Goal: Transaction & Acquisition: Purchase product/service

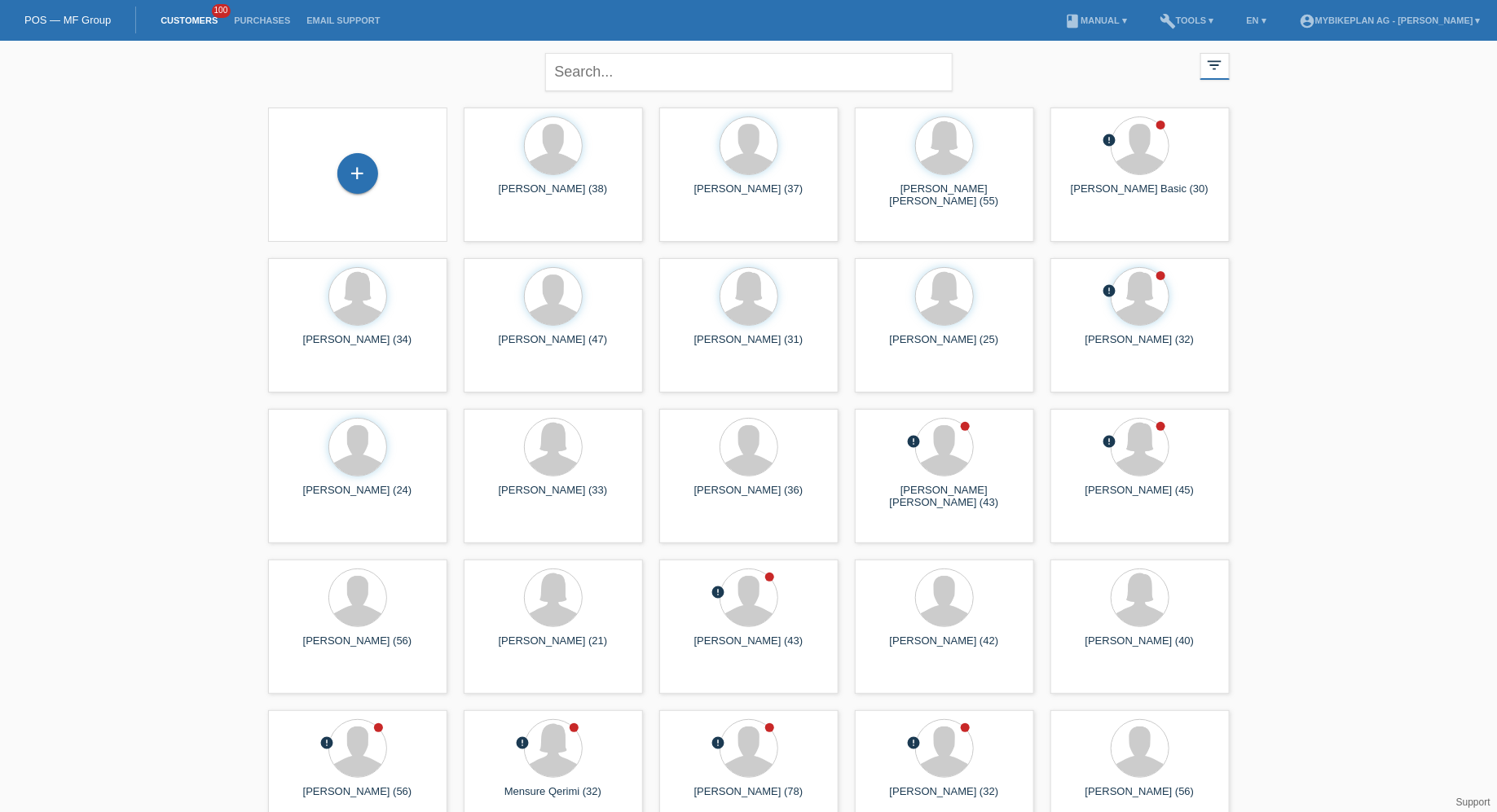
click at [312, 174] on div "+" at bounding box center [357, 174] width 153 height 44
click at [358, 174] on div "+" at bounding box center [357, 174] width 41 height 41
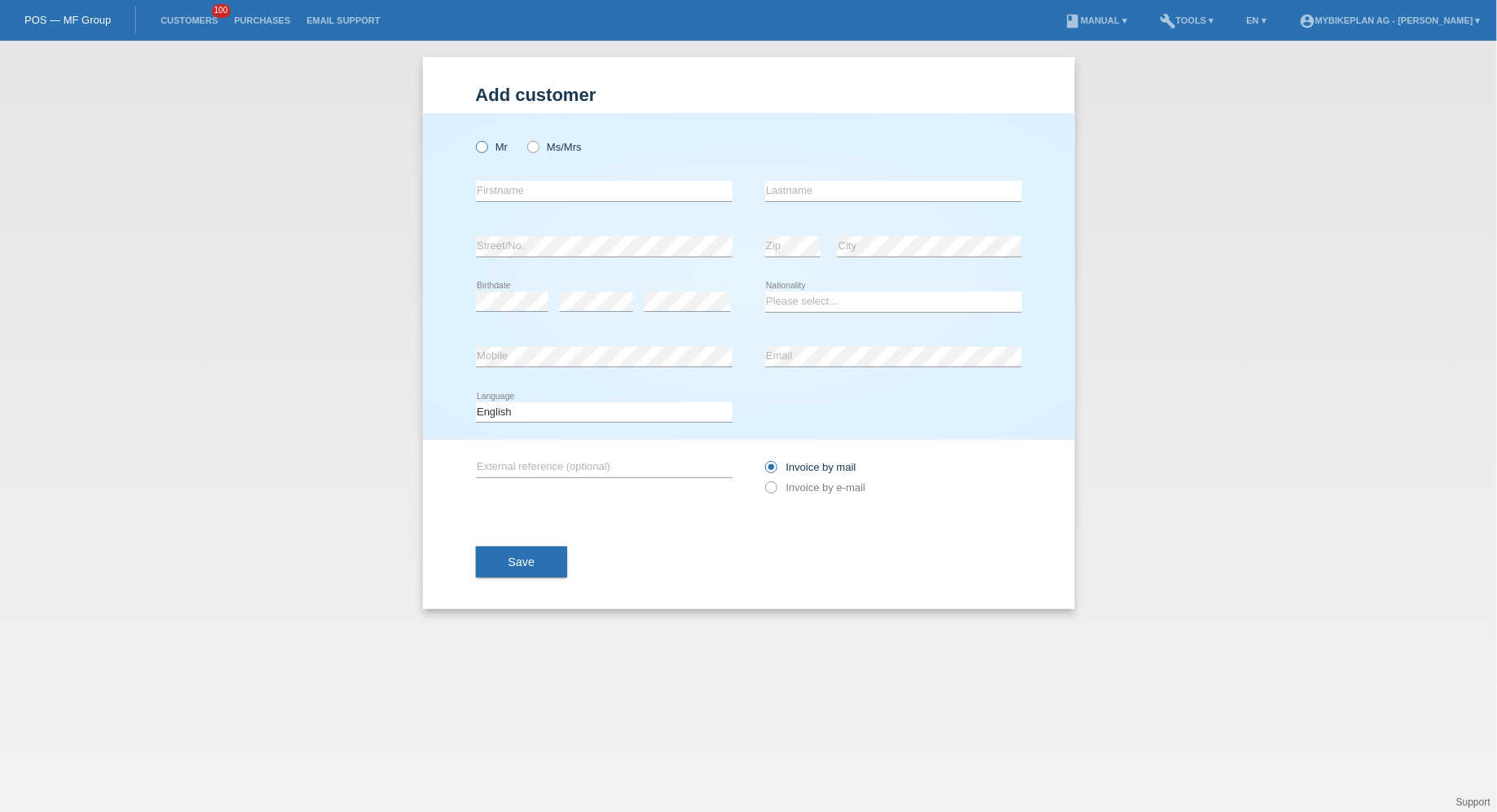
click at [472, 138] on icon at bounding box center [472, 138] width 0 height 0
click at [485, 142] on input "Mr" at bounding box center [481, 146] width 10 height 10
radio input "true"
click at [497, 184] on input "text" at bounding box center [604, 191] width 257 height 20
type input "Philippe Andreas"
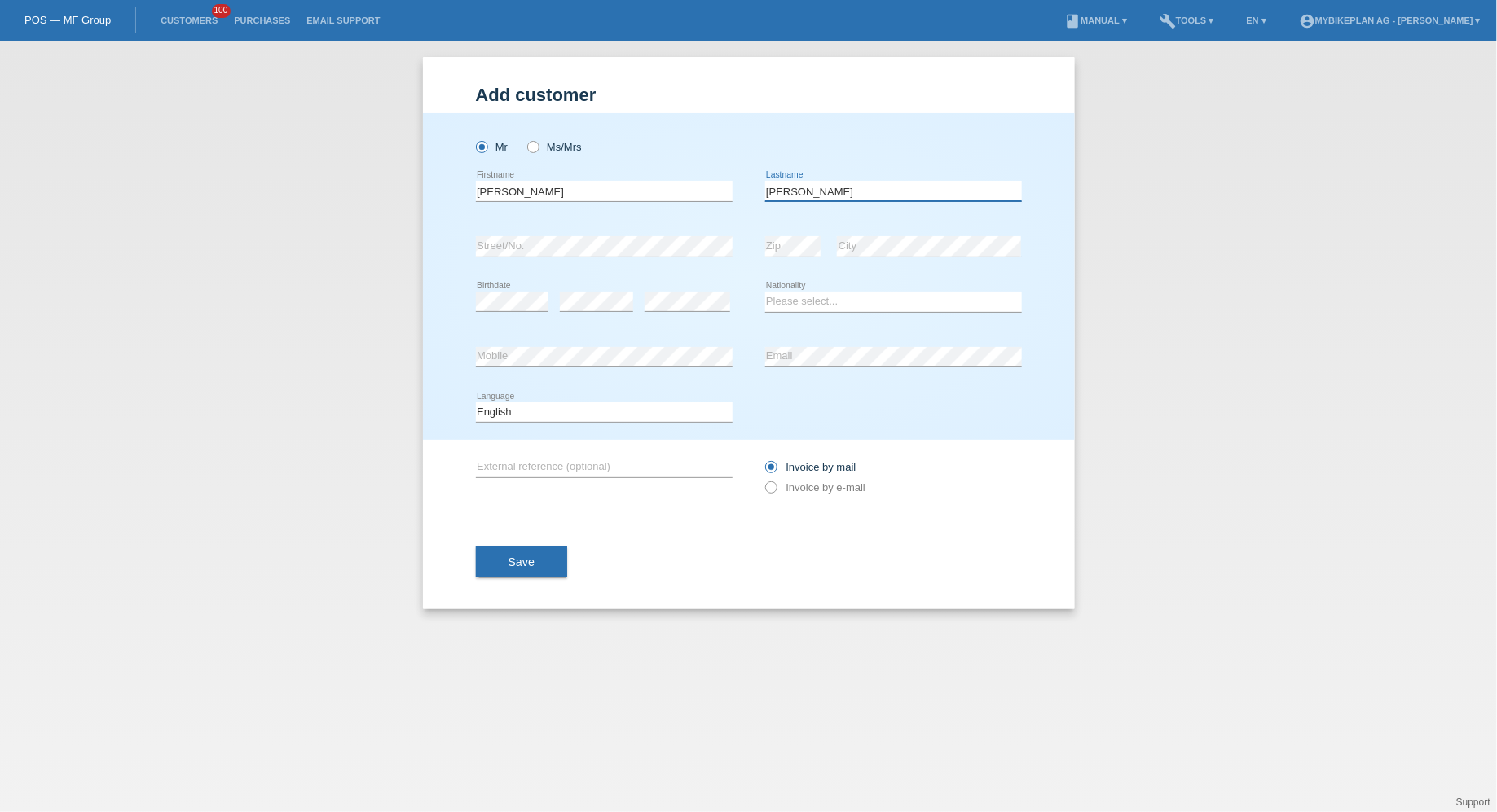
type input "Bachmann"
select select "CH"
click at [600, 417] on select "Deutsch Français Italiano English" at bounding box center [604, 412] width 257 height 19
click at [476, 403] on select "Deutsch Français Italiano English" at bounding box center [604, 412] width 257 height 19
click at [569, 410] on select "Deutsch Français Italiano English" at bounding box center [604, 412] width 257 height 19
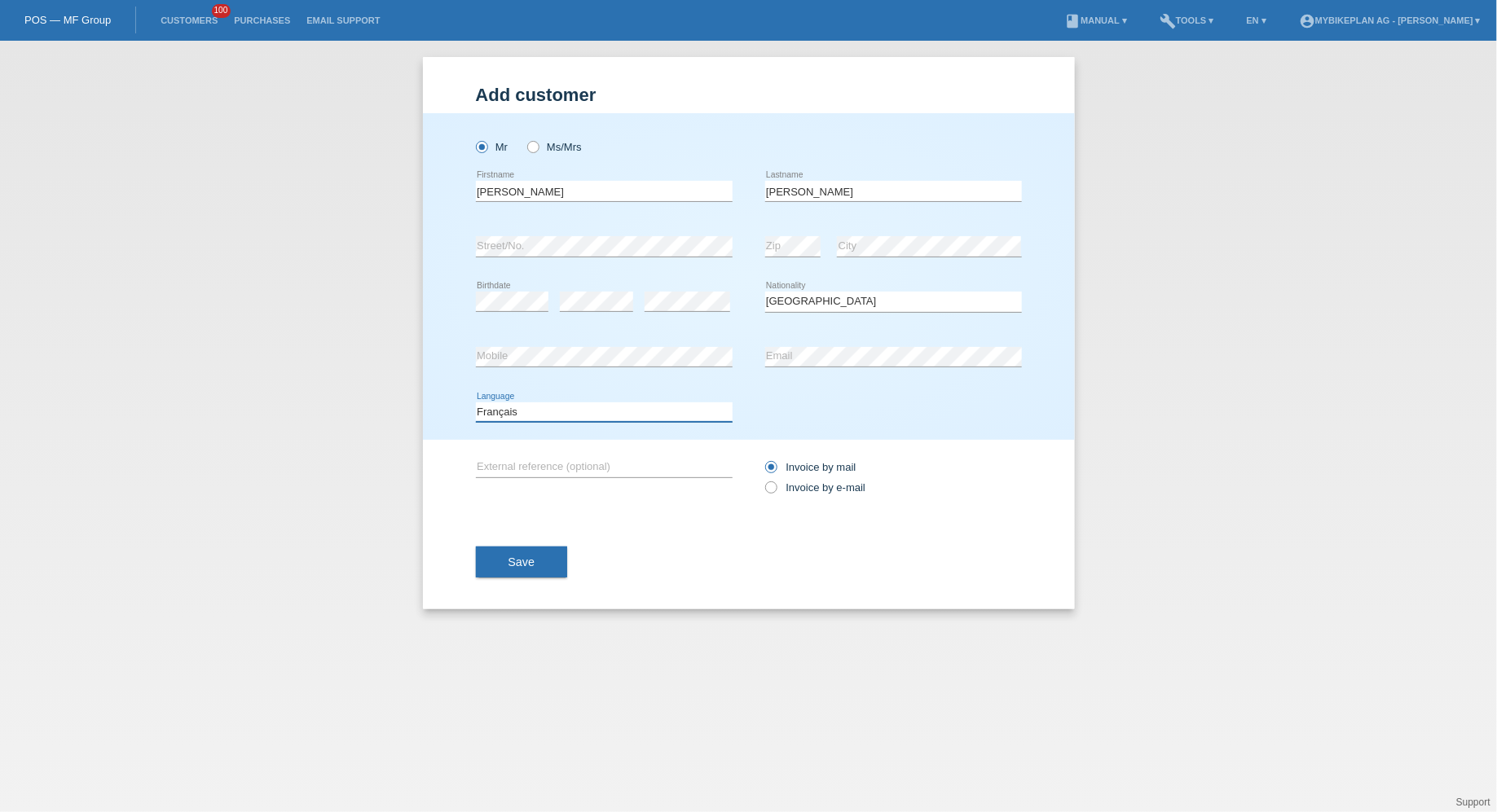
select select "de"
click at [476, 403] on select "Deutsch Français Italiano English" at bounding box center [604, 412] width 257 height 19
click at [792, 492] on label "Invoice by e-mail" at bounding box center [815, 487] width 101 height 12
click at [776, 492] on input "Invoice by e-mail" at bounding box center [769, 492] width 10 height 20
radio input "true"
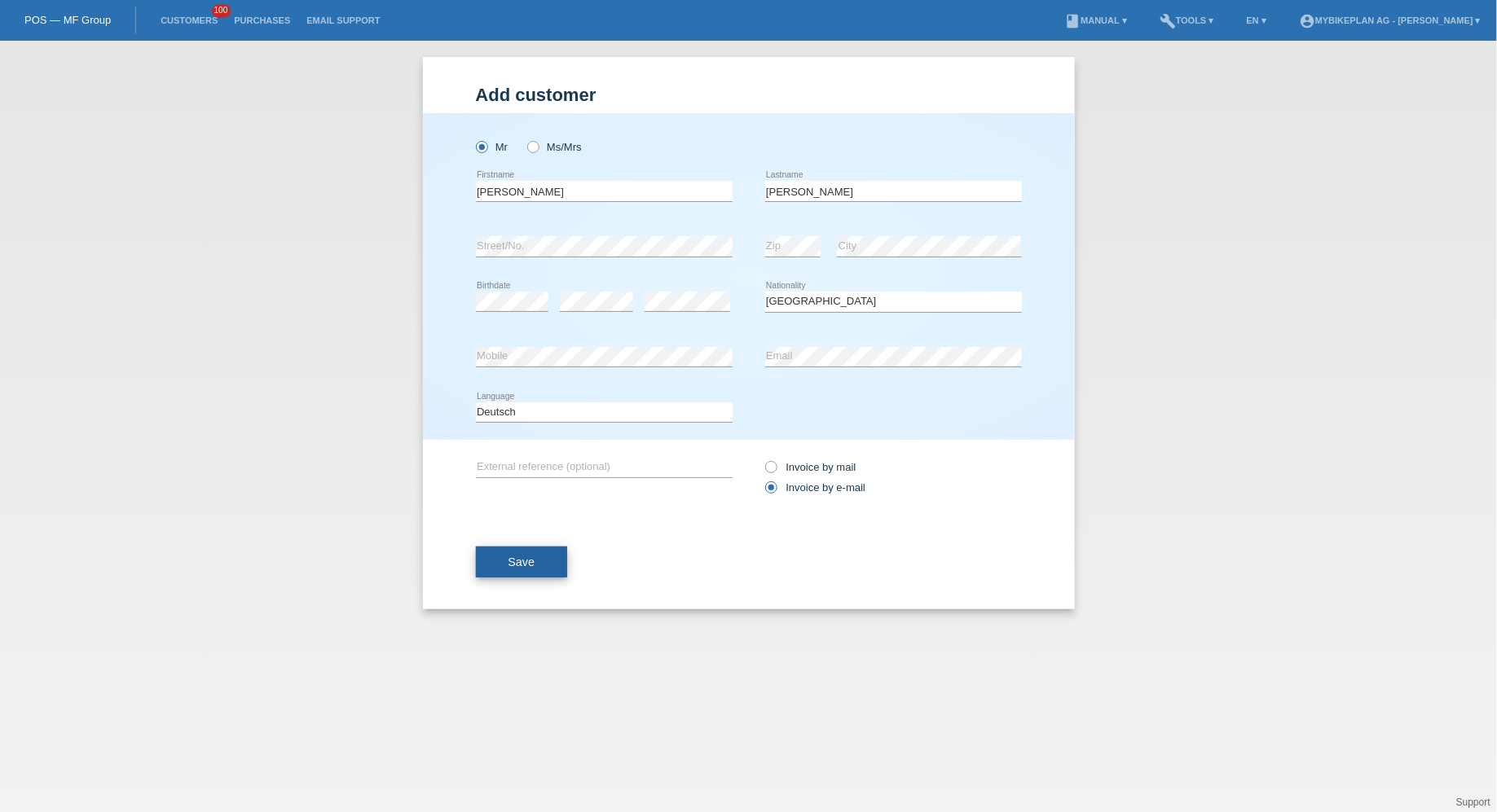
click at [497, 547] on button "Save" at bounding box center [522, 561] width 92 height 31
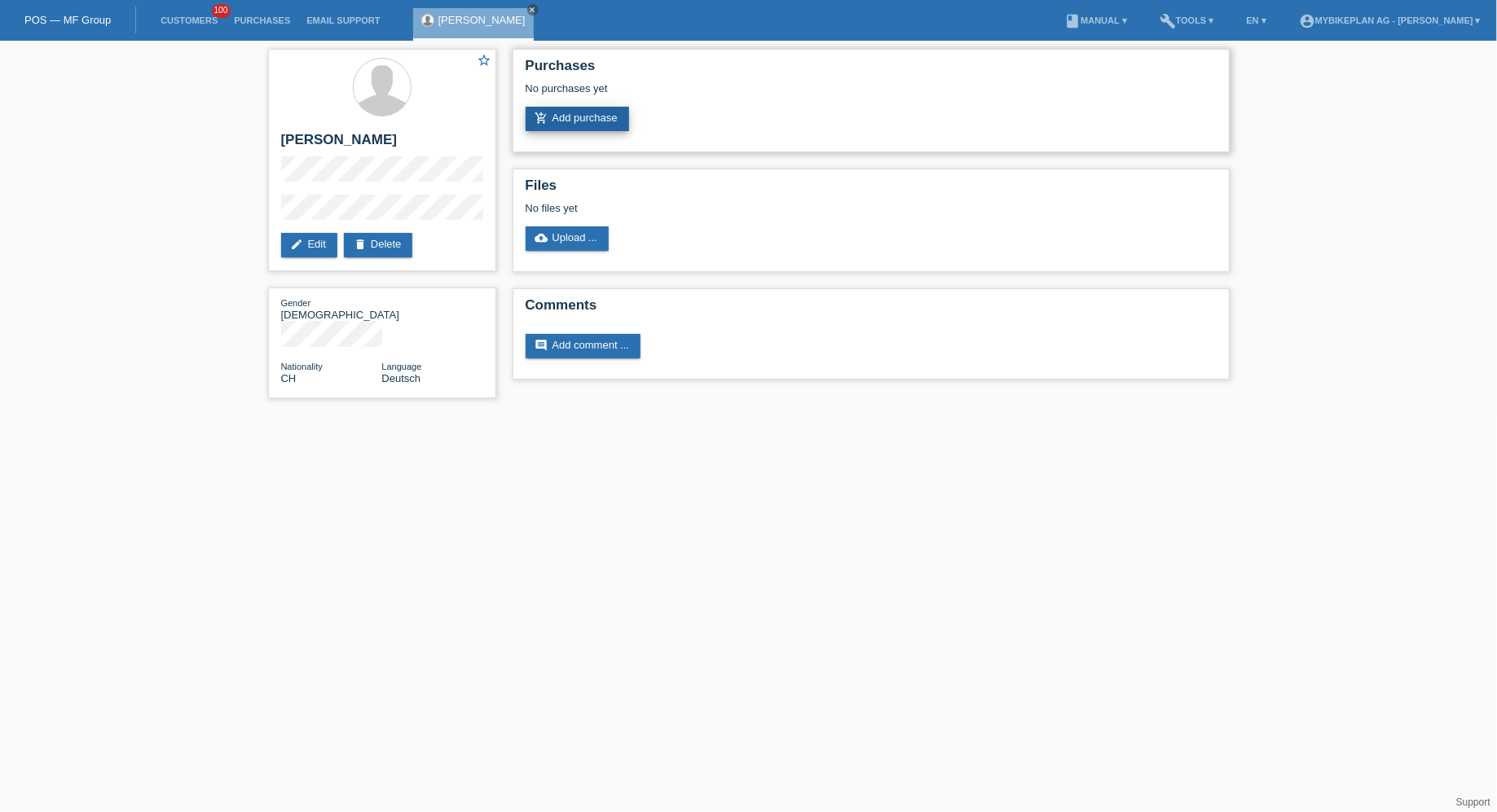
click at [593, 114] on link "add_shopping_cart Add purchase" at bounding box center [576, 119] width 103 height 24
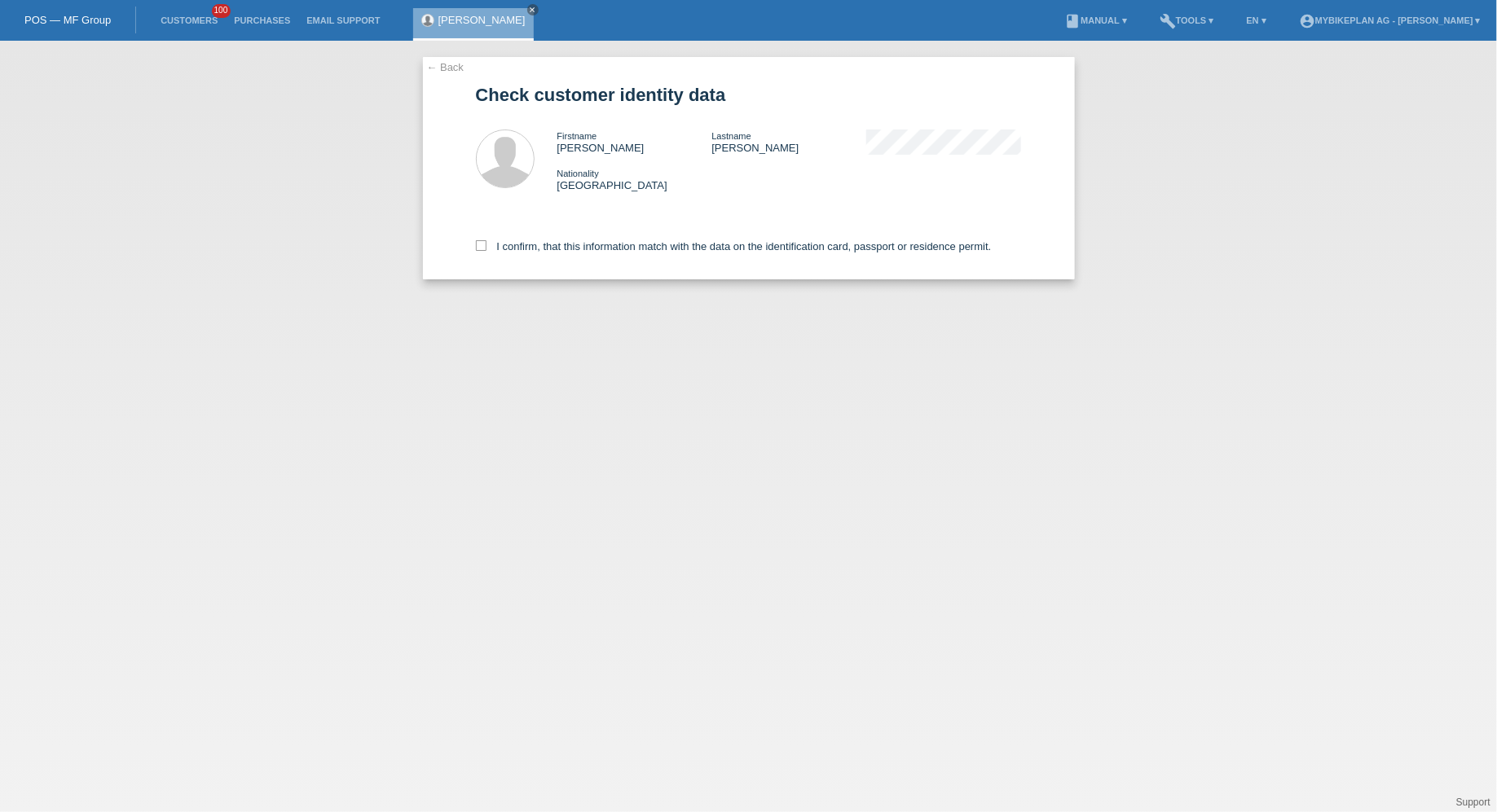
click at [515, 295] on div "← Back Check customer identity data Firstname Philippe Andreas Lastname Bachman…" at bounding box center [748, 426] width 1497 height 771
click at [530, 252] on label "I confirm, that this information match with the data on the identification card…" at bounding box center [734, 246] width 516 height 12
click at [486, 251] on input "I confirm, that this information match with the data on the identification card…" at bounding box center [481, 245] width 10 height 10
checkbox input "true"
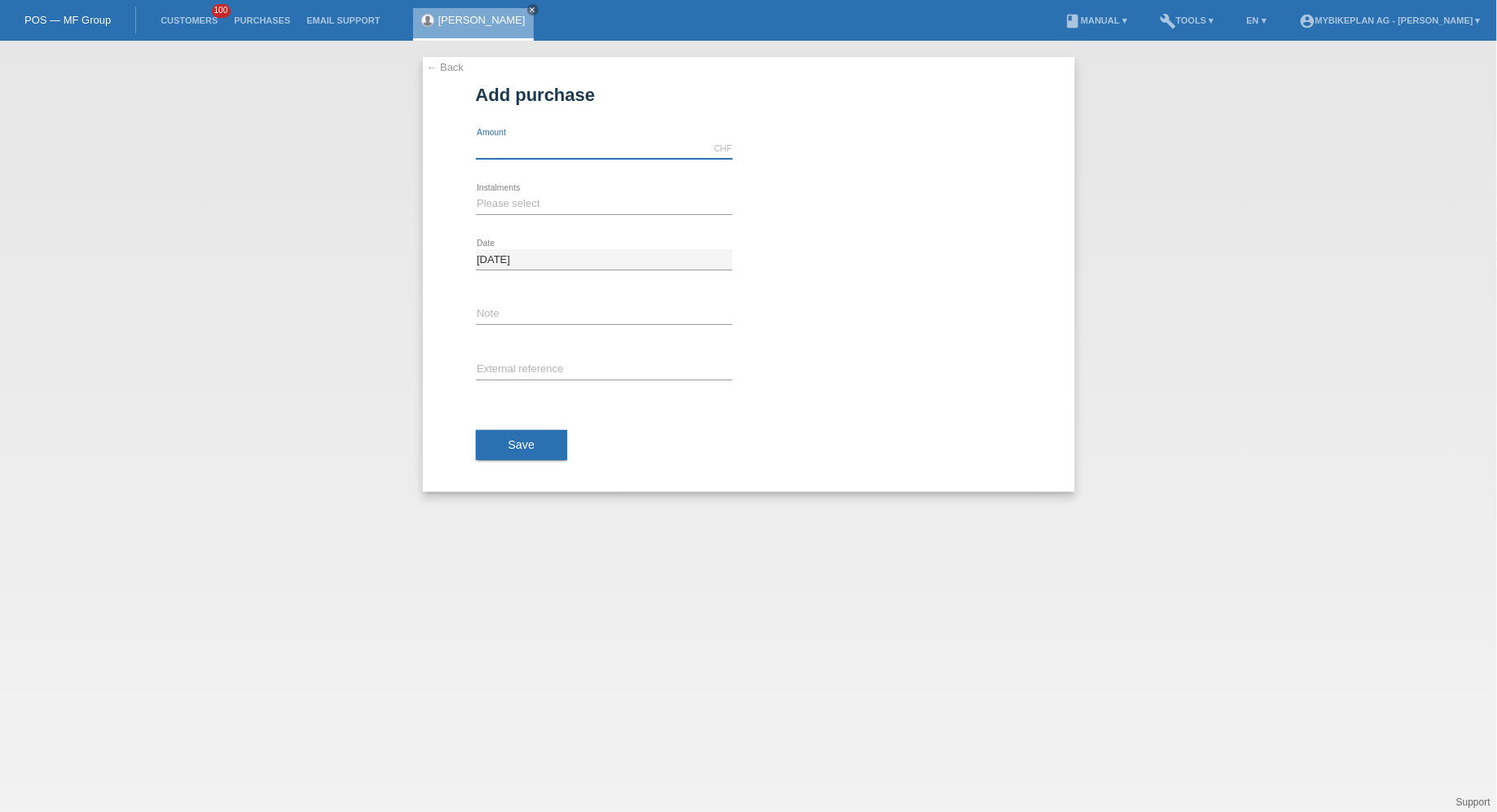
click at [523, 144] on input "text" at bounding box center [604, 148] width 257 height 20
type input "2970.00"
click at [504, 204] on select "Please select 6 instalments 12 instalments 18 instalments 24 instalments 36 ins…" at bounding box center [604, 203] width 257 height 19
select select "488"
click at [476, 194] on select "Please select 6 instalments 12 instalments 18 instalments 24 instalments 36 ins…" at bounding box center [604, 203] width 257 height 19
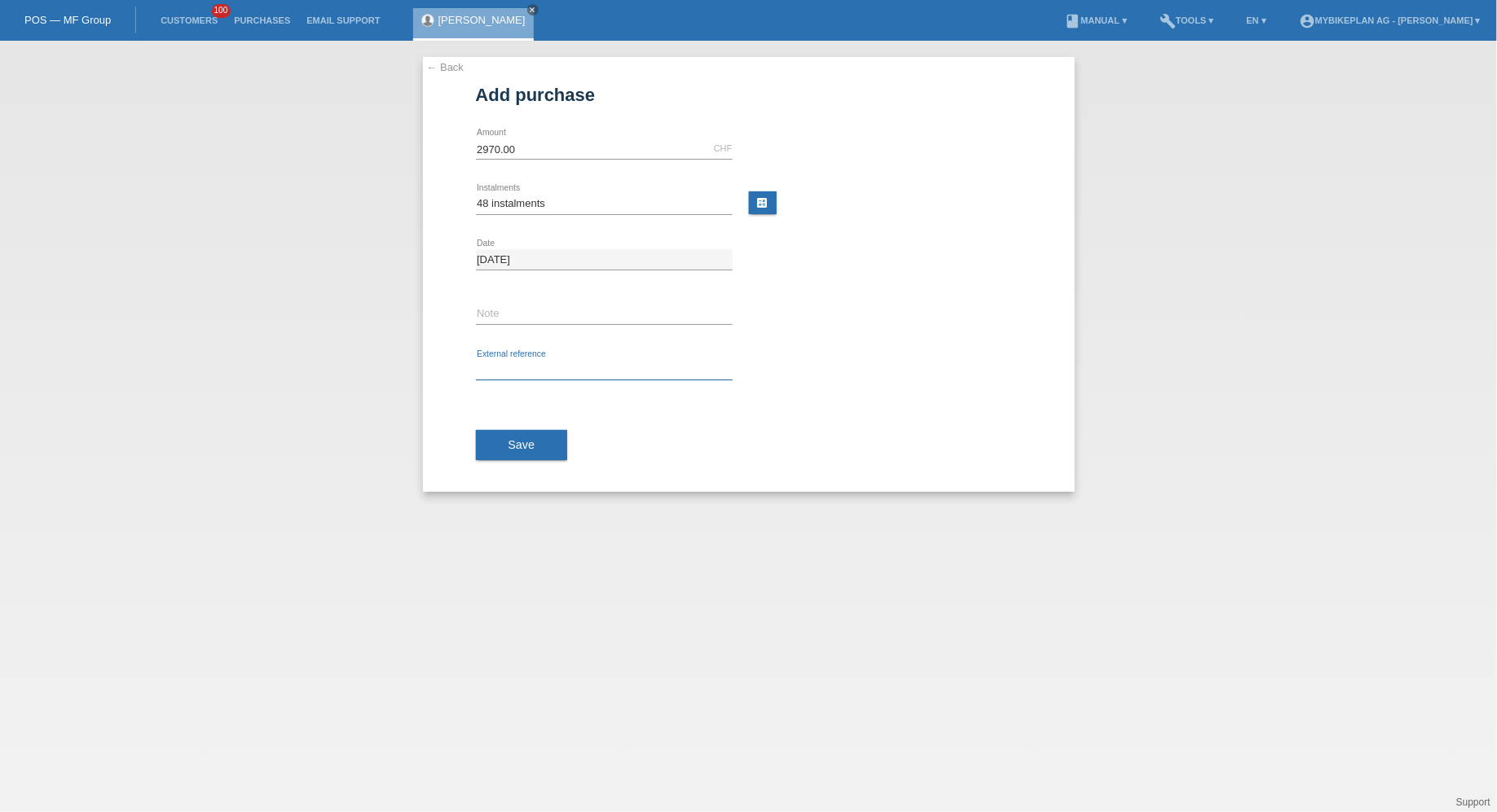
click at [497, 378] on input "text" at bounding box center [604, 370] width 257 height 20
paste input "44069608586"
type input "44069608586"
click at [505, 426] on div "Save" at bounding box center [749, 445] width 546 height 95
click at [505, 458] on button "Save" at bounding box center [522, 445] width 92 height 31
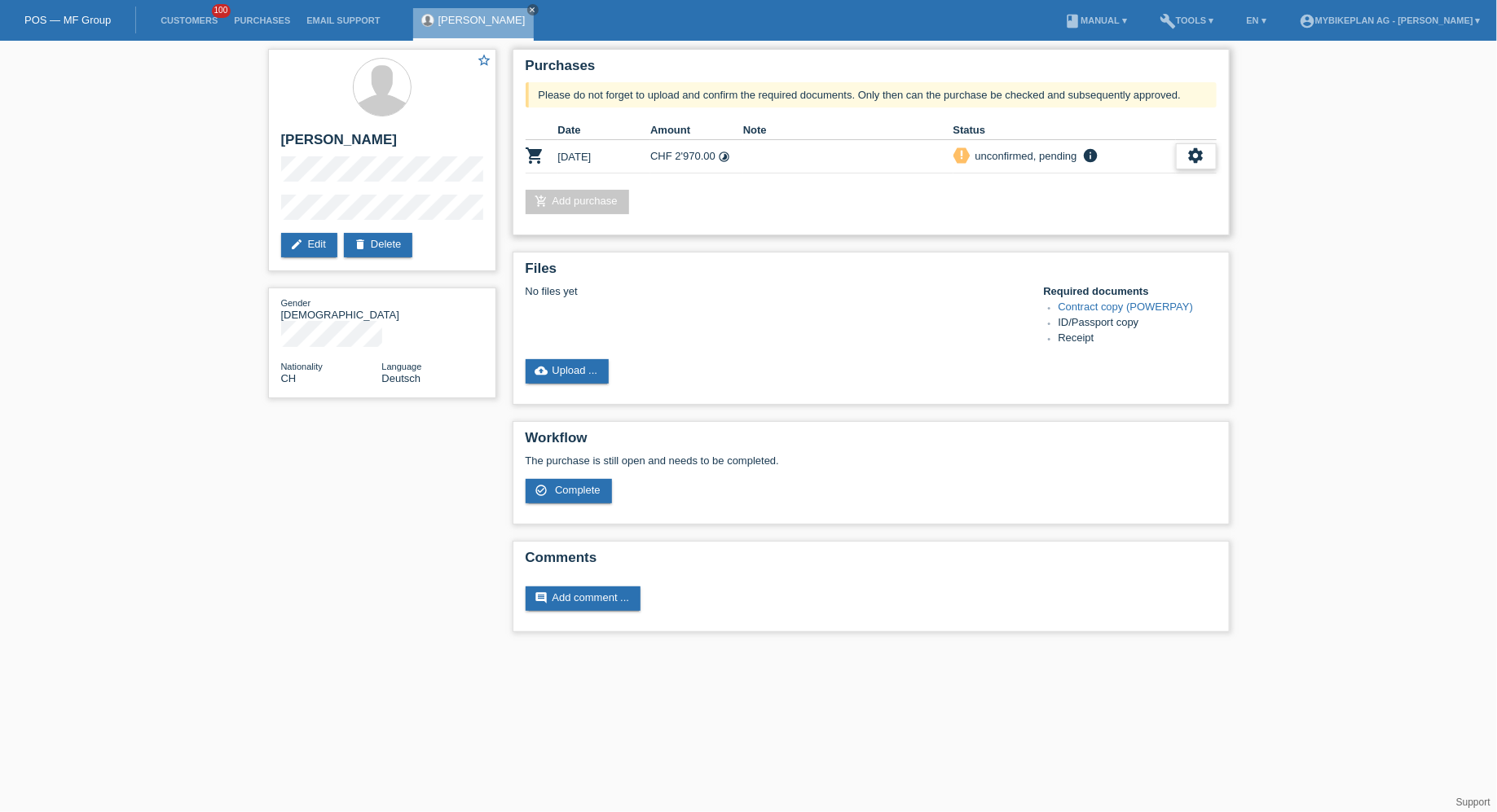
click at [1197, 148] on icon "settings" at bounding box center [1195, 155] width 18 height 18
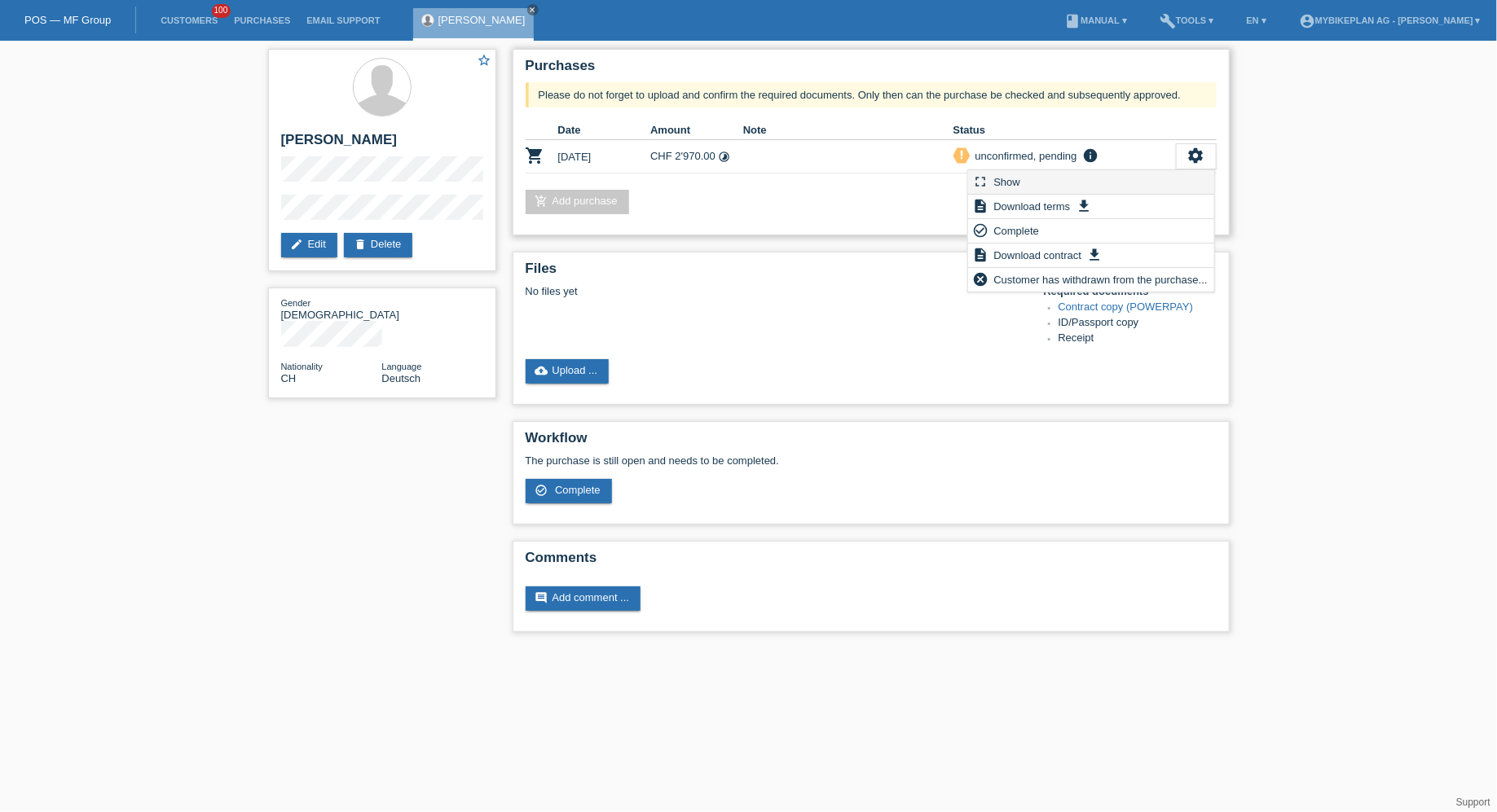
click at [1142, 174] on div "fullscreen Show" at bounding box center [1090, 182] width 246 height 24
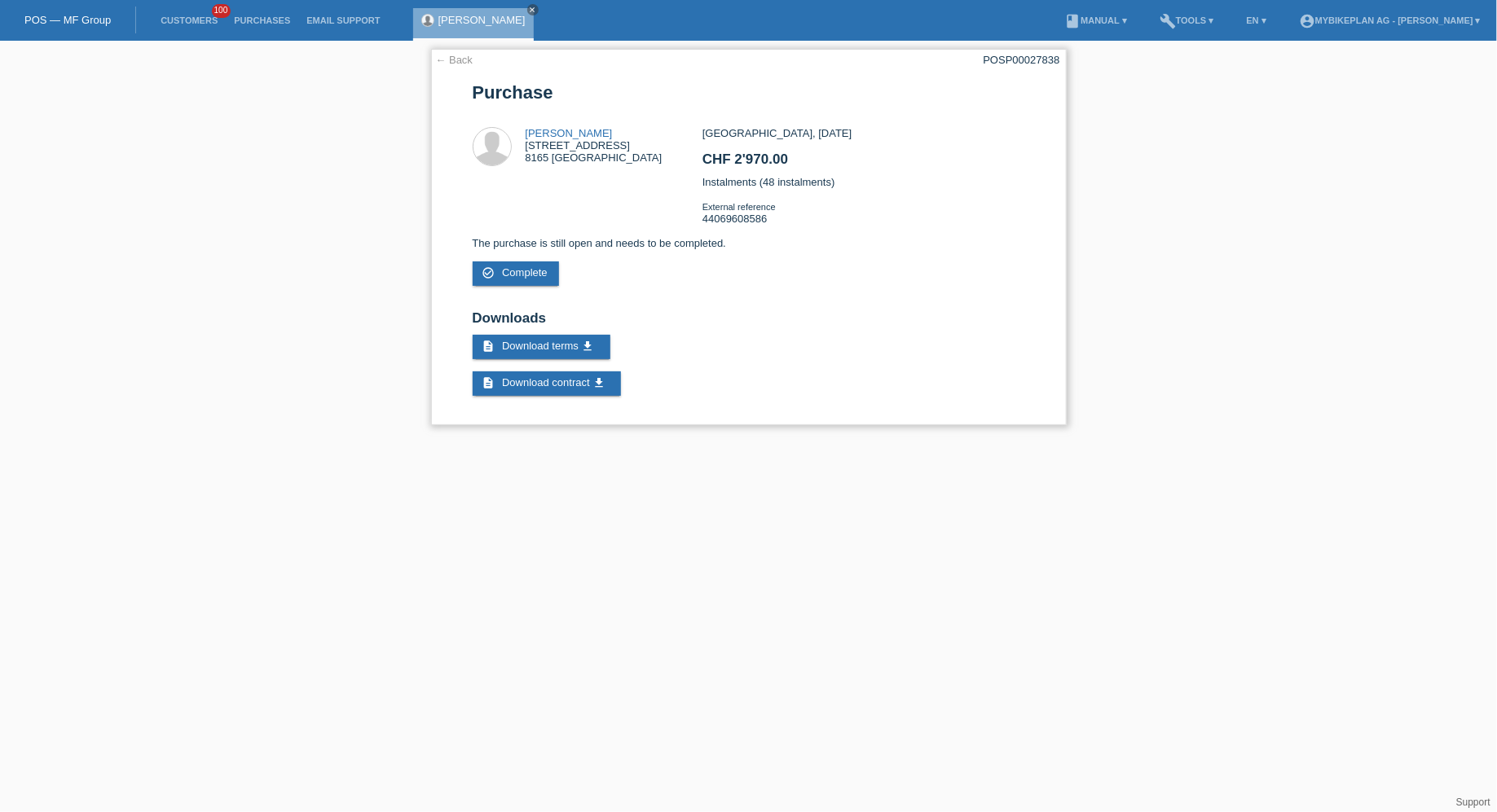
click at [1024, 60] on div "POSP00027838" at bounding box center [1022, 59] width 77 height 12
copy div "POSP00027838"
click at [168, 13] on li "Customers 100" at bounding box center [188, 20] width 73 height 42
click at [175, 19] on link "Customers" at bounding box center [188, 20] width 73 height 10
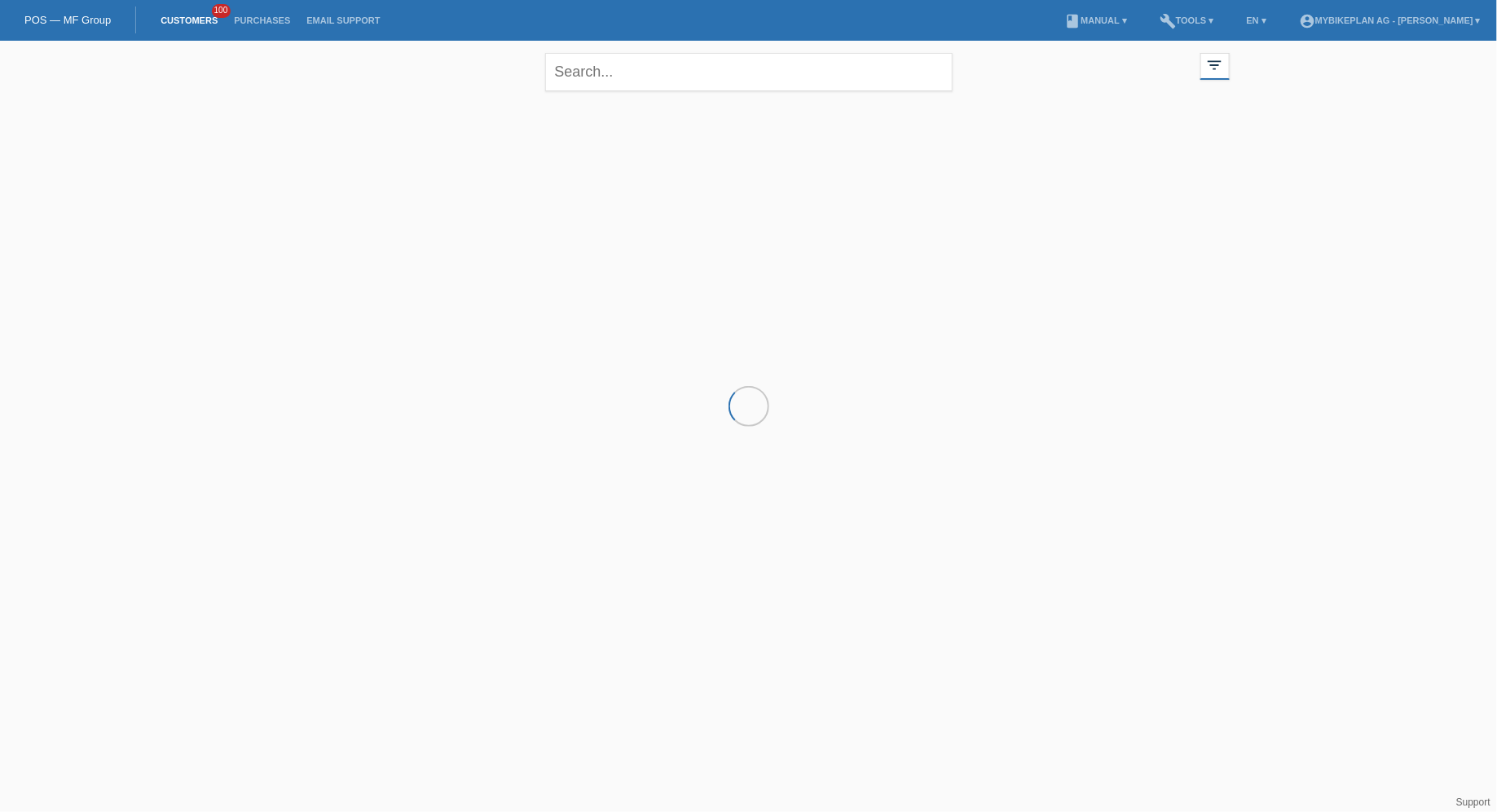
click at [432, 214] on div at bounding box center [748, 181] width 977 height 163
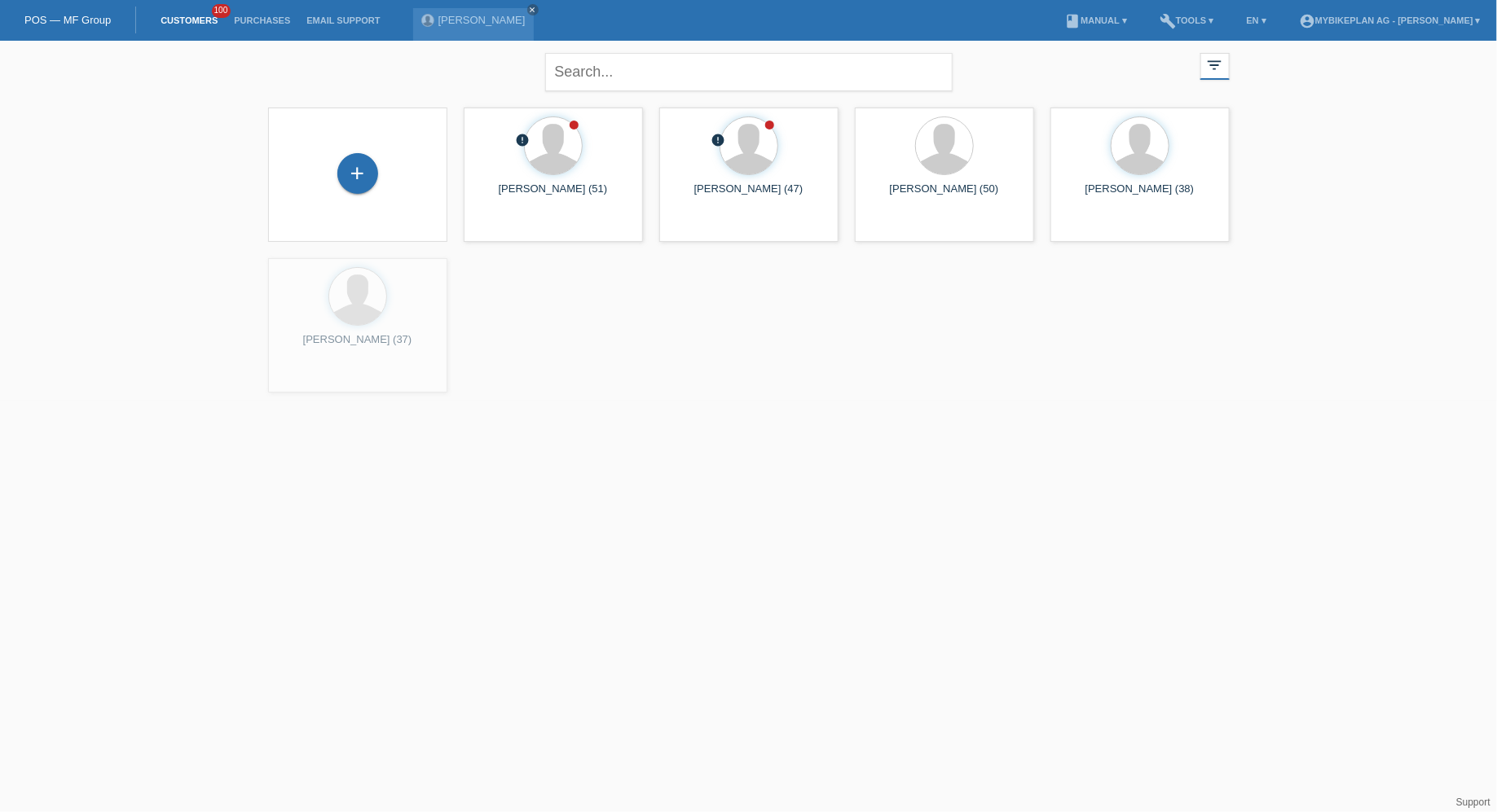
click at [336, 157] on div "+" at bounding box center [357, 174] width 153 height 44
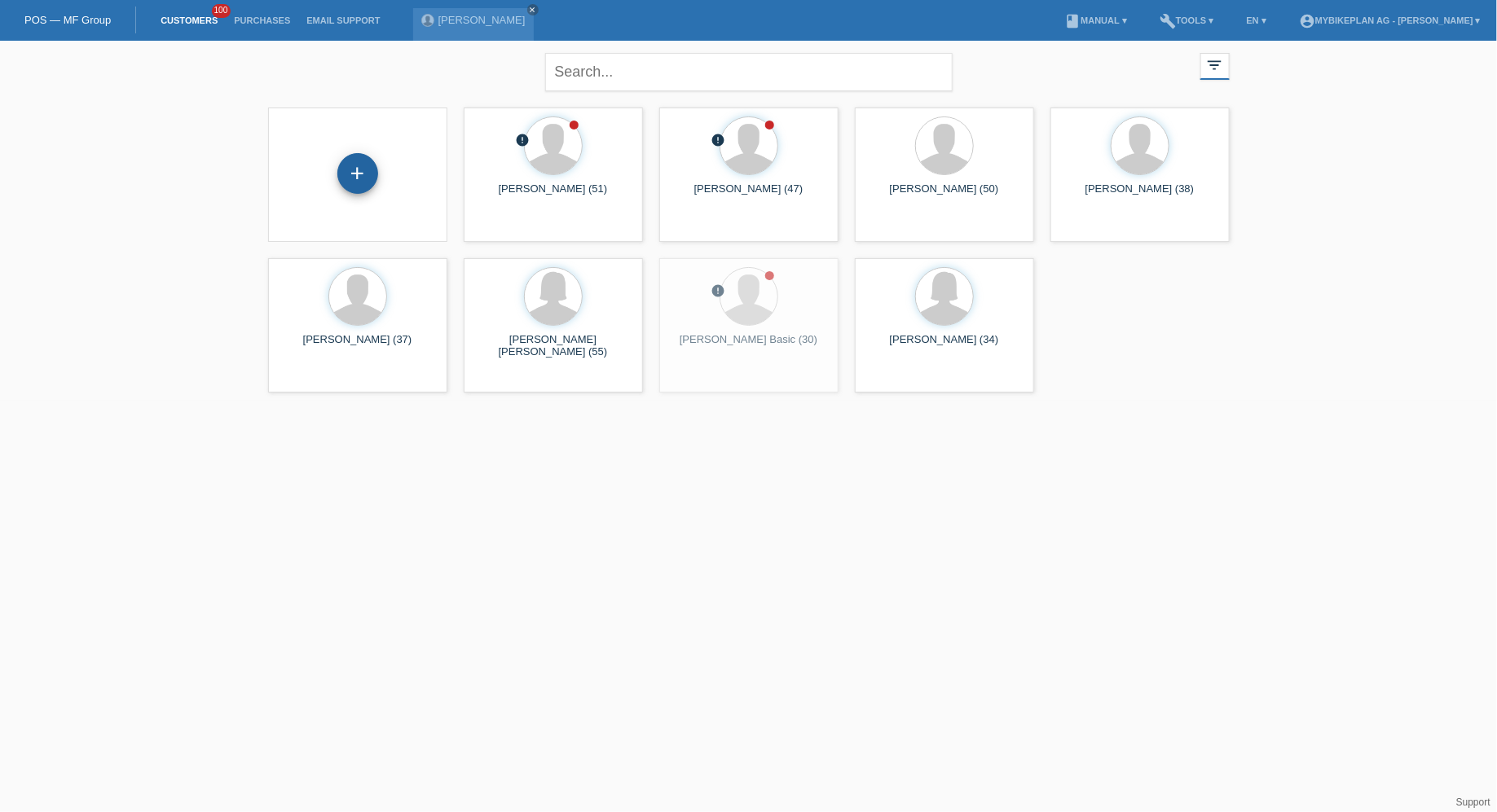
click at [343, 164] on div "+" at bounding box center [357, 174] width 41 height 41
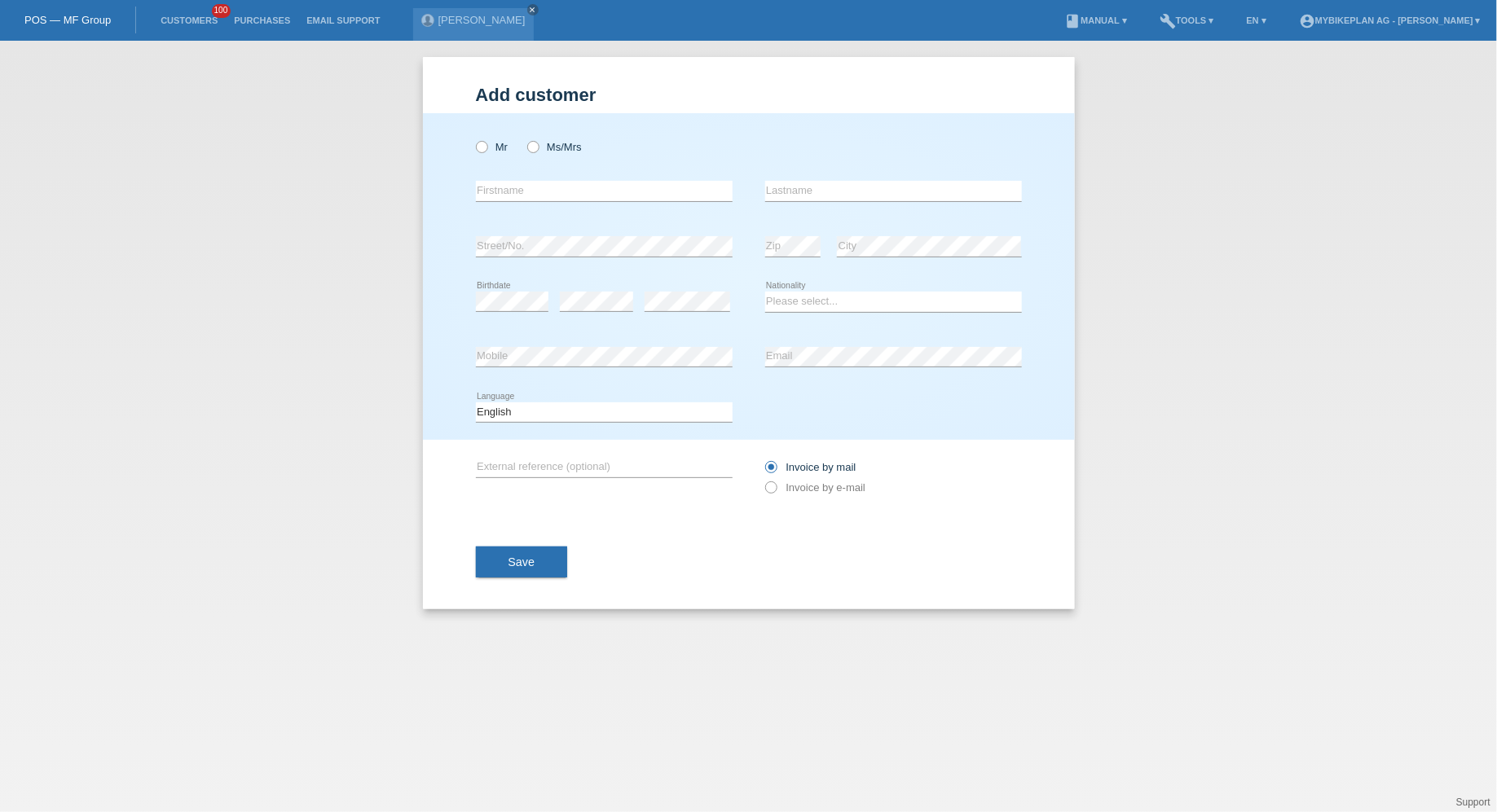
click at [495, 137] on div "Mr Ms/Mrs" at bounding box center [604, 147] width 257 height 33
click at [495, 156] on div "Mr Ms/Mrs" at bounding box center [604, 147] width 257 height 33
click at [472, 138] on icon at bounding box center [472, 138] width 0 height 0
click at [484, 149] on input "Mr" at bounding box center [481, 146] width 10 height 10
radio input "true"
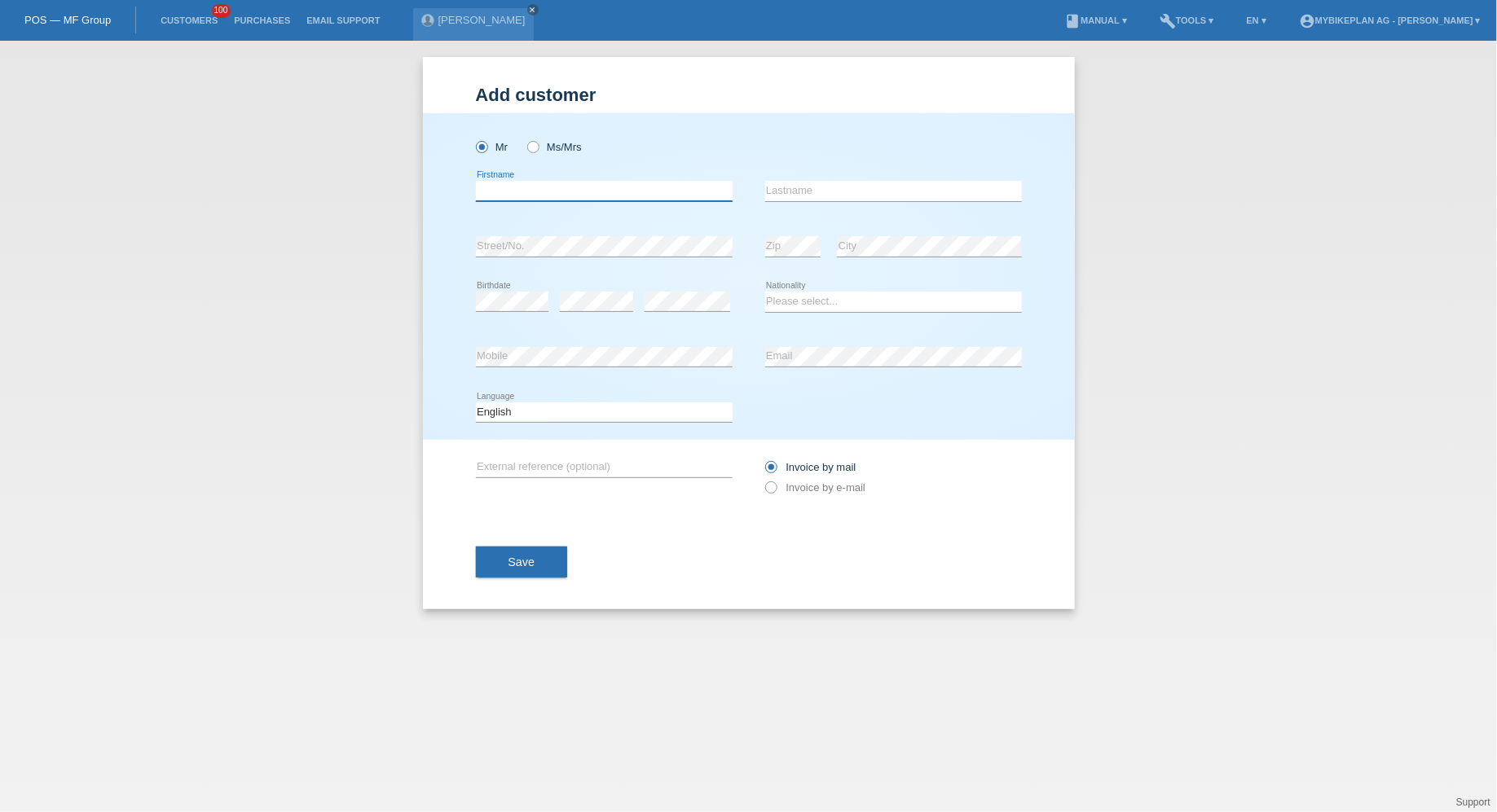
click at [497, 196] on input "text" at bounding box center [604, 191] width 257 height 20
type input "Rui"
type input "è"
type input "Pinto"
select select "CH"
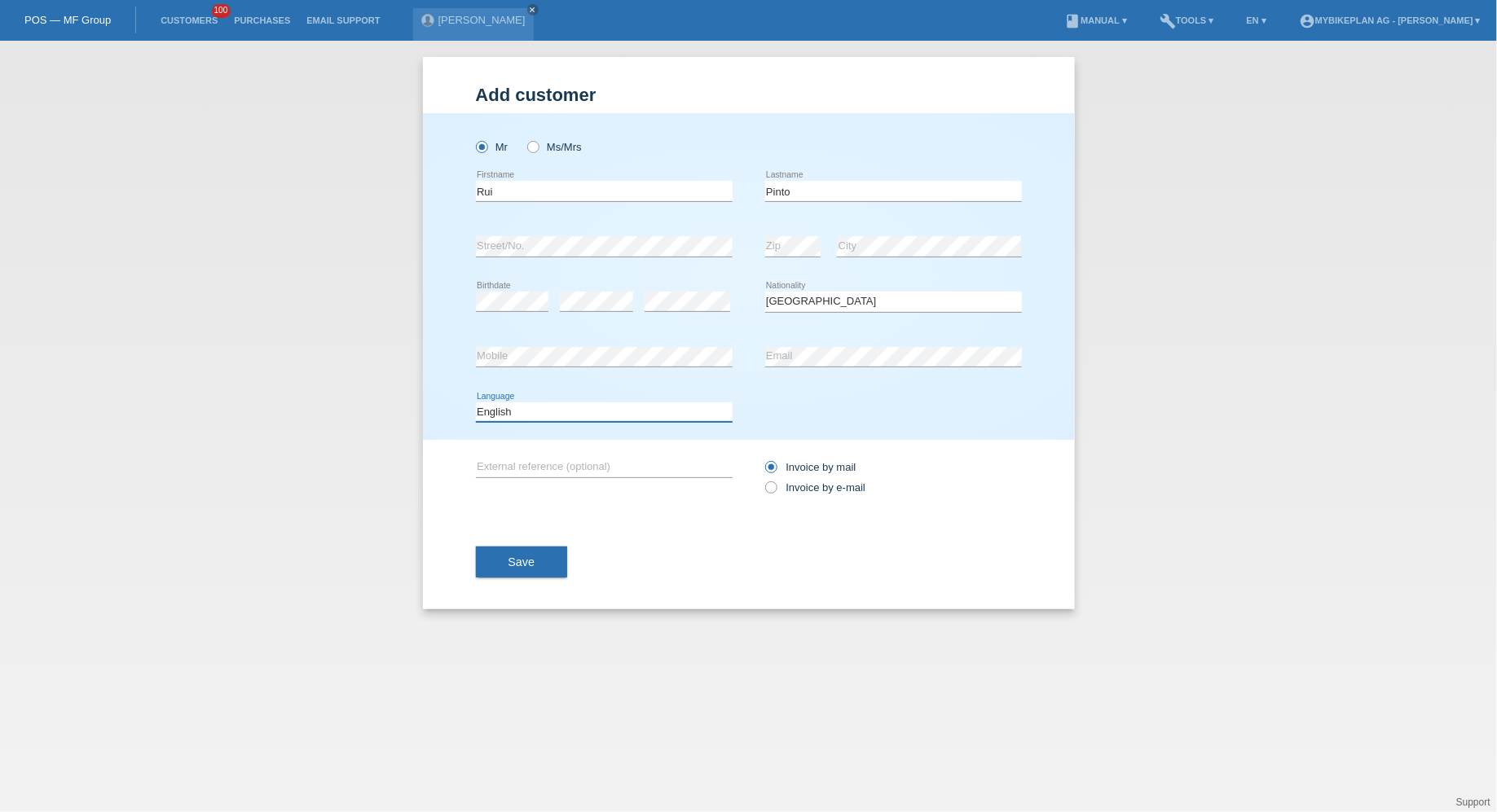
click at [665, 403] on select "Deutsch Français Italiano English" at bounding box center [604, 412] width 257 height 19
select select "de"
click at [476, 403] on select "Deutsch Français Italiano English" at bounding box center [604, 412] width 257 height 19
click at [821, 496] on div "Invoice by mail Invoice by e-mail" at bounding box center [893, 477] width 257 height 41
click at [833, 488] on label "Invoice by e-mail" at bounding box center [815, 487] width 101 height 12
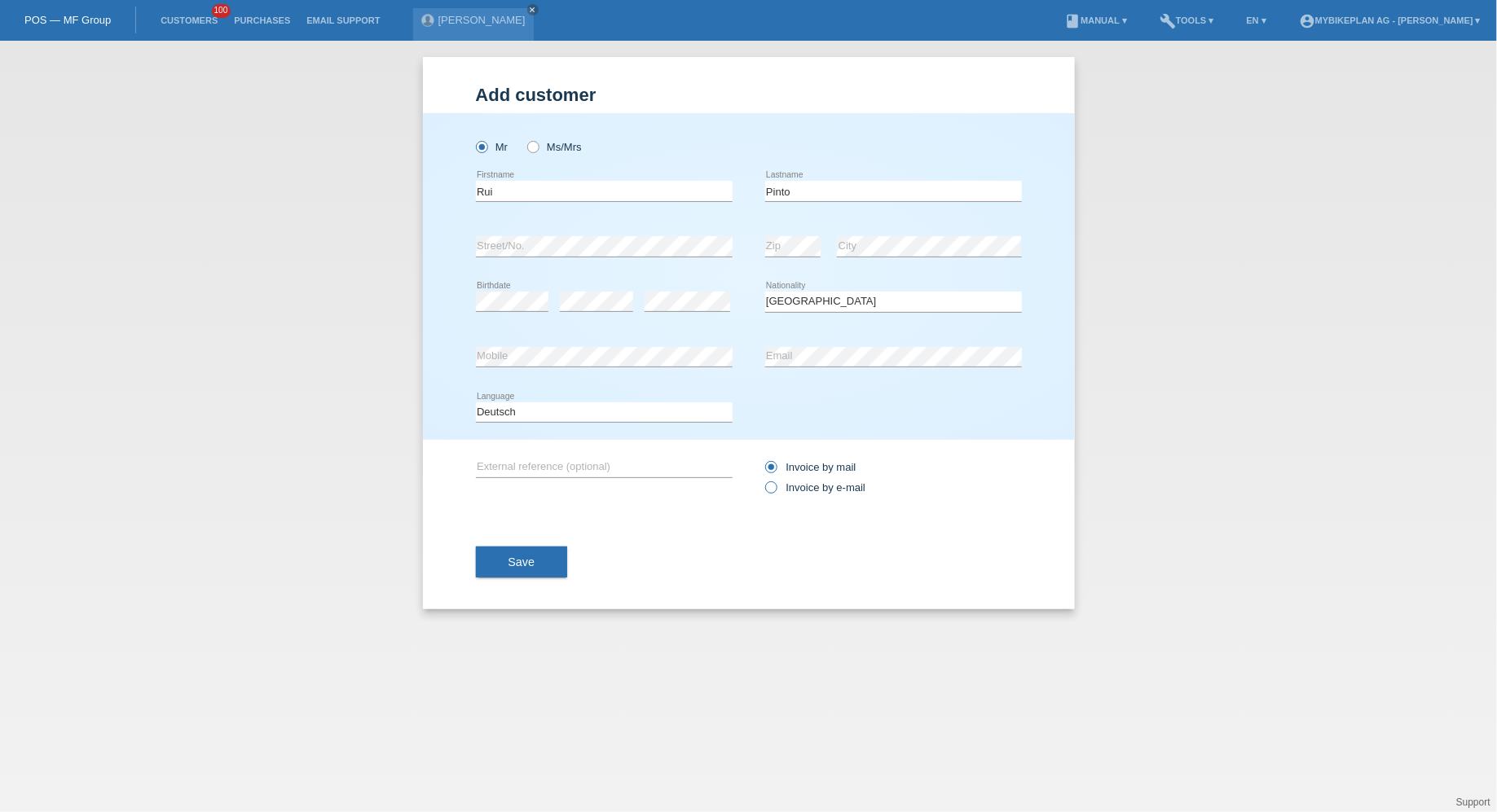
click at [776, 488] on input "Invoice by e-mail" at bounding box center [769, 492] width 10 height 20
radio input "true"
click at [499, 550] on button "Save" at bounding box center [522, 561] width 92 height 31
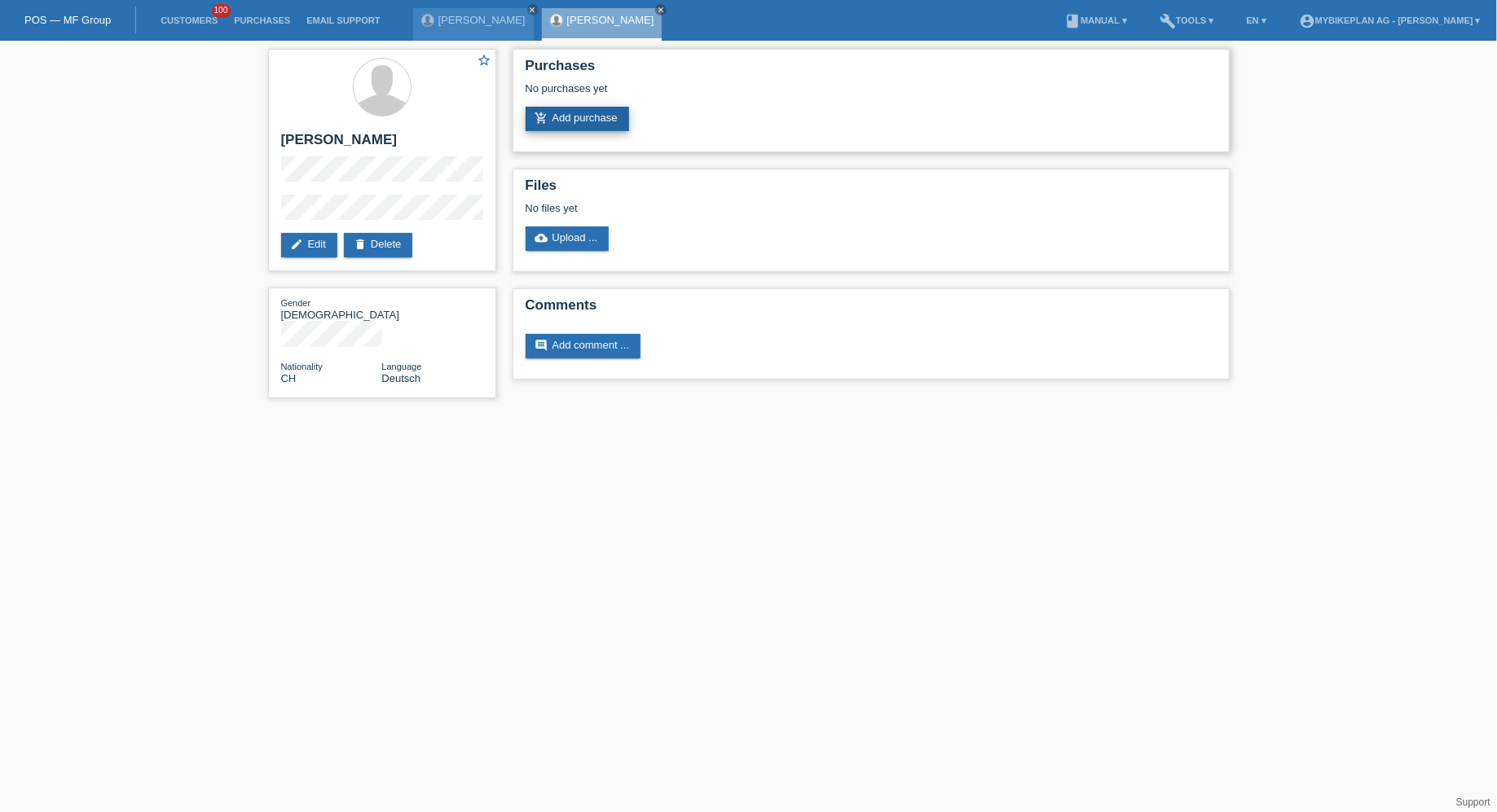
click at [552, 124] on link "add_shopping_cart Add purchase" at bounding box center [576, 119] width 103 height 24
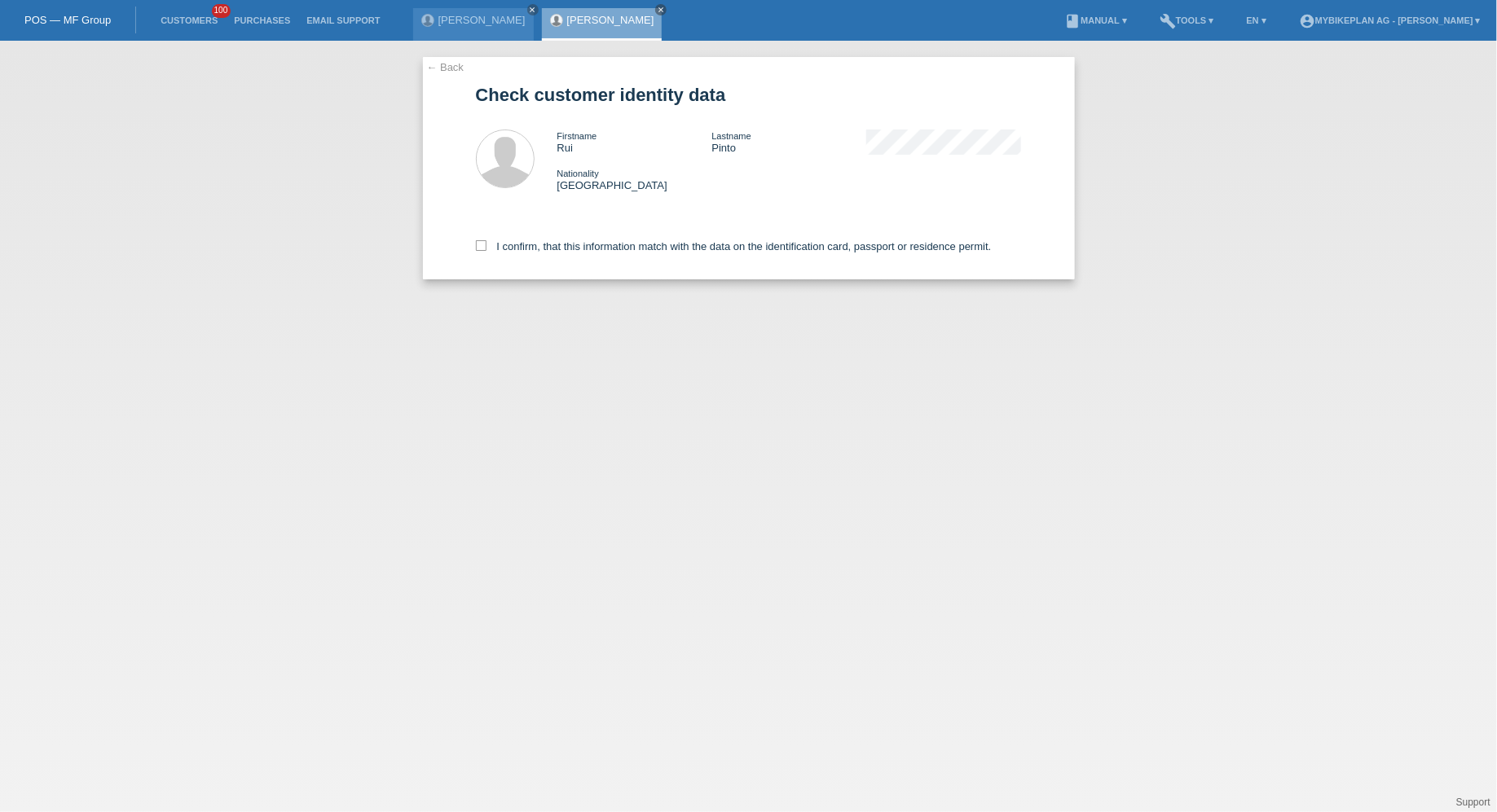
click at [765, 274] on div "I confirm, that this information match with the data on the identification card…" at bounding box center [749, 243] width 546 height 71
click at [733, 257] on div "I confirm, that this information match with the data on the identification card…" at bounding box center [749, 243] width 546 height 71
click at [713, 250] on label "I confirm, that this information match with the data on the identification card…" at bounding box center [734, 246] width 516 height 12
click at [486, 250] on input "I confirm, that this information match with the data on the identification card…" at bounding box center [481, 245] width 10 height 10
checkbox input "true"
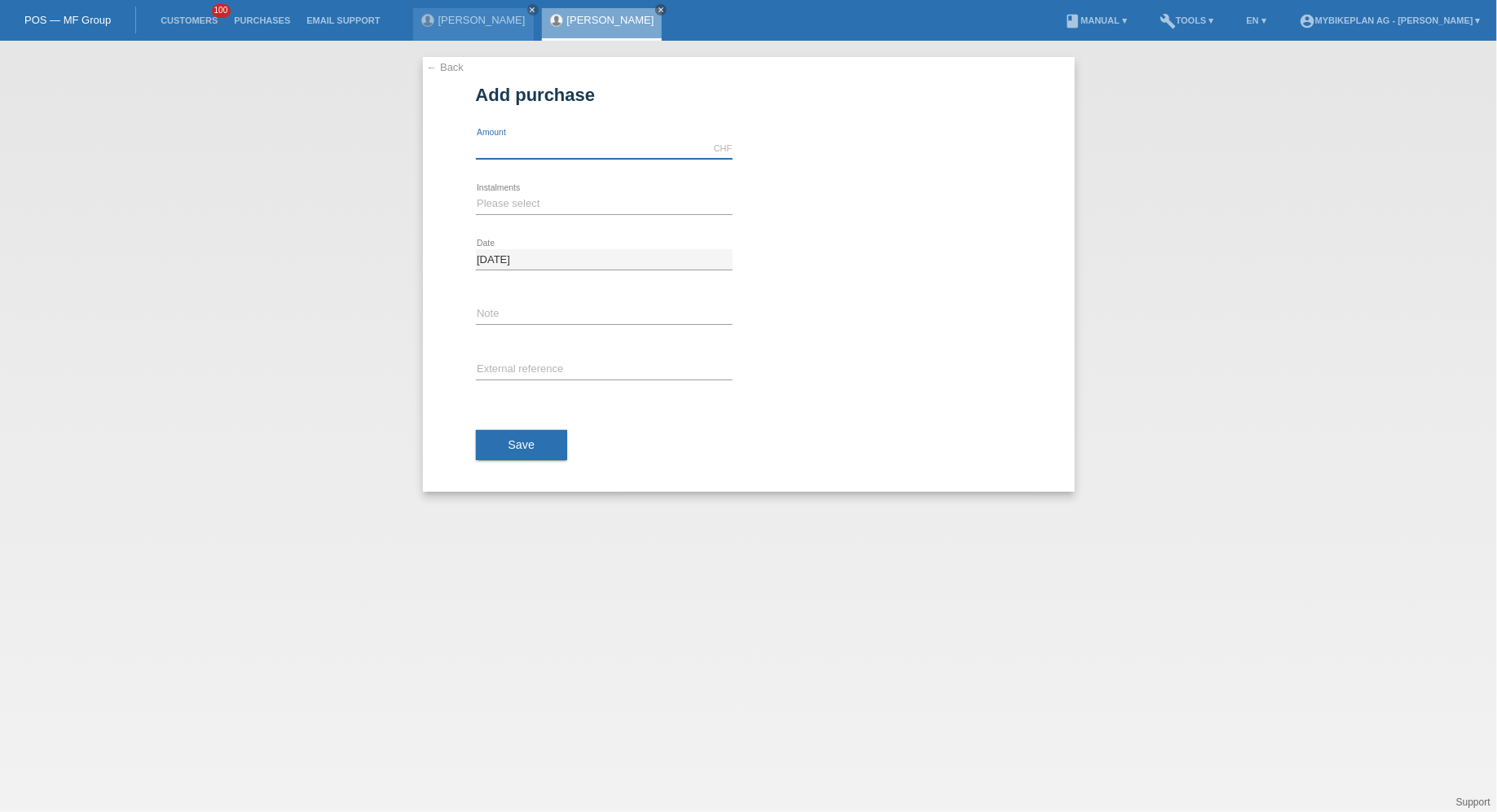
click at [574, 147] on input "text" at bounding box center [604, 148] width 257 height 20
type input "4463.90"
click at [536, 212] on select "Please select 6 instalments 12 instalments 18 instalments 24 instalments 36 ins…" at bounding box center [604, 203] width 257 height 19
select select "488"
click at [476, 194] on select "Please select 6 instalments 12 instalments 18 instalments 24 instalments 36 ins…" at bounding box center [604, 203] width 257 height 19
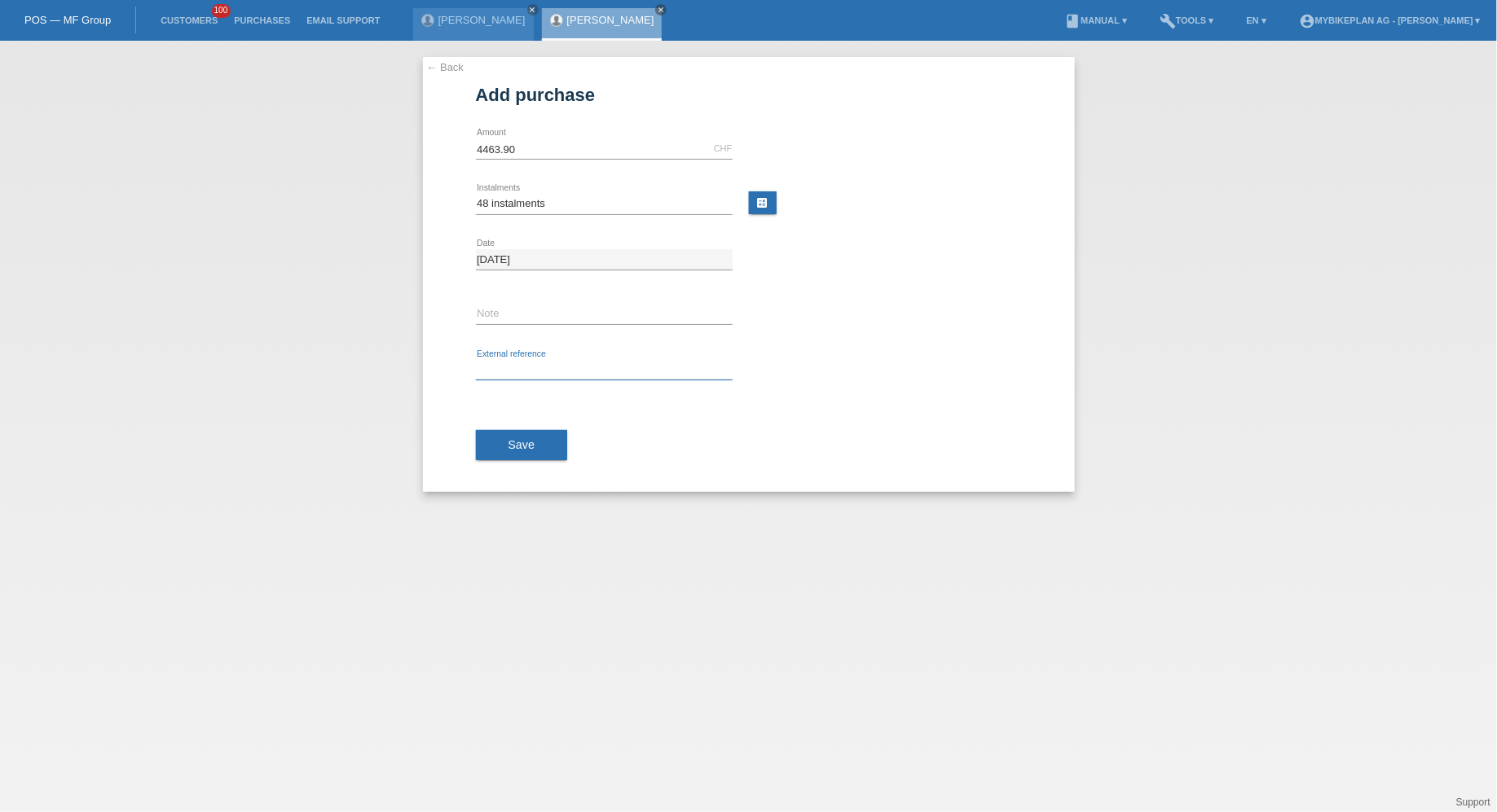
click at [505, 364] on input "text" at bounding box center [604, 370] width 257 height 20
paste input "44063690759"
type input "44063690759"
click at [501, 434] on button "Save" at bounding box center [522, 445] width 92 height 31
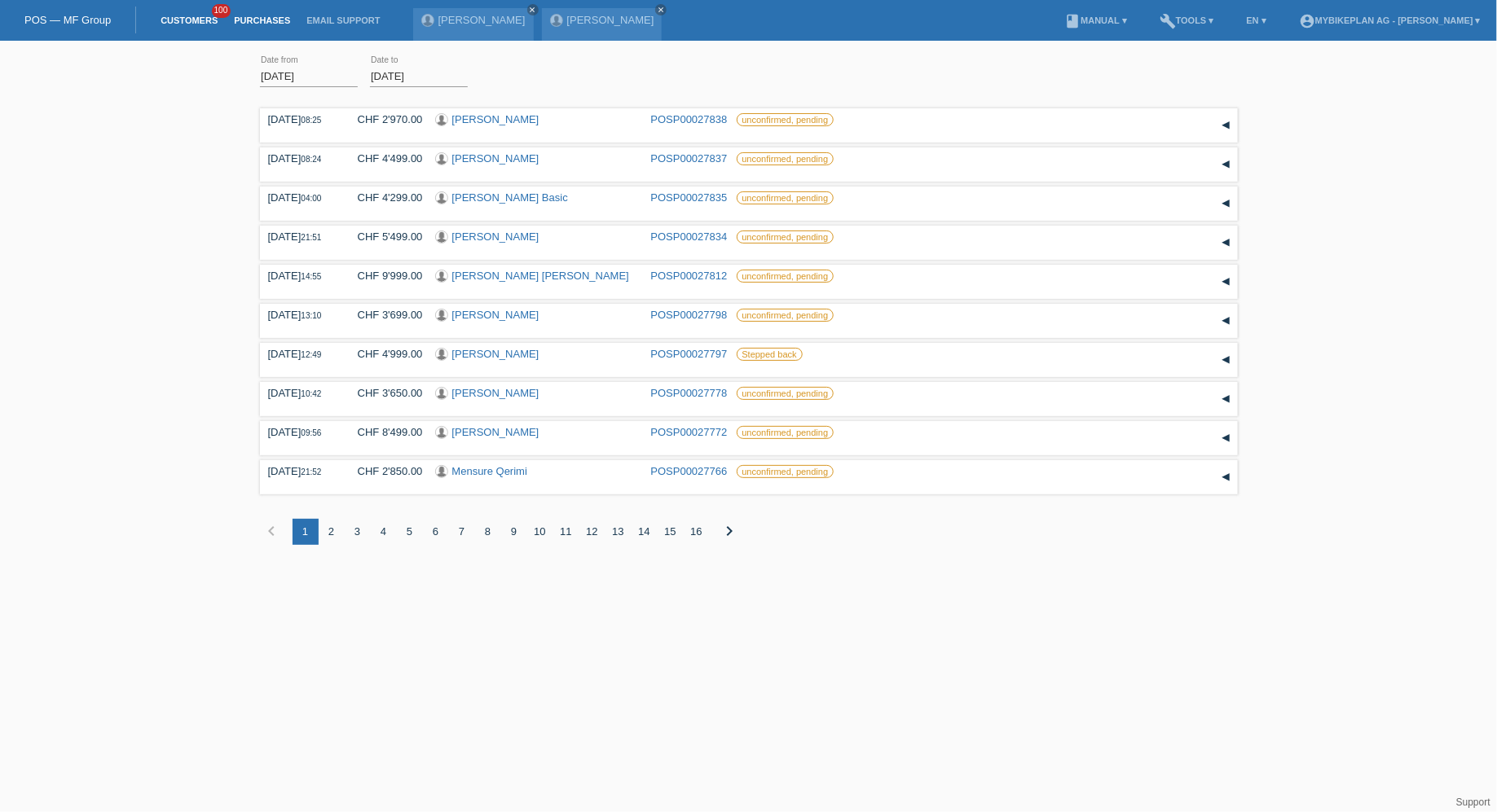
click at [170, 17] on link "Customers" at bounding box center [188, 20] width 73 height 10
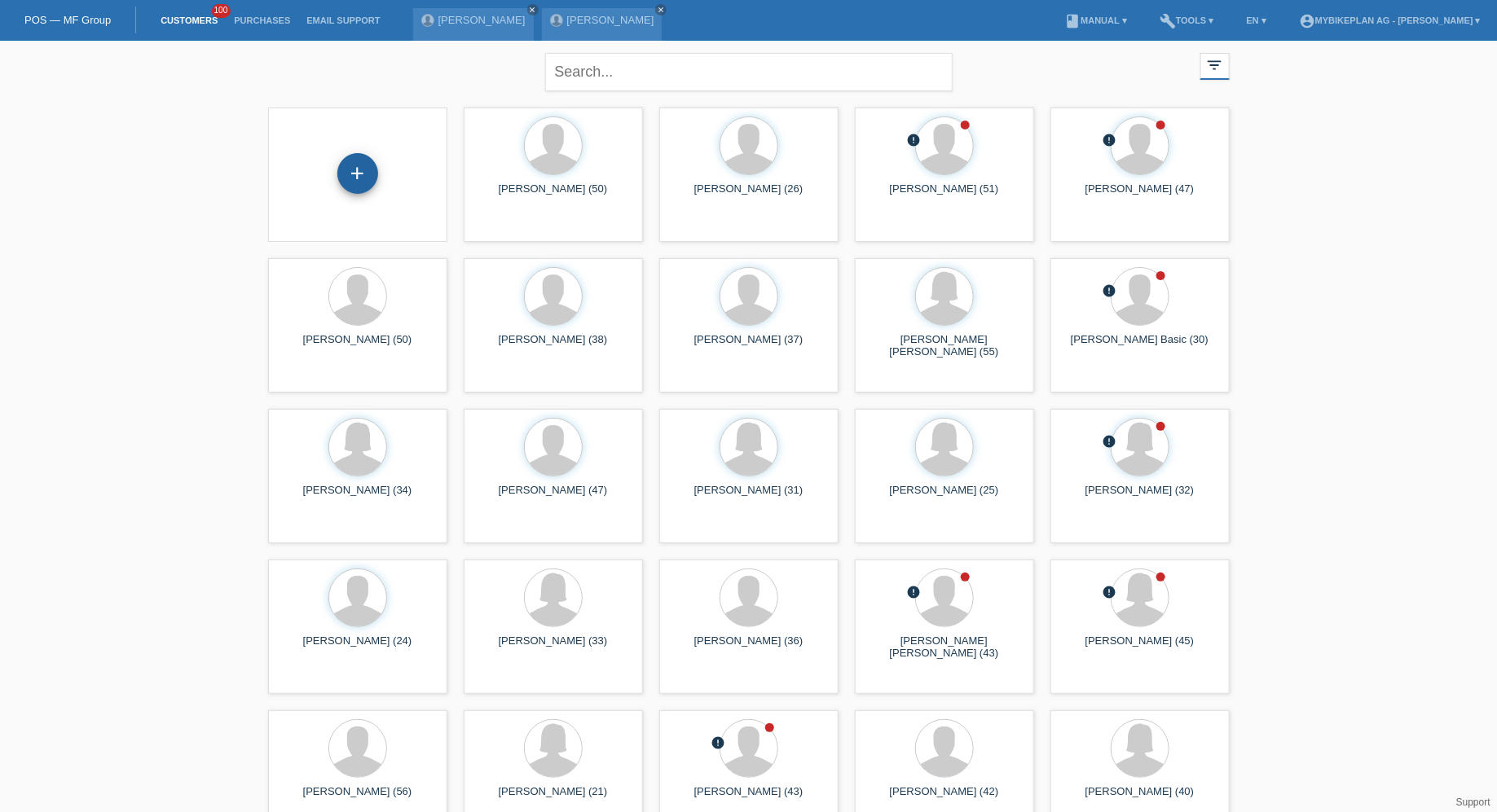
click at [348, 176] on div "+" at bounding box center [357, 174] width 41 height 41
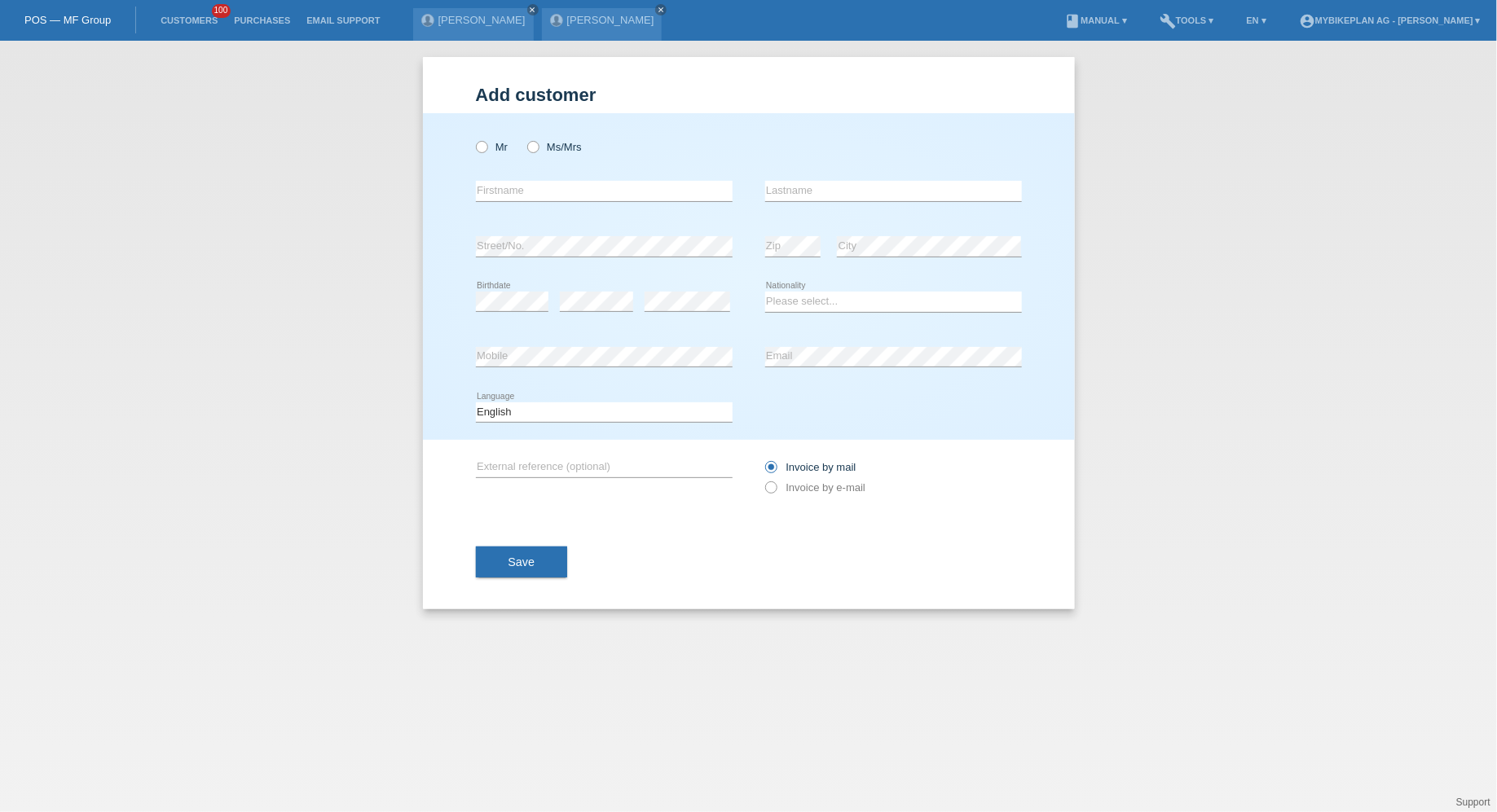
click at [490, 139] on div "Mr Ms/Mrs" at bounding box center [604, 147] width 257 height 33
click at [474, 147] on div "Mr Ms/Mrs error Firstname Zip" at bounding box center [749, 277] width 652 height 327
click at [472, 138] on icon at bounding box center [472, 138] width 0 height 0
click at [484, 147] on input "Mr" at bounding box center [481, 146] width 10 height 10
radio input "true"
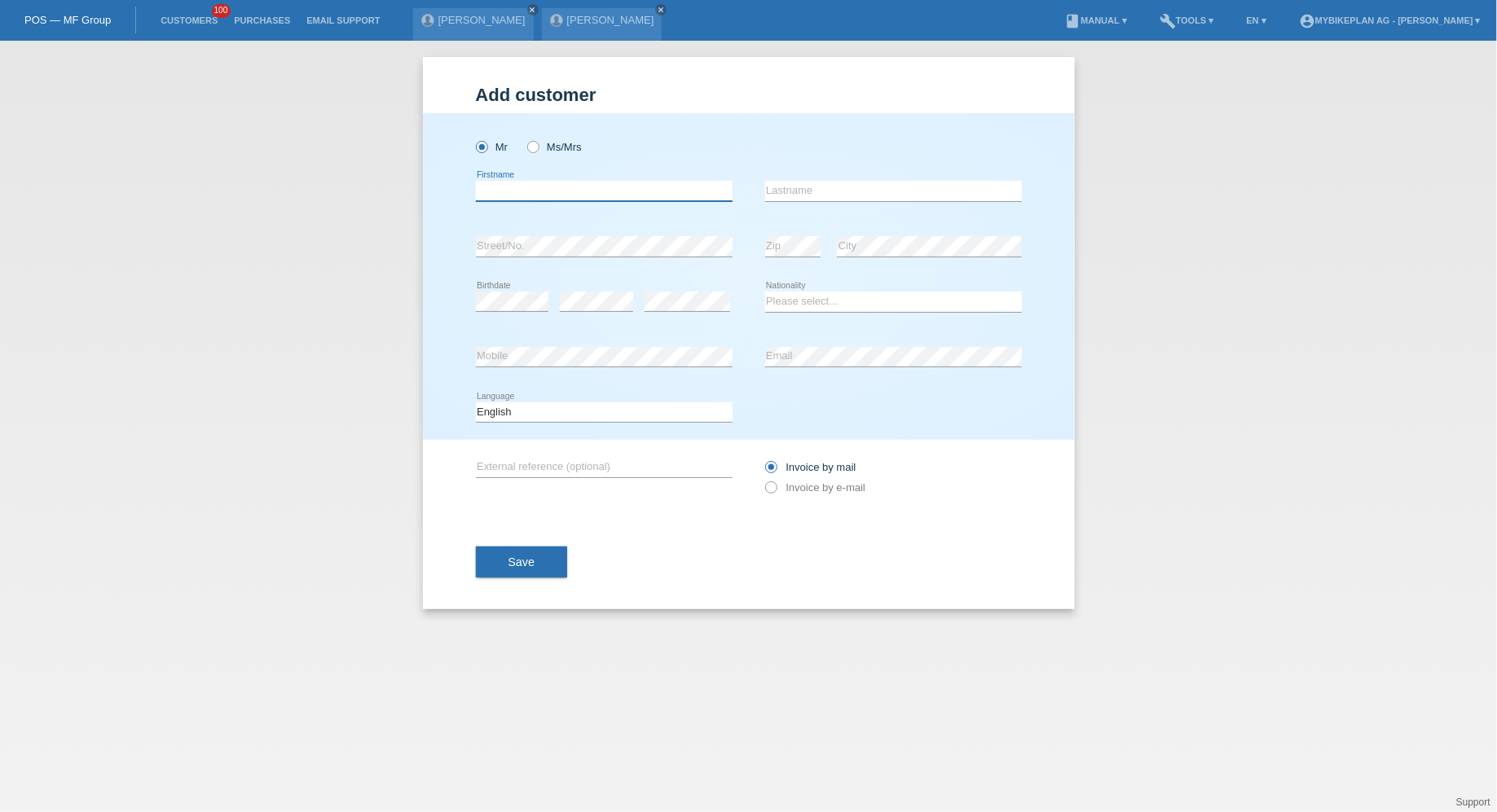
click at [508, 187] on input "text" at bounding box center [604, 191] width 257 height 20
paste input "Kachi [PERSON_NAME] Sainte [PERSON_NAME]"
drag, startPoint x: 571, startPoint y: 192, endPoint x: 678, endPoint y: 192, distance: 107.0
click at [678, 192] on input "Kachi [PERSON_NAME] Sainte [PERSON_NAME]" at bounding box center [604, 191] width 257 height 20
type input "[PERSON_NAME]"
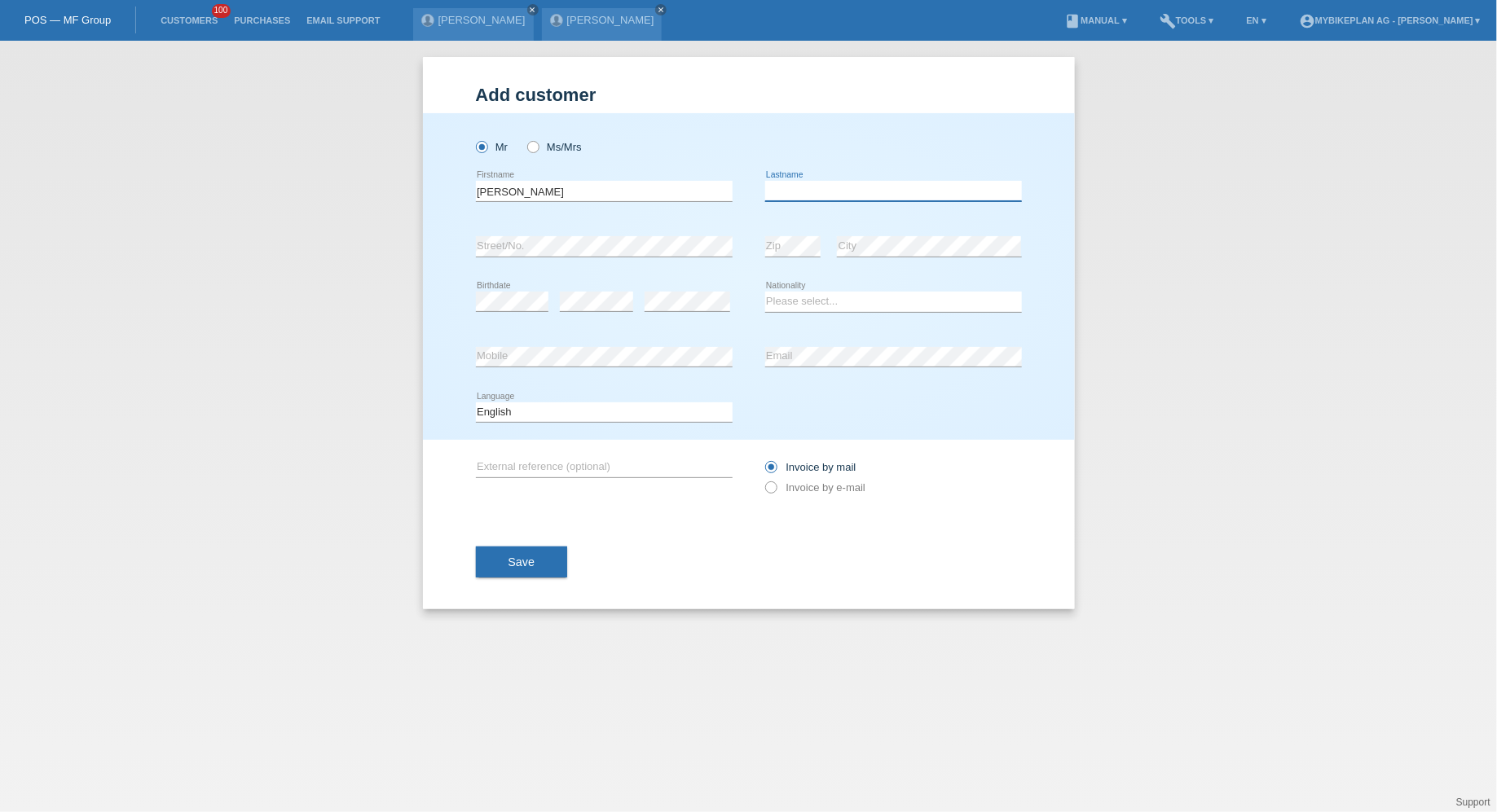
paste input "Sainte Rose"
type input "Sainte Rose"
select select "CH"
click at [608, 416] on select "Deutsch Français Italiano English" at bounding box center [604, 412] width 257 height 19
select select "de"
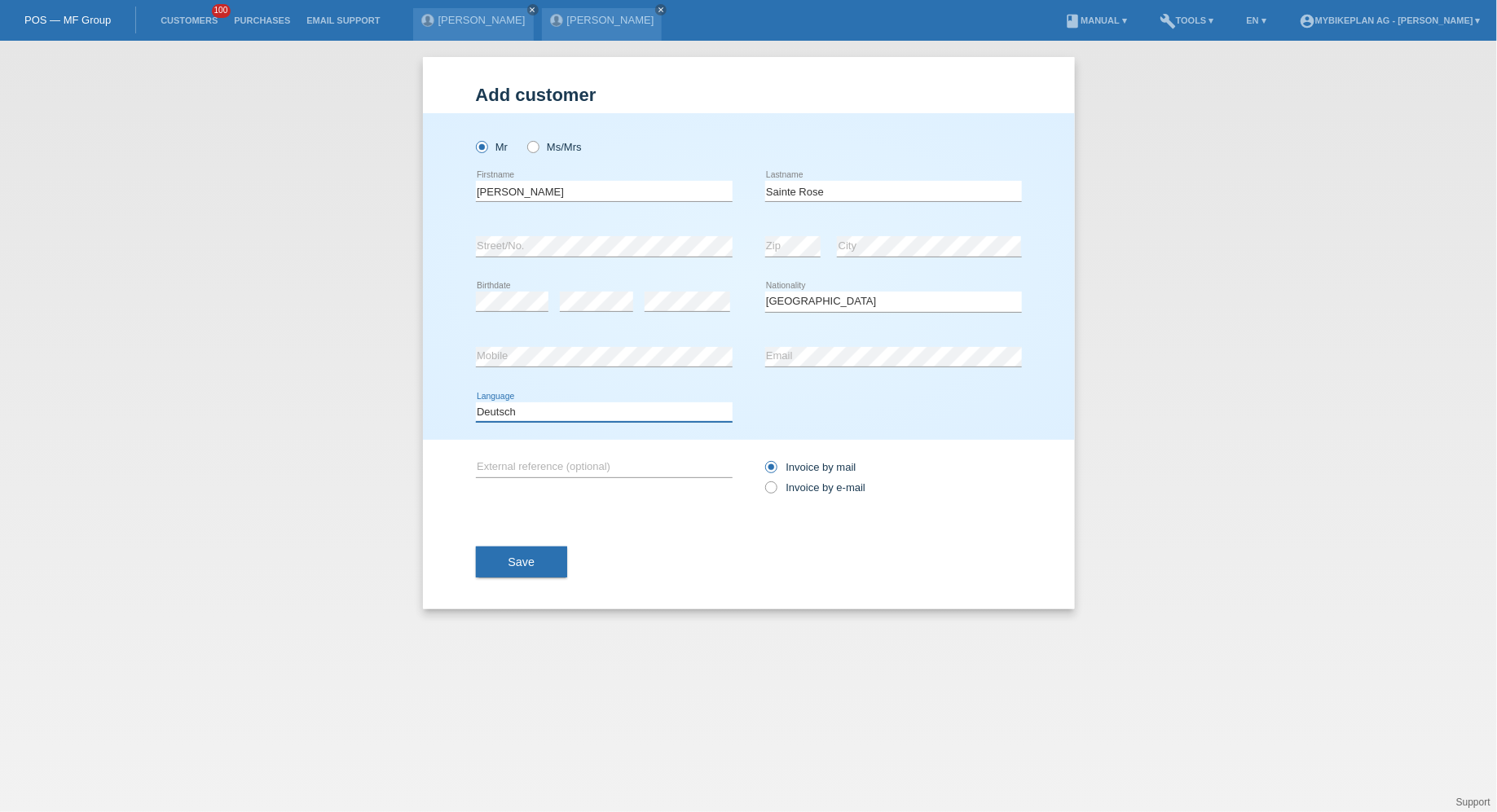
click at [476, 403] on select "Deutsch Français Italiano English" at bounding box center [604, 412] width 257 height 19
click at [762, 479] on icon at bounding box center [762, 479] width 0 height 0
click at [775, 487] on input "Invoice by e-mail" at bounding box center [769, 492] width 10 height 20
radio input "true"
click at [516, 624] on div "Add customer Add customer Add customer Mr Ms/Mrs error" at bounding box center [748, 426] width 1497 height 771
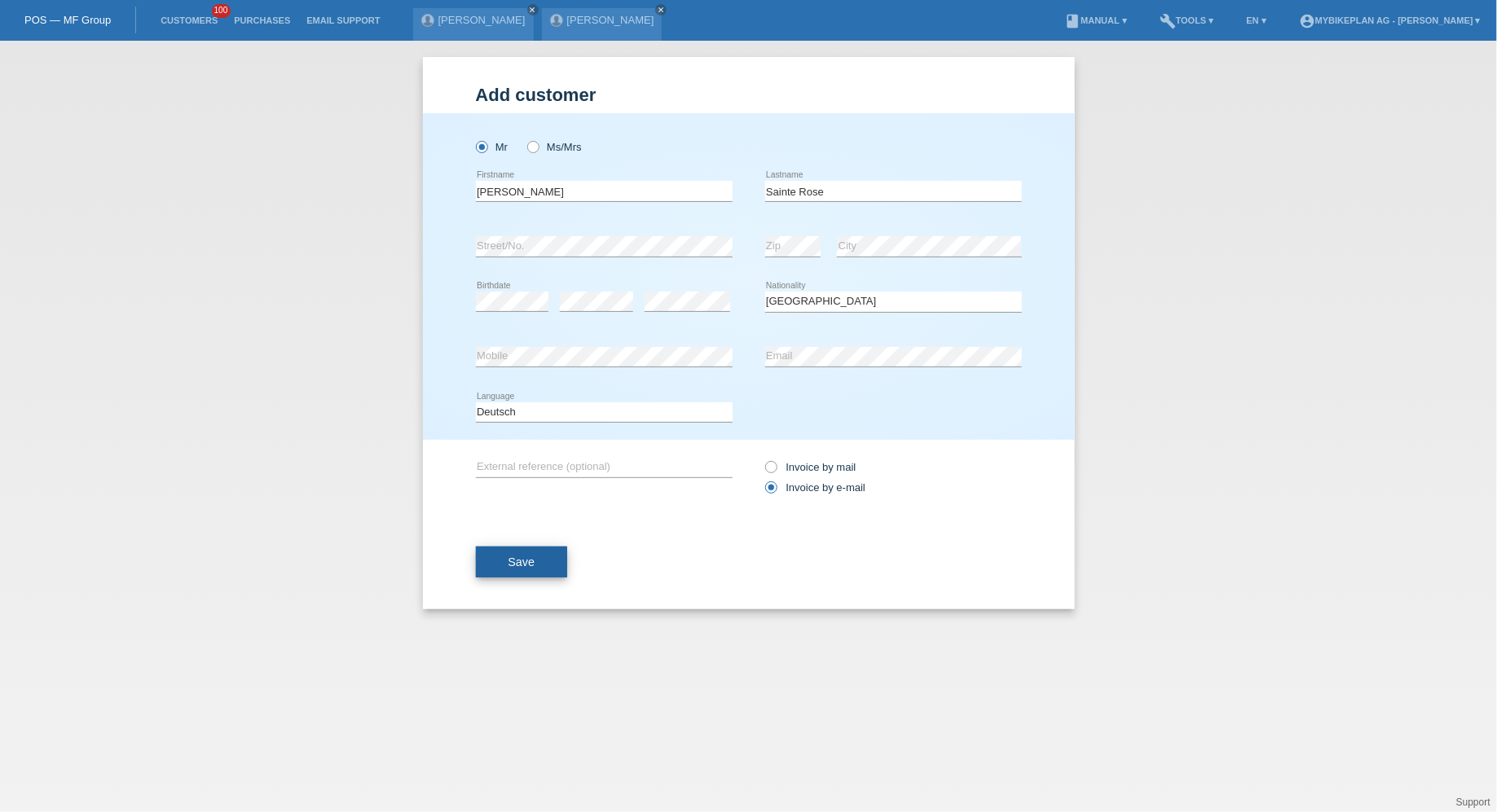
click at [516, 558] on span "Save" at bounding box center [522, 562] width 27 height 13
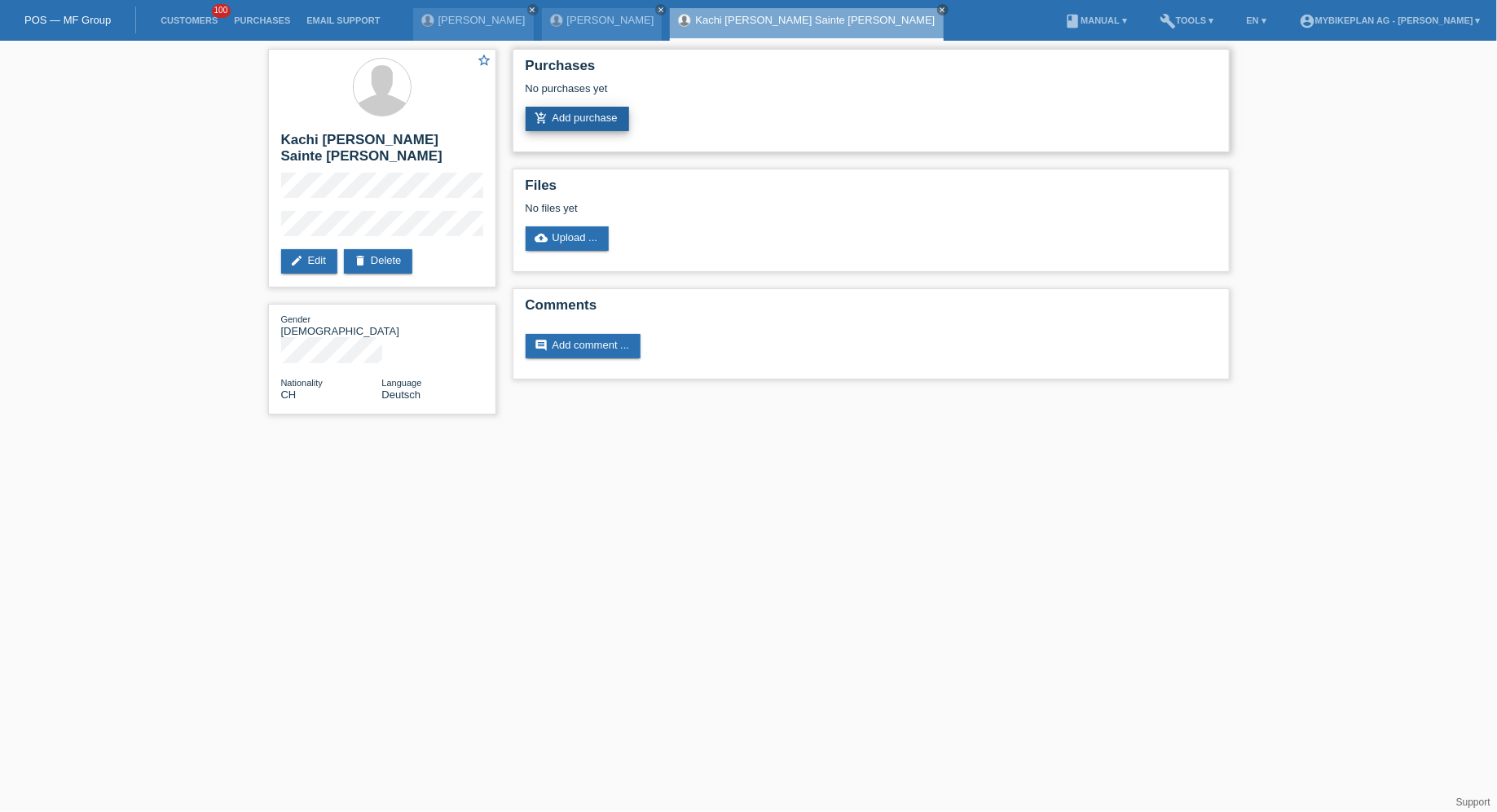
click at [546, 108] on link "add_shopping_cart Add purchase" at bounding box center [576, 119] width 103 height 24
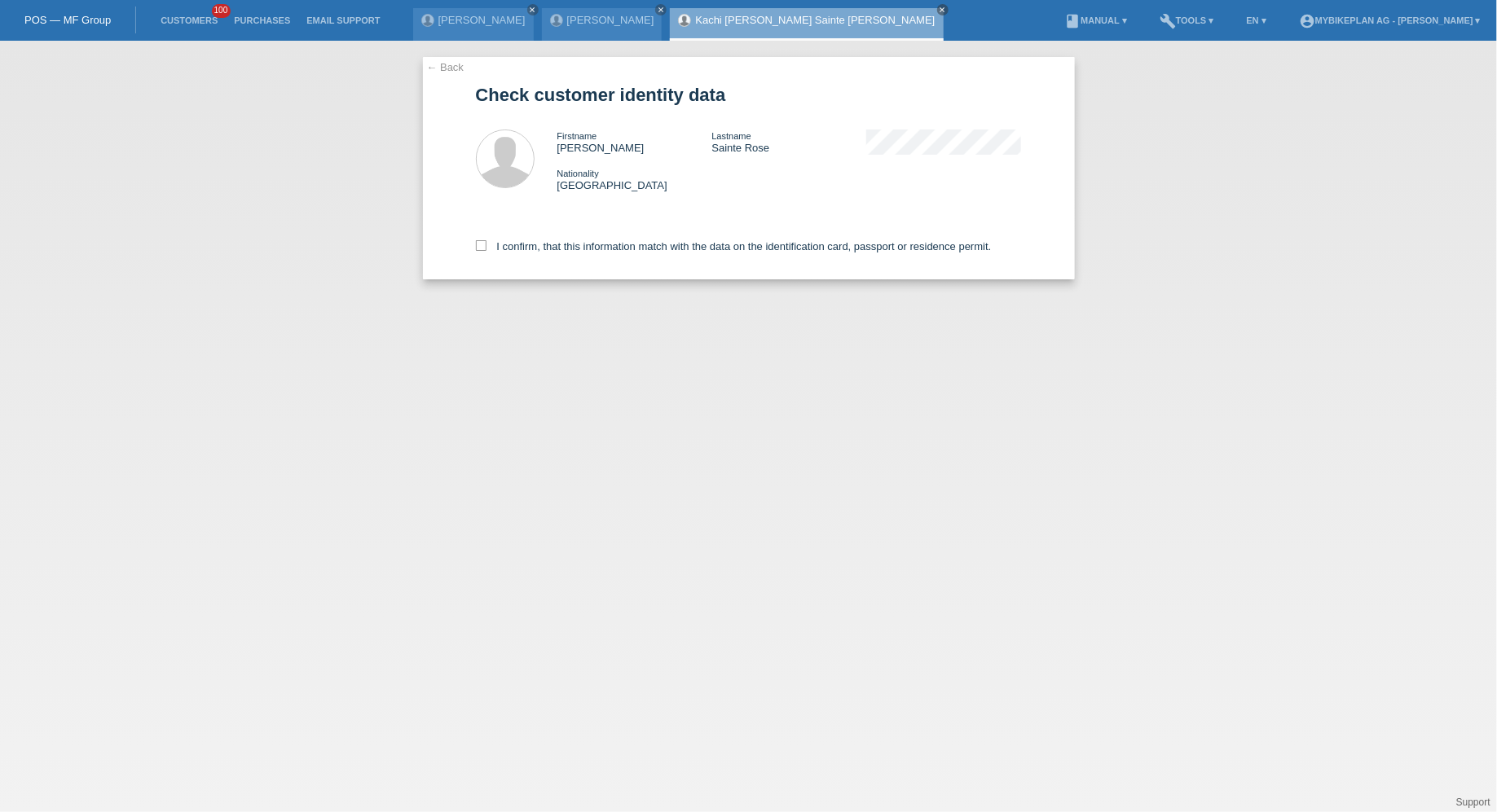
click at [536, 272] on div "I confirm, that this information match with the data on the identification card…" at bounding box center [749, 243] width 546 height 71
click at [541, 264] on div "I confirm, that this information match with the data on the identification card…" at bounding box center [749, 243] width 546 height 71
click at [538, 250] on label "I confirm, that this information match with the data on the identification card…" at bounding box center [734, 246] width 516 height 12
click at [486, 250] on input "I confirm, that this information match with the data on the identification card…" at bounding box center [481, 245] width 10 height 10
checkbox input "true"
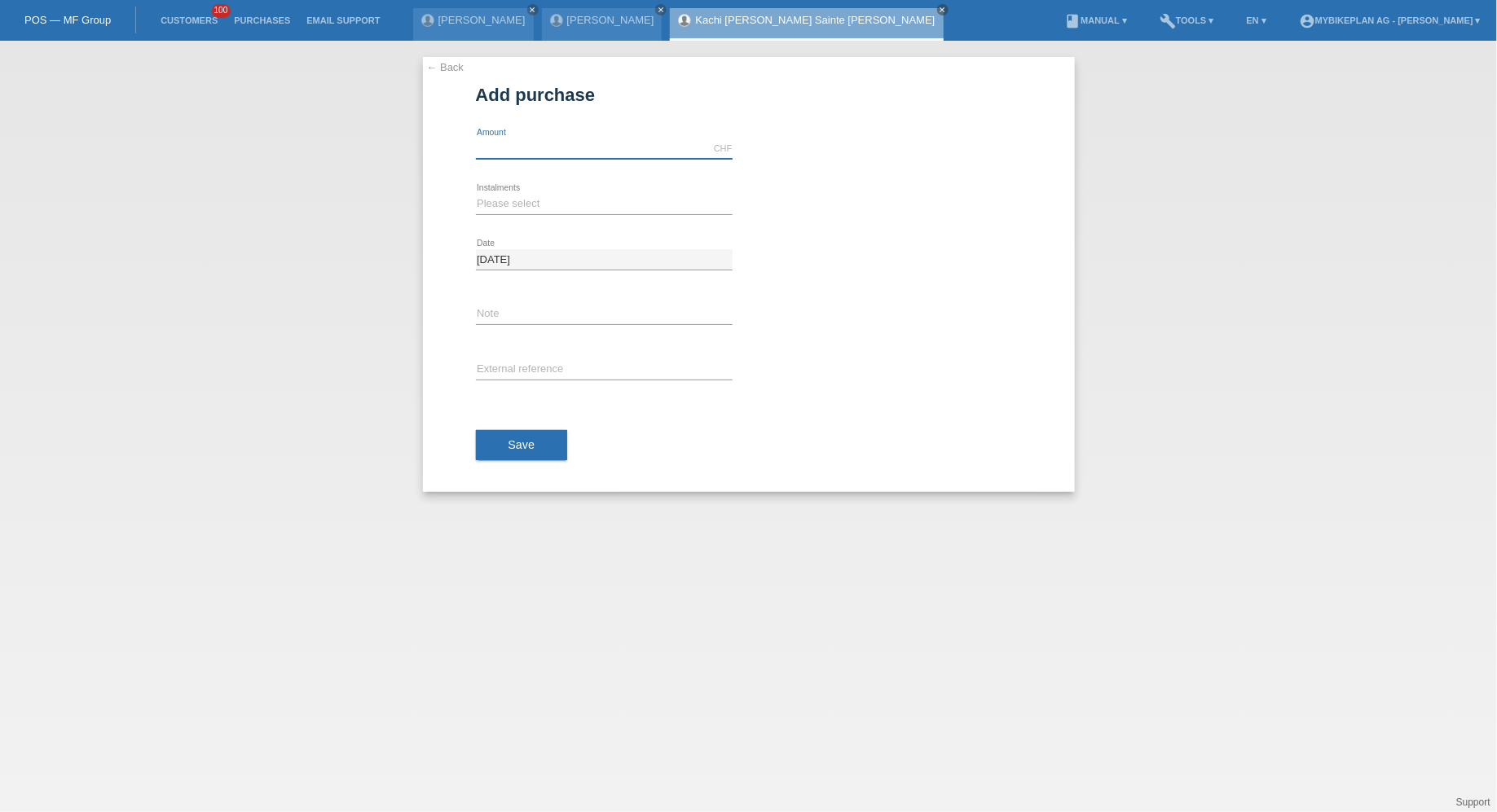
click at [523, 157] on input "text" at bounding box center [604, 148] width 257 height 20
type input "8199.00"
click at [492, 211] on select "Please select 6 instalments 12 instalments 18 instalments 24 instalments 36 ins…" at bounding box center [604, 203] width 257 height 19
select select "488"
click at [476, 194] on select "Please select 6 instalments 12 instalments 18 instalments 24 instalments 36 ins…" at bounding box center [604, 203] width 257 height 19
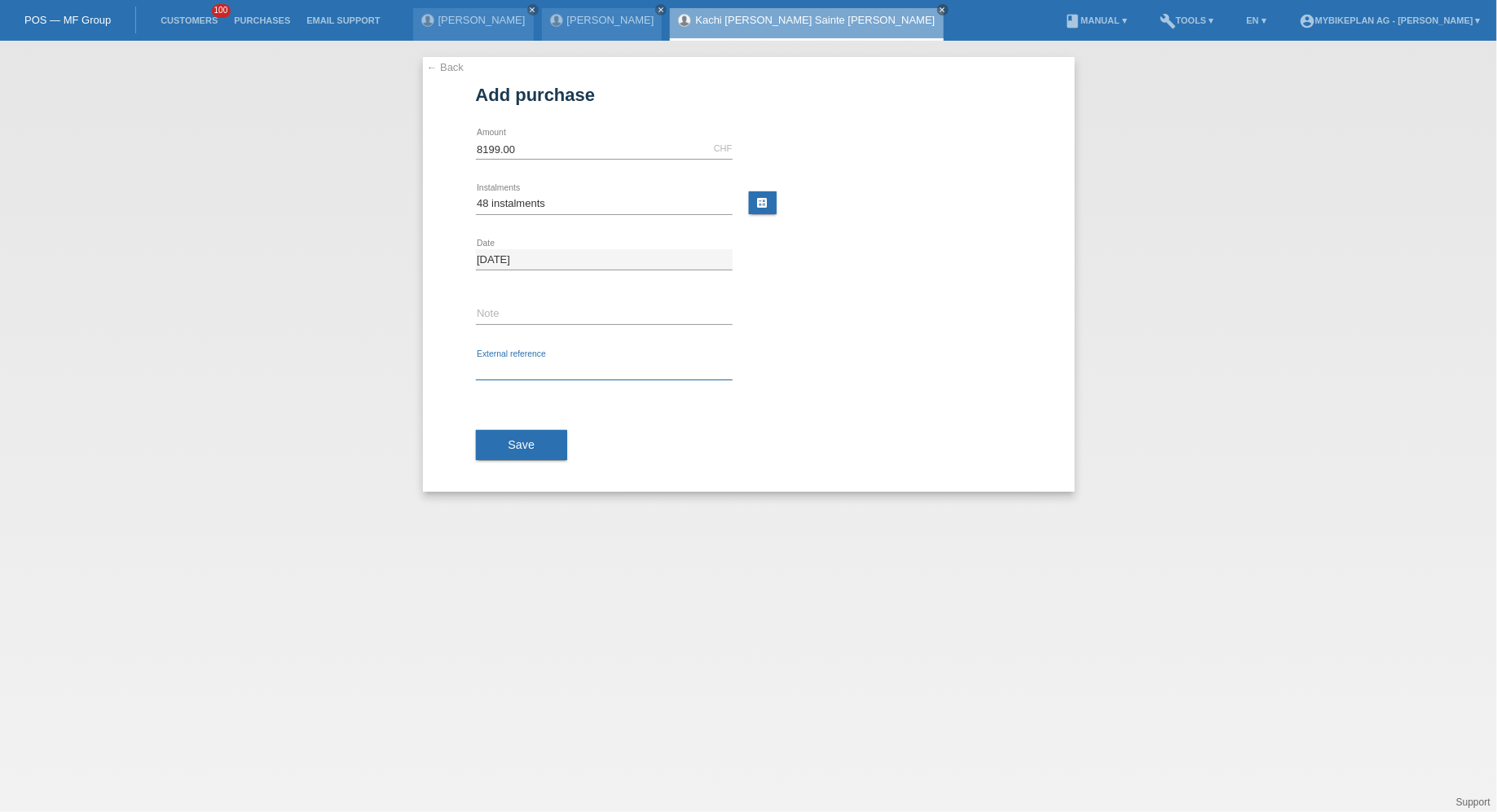
click at [501, 377] on input "text" at bounding box center [604, 370] width 257 height 20
paste input "44041394846"
type input "44041394846"
click at [511, 432] on button "Save" at bounding box center [522, 445] width 92 height 31
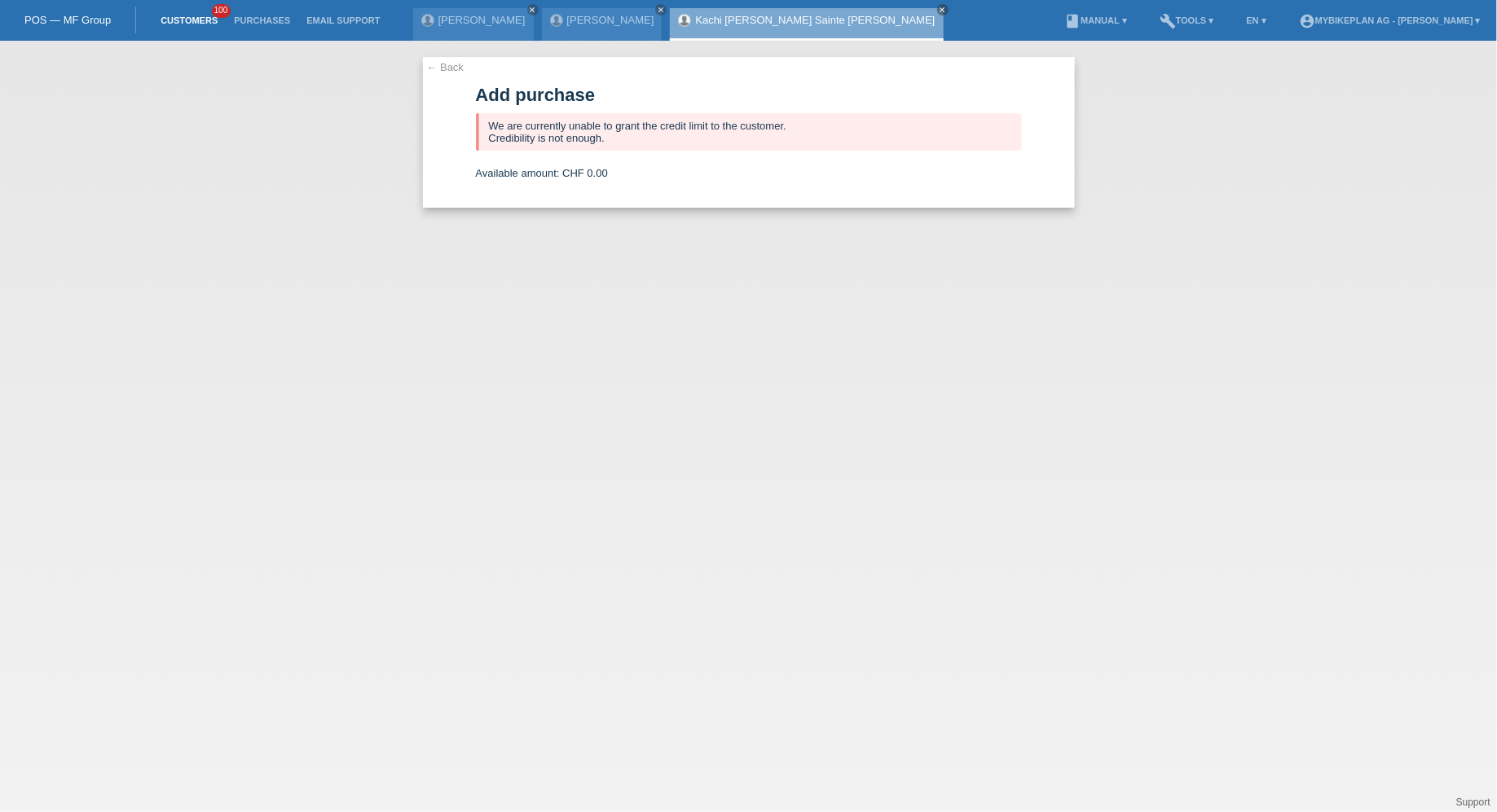
click at [205, 17] on link "Customers" at bounding box center [188, 20] width 73 height 10
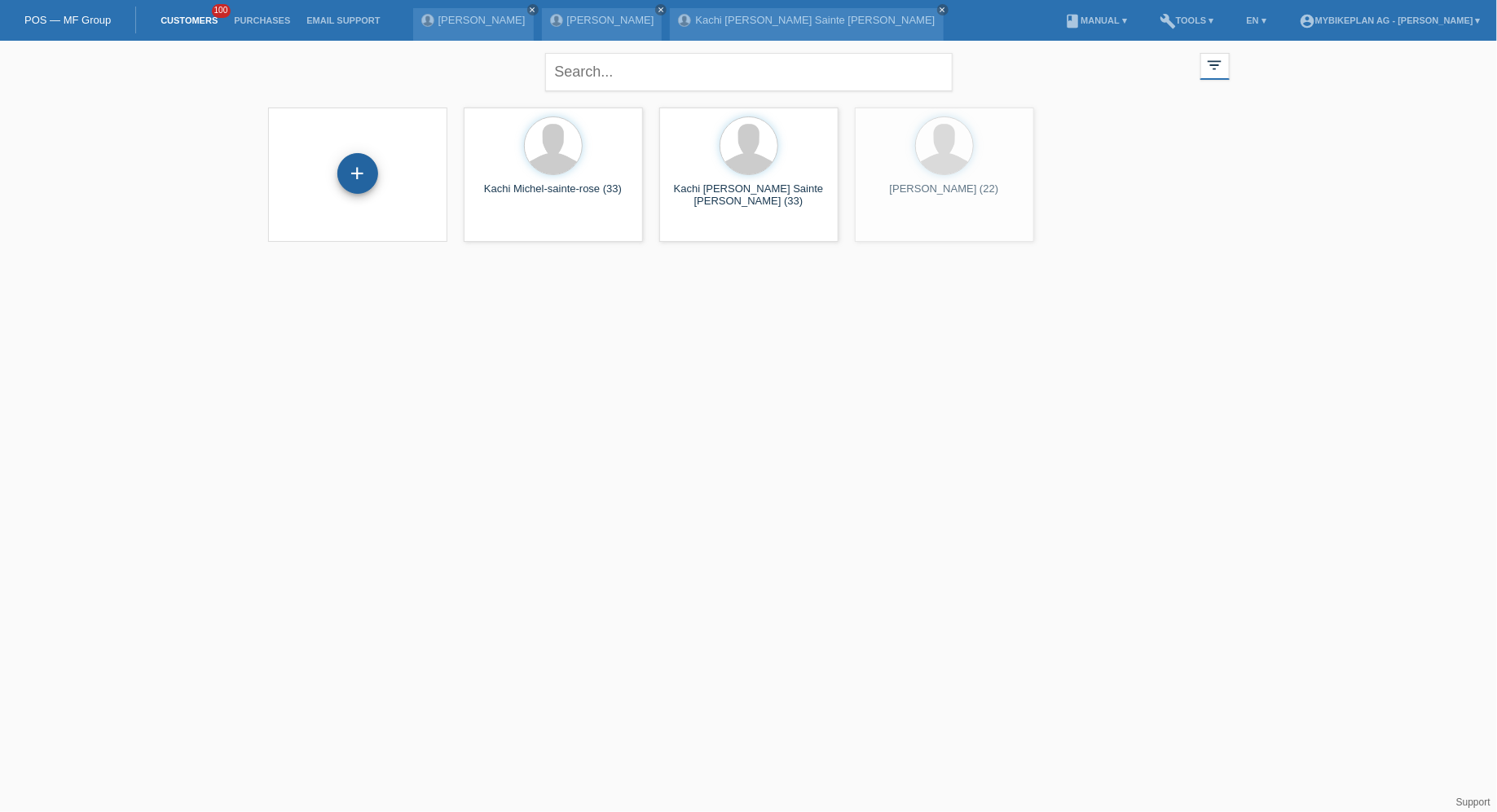
click at [359, 171] on div "+" at bounding box center [357, 174] width 41 height 41
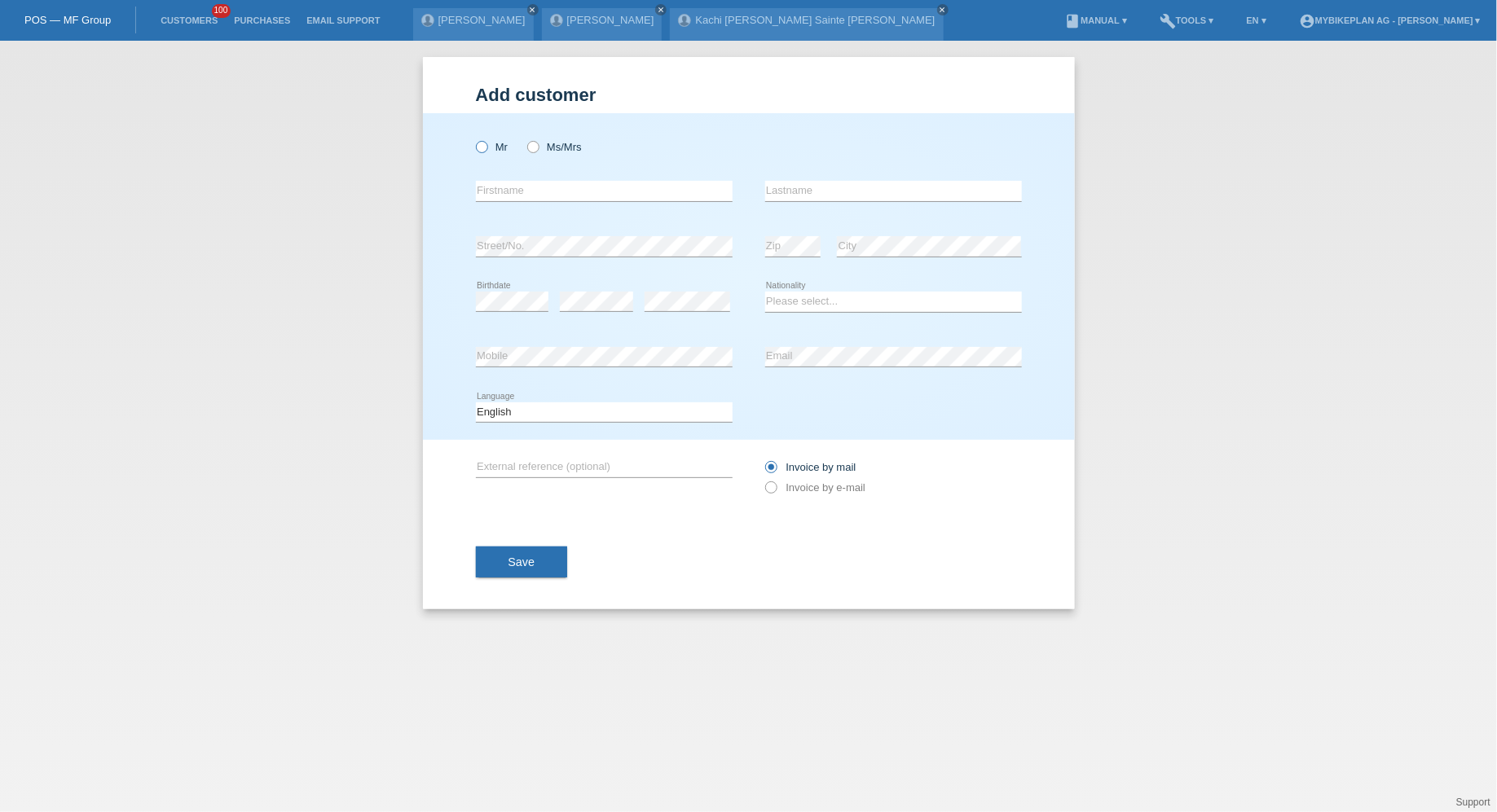
click at [490, 150] on label "Mr" at bounding box center [492, 147] width 32 height 12
click at [486, 150] on input "Mr" at bounding box center [481, 146] width 10 height 10
radio input "true"
click at [510, 187] on input "text" at bounding box center [604, 191] width 257 height 20
paste input "[PERSON_NAME]"
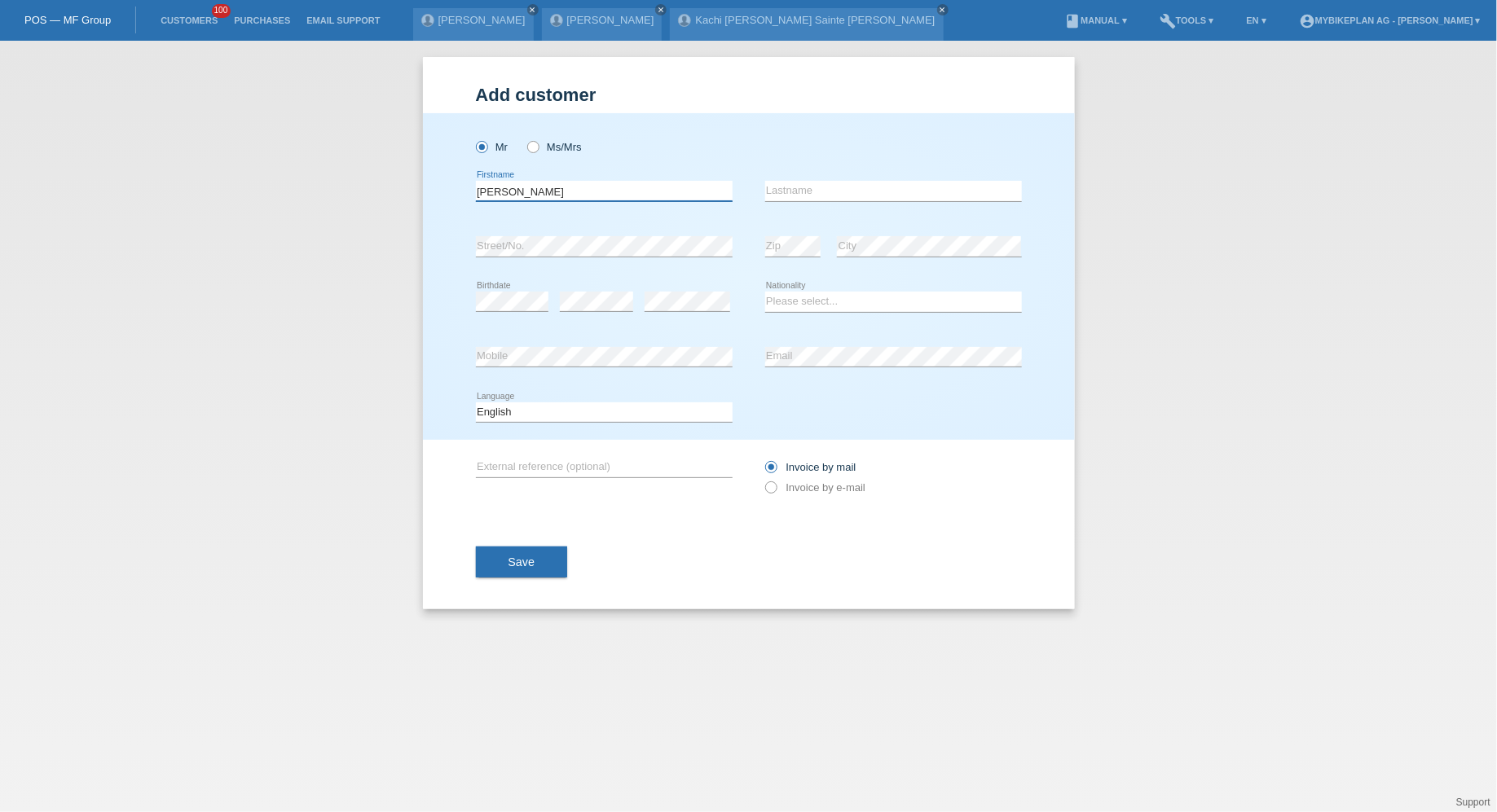
click at [557, 191] on input "[PERSON_NAME]" at bounding box center [604, 191] width 257 height 20
click at [557, 191] on input "Aleksander Maksuti" at bounding box center [604, 191] width 257 height 20
type input "Aleksander"
paste input "Maksuti"
type input "Maksuti"
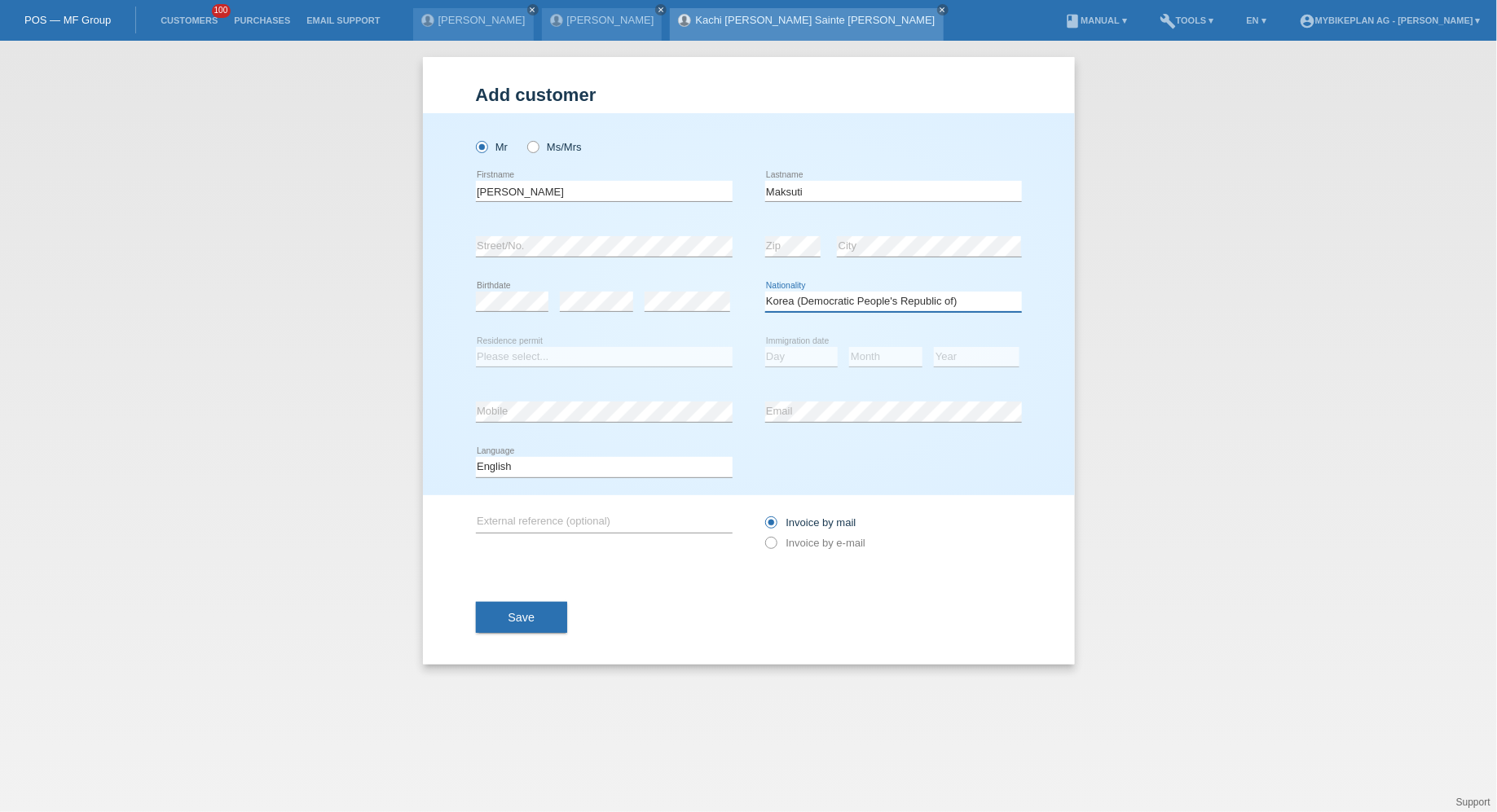
select select "XK"
select select "C"
select select "24"
select select "10"
select select "1994"
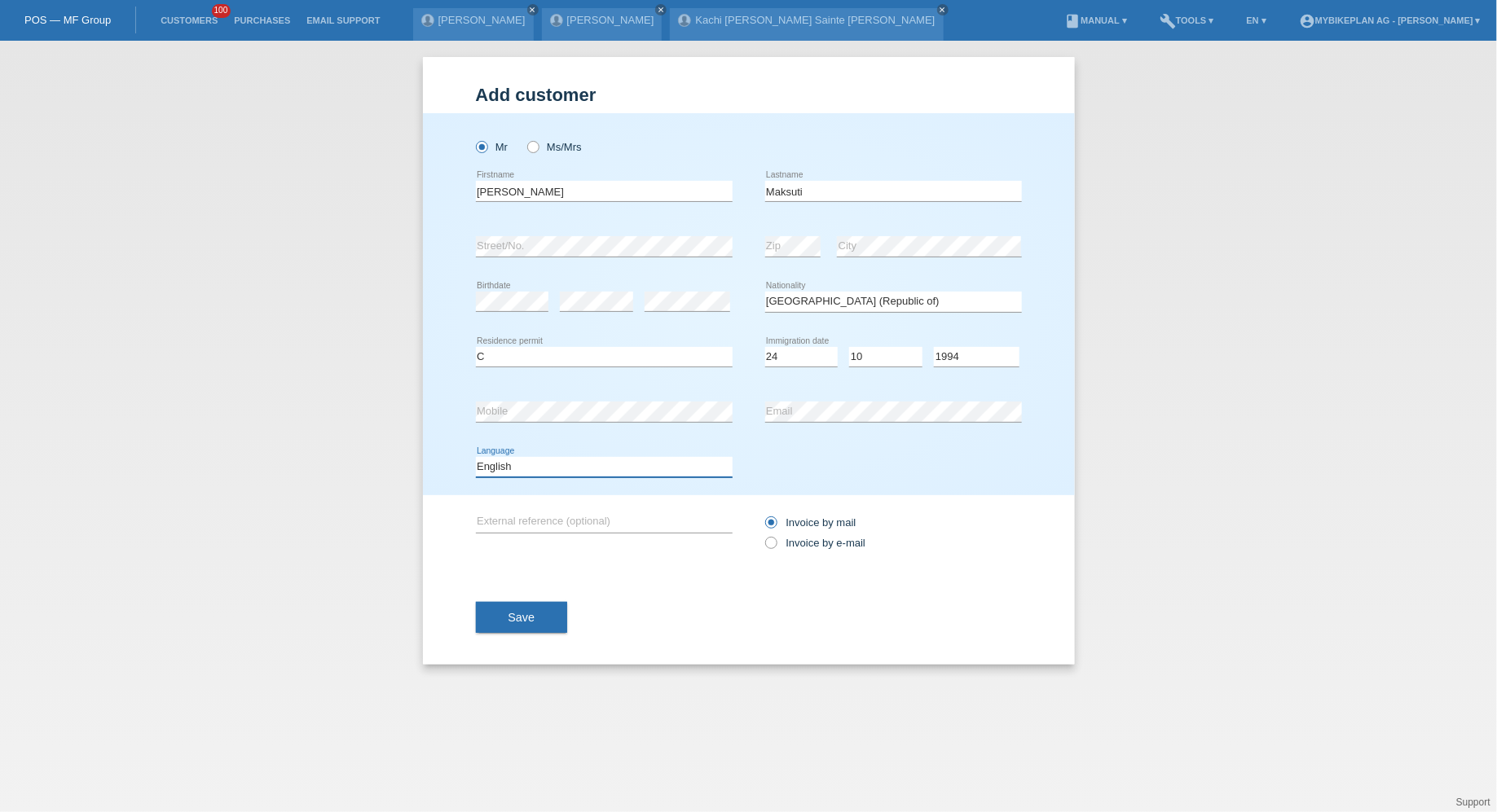
click at [586, 463] on select "Deutsch Français Italiano English" at bounding box center [604, 466] width 257 height 19
select select "de"
click at [476, 457] on select "Deutsch Français Italiano English" at bounding box center [604, 466] width 257 height 19
click at [789, 544] on label "Invoice by e-mail" at bounding box center [815, 542] width 101 height 12
click at [776, 544] on input "Invoice by e-mail" at bounding box center [769, 547] width 10 height 20
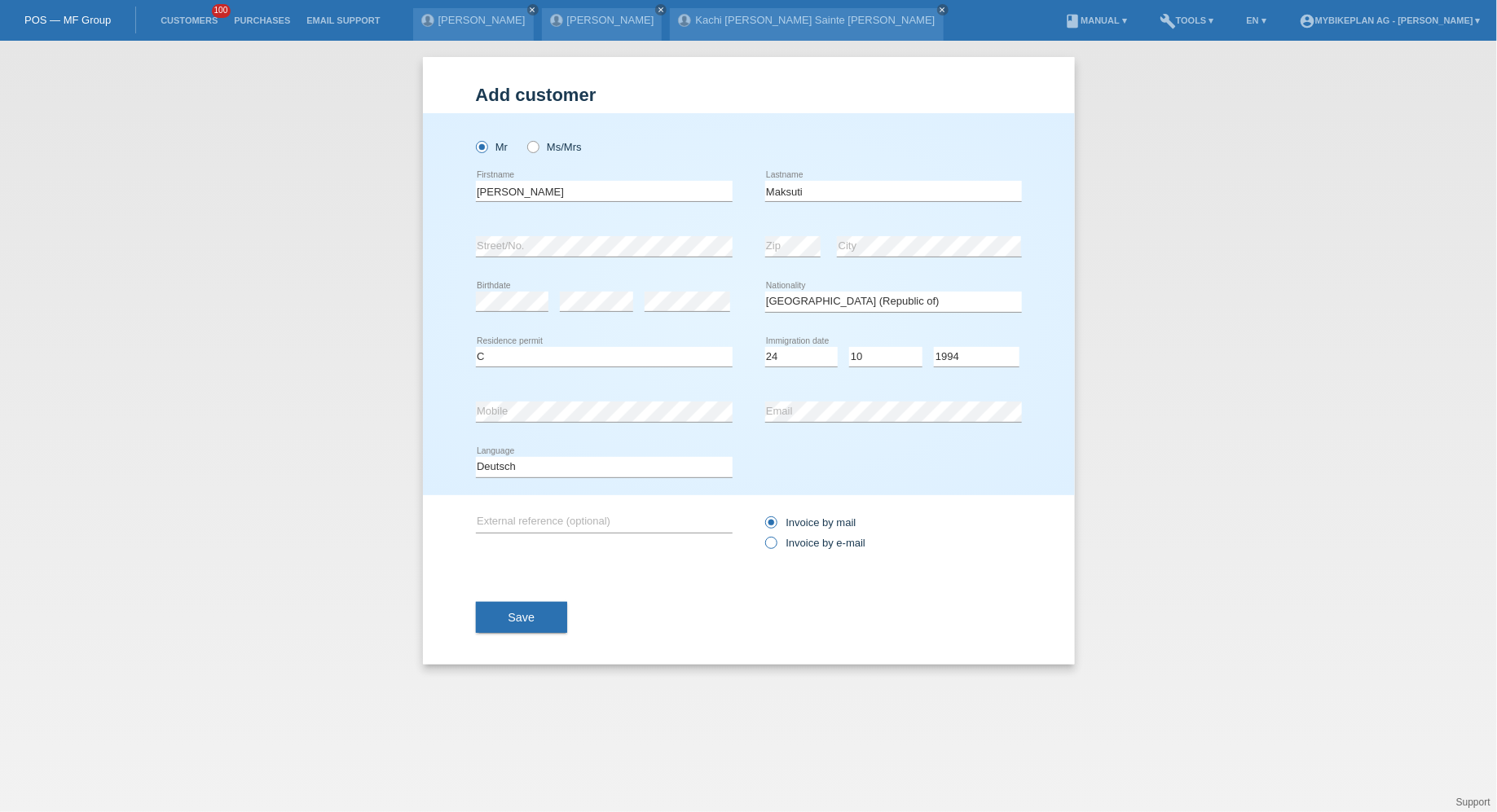
radio input "true"
click at [554, 591] on div "Save" at bounding box center [749, 617] width 546 height 95
click at [548, 612] on button "Save" at bounding box center [522, 617] width 92 height 31
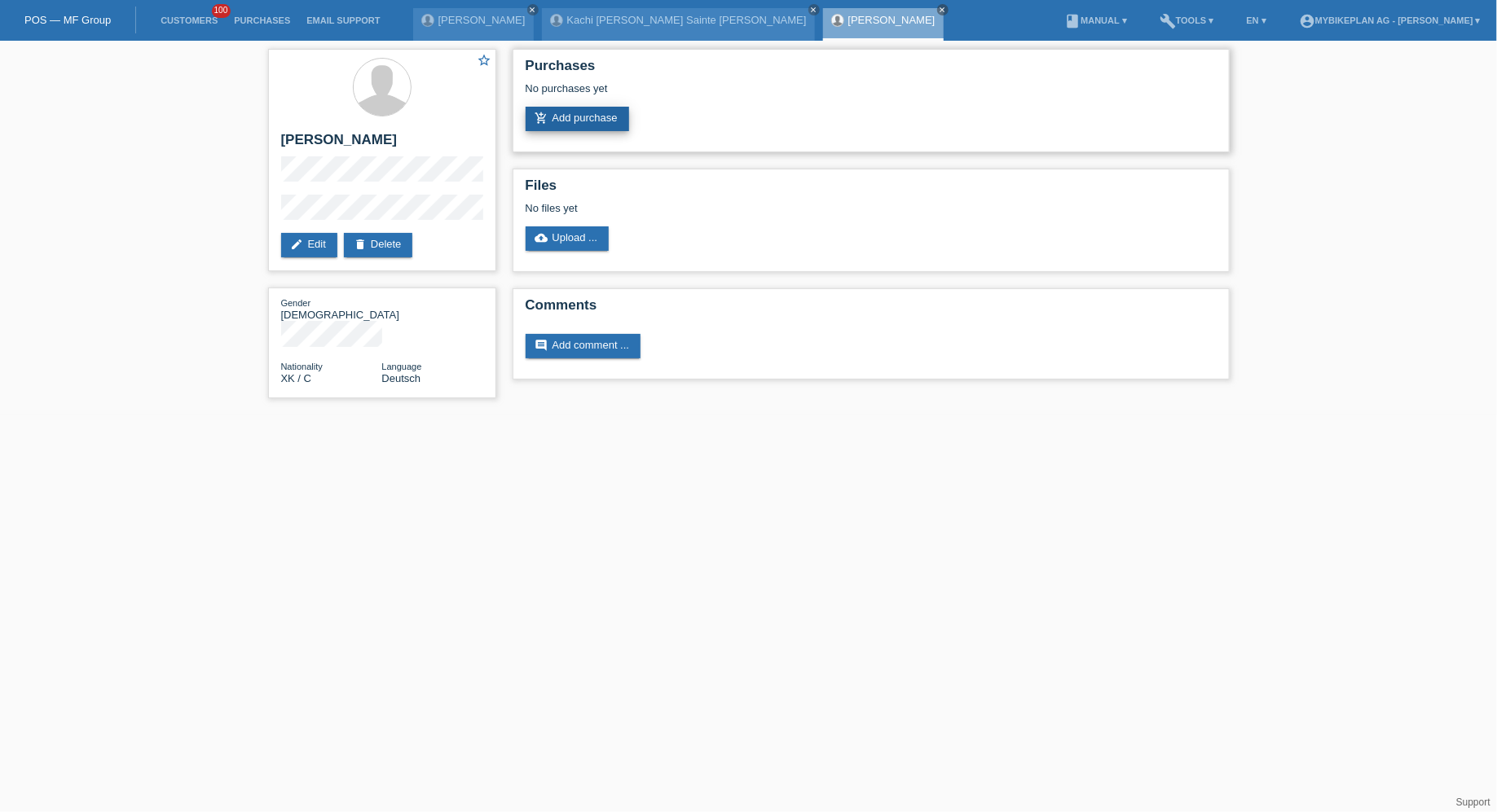
click at [589, 127] on link "add_shopping_cart Add purchase" at bounding box center [576, 119] width 103 height 24
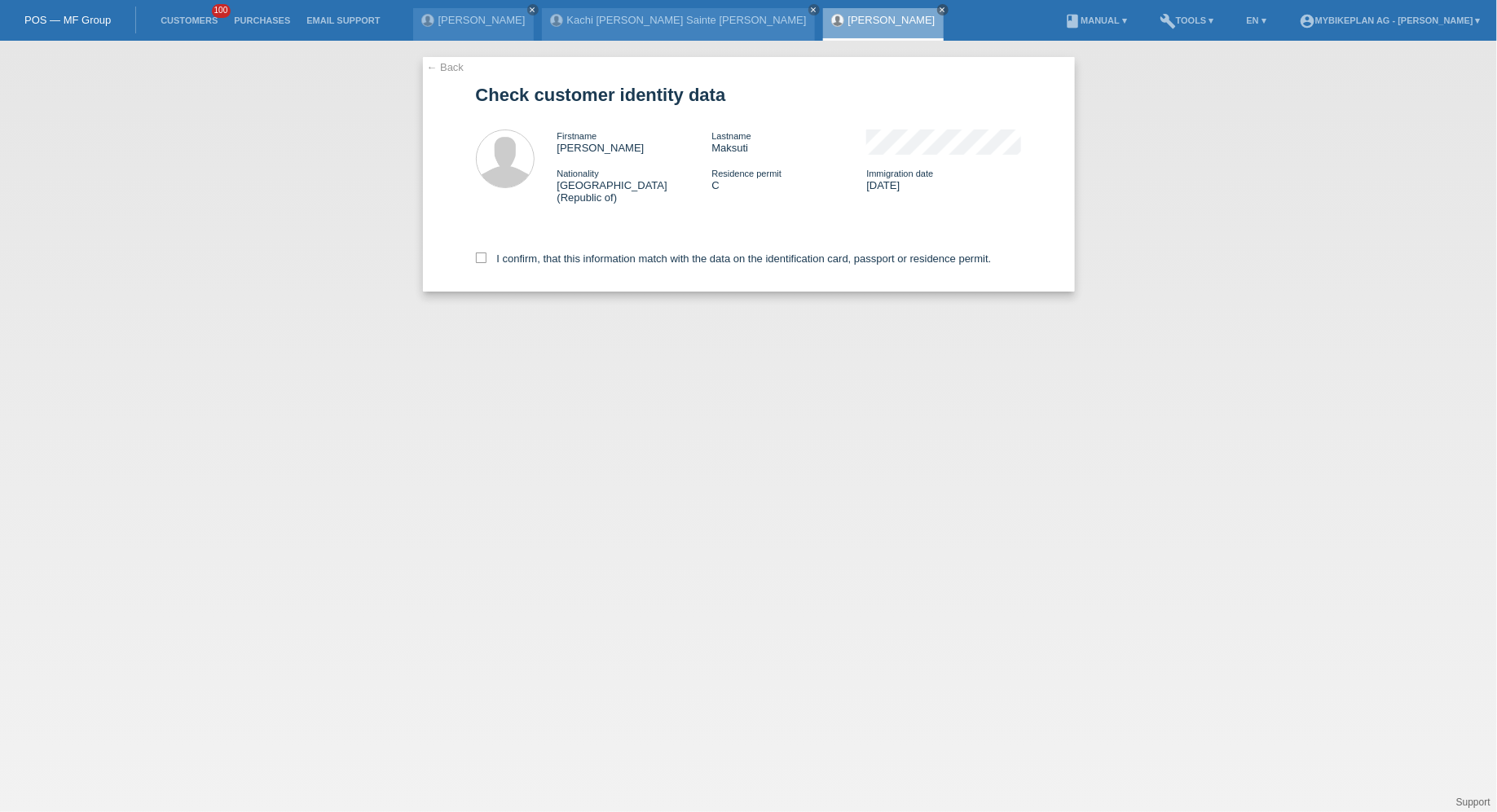
click at [557, 239] on div "I confirm, that this information match with the data on the identification card…" at bounding box center [749, 255] width 546 height 71
click at [557, 254] on label "I confirm, that this information match with the data on the identification card…" at bounding box center [734, 258] width 516 height 12
click at [486, 254] on input "I confirm, that this information match with the data on the identification card…" at bounding box center [481, 257] width 10 height 10
checkbox input "true"
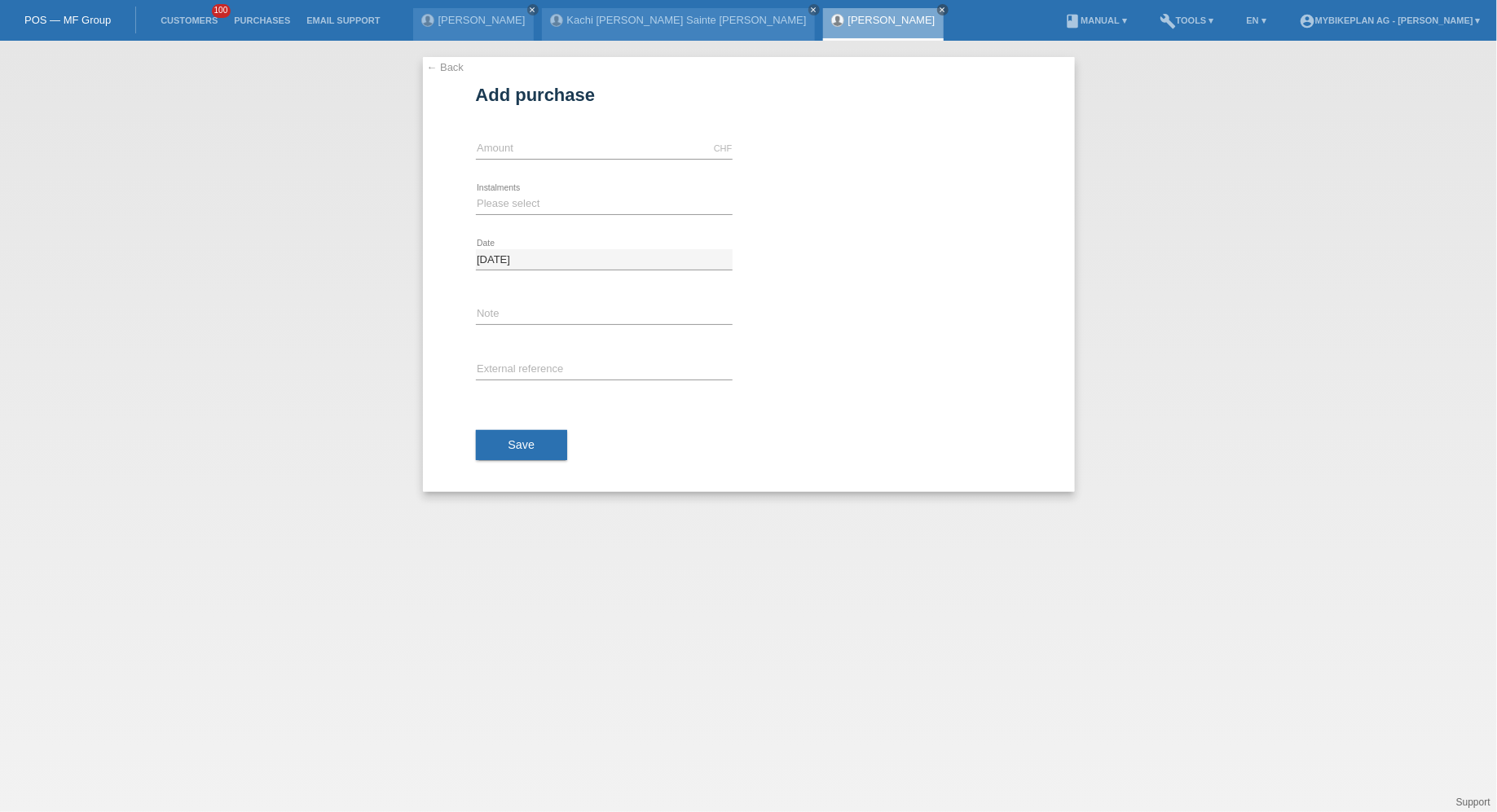
click at [538, 136] on div "CHF error Amount" at bounding box center [604, 149] width 257 height 56
click at [540, 154] on input "text" at bounding box center [604, 148] width 257 height 20
type input "15000.00"
click at [544, 208] on select "Please select 6 instalments 12 instalments 18 instalments 24 instalments 36 ins…" at bounding box center [604, 203] width 257 height 19
select select "488"
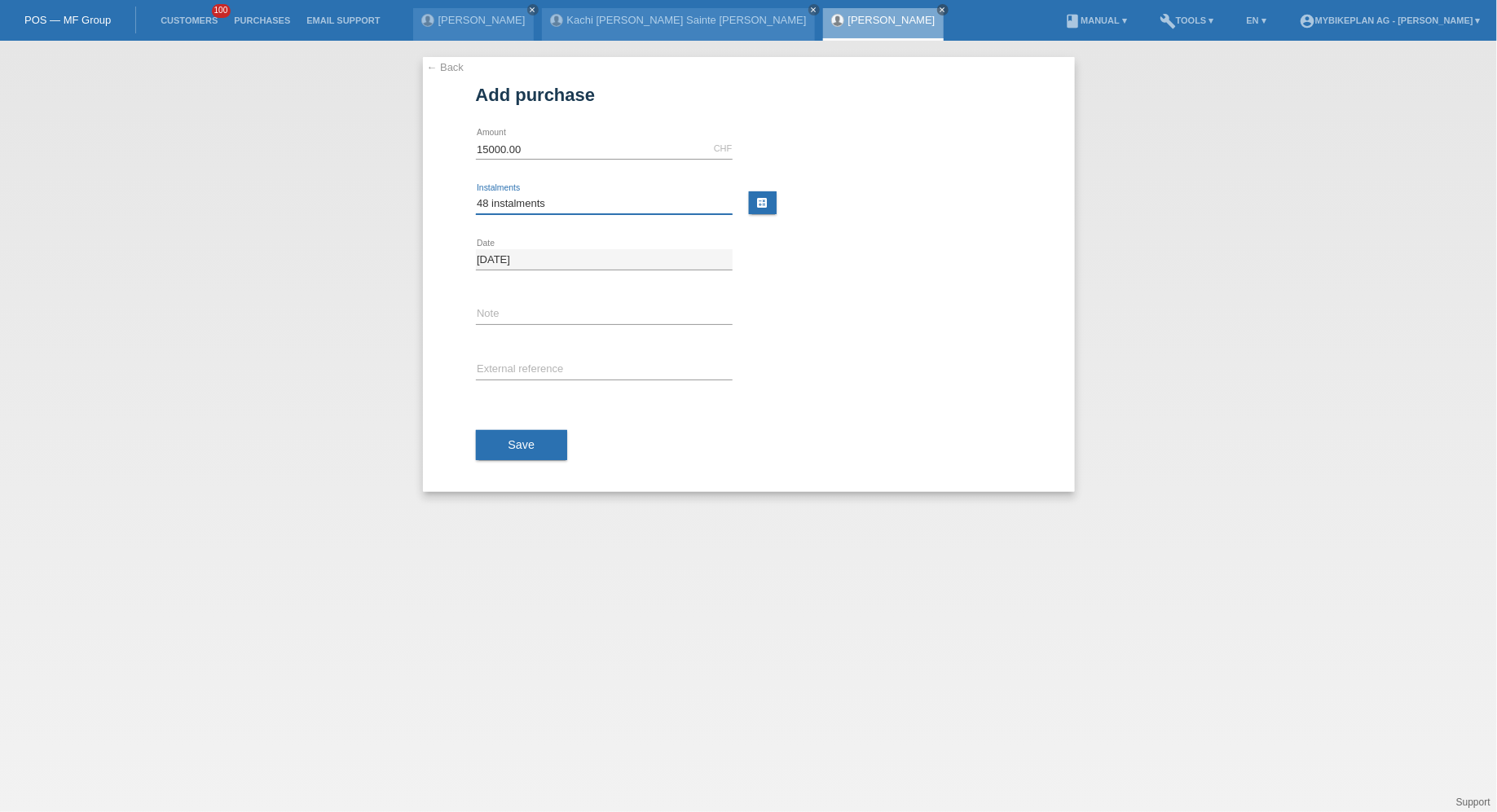
click at [476, 194] on select "Please select 6 instalments 12 instalments 18 instalments 24 instalments 36 ins…" at bounding box center [604, 203] width 257 height 19
click at [524, 434] on button "Save" at bounding box center [522, 445] width 92 height 31
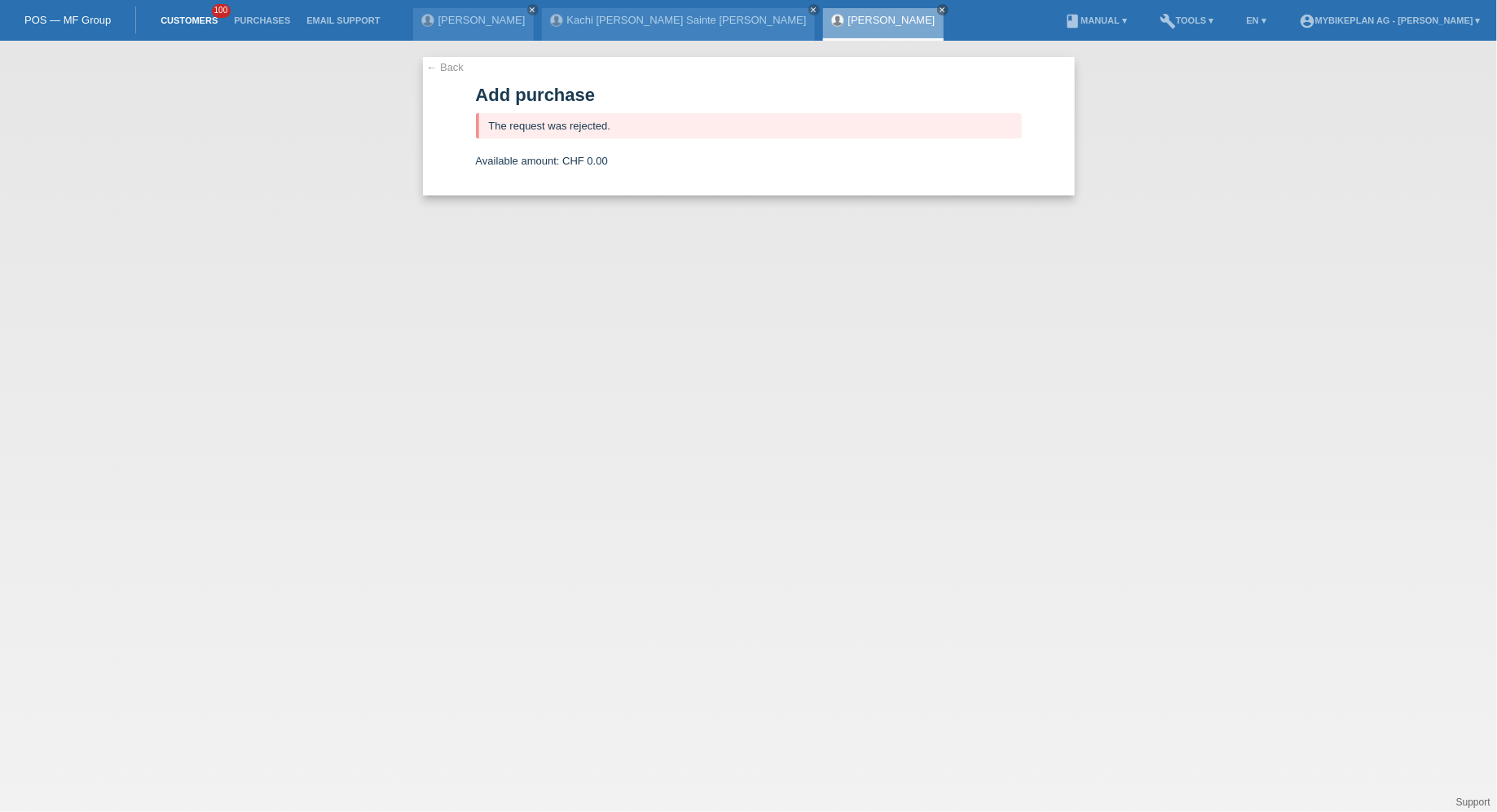
click at [187, 19] on link "Customers" at bounding box center [188, 20] width 73 height 10
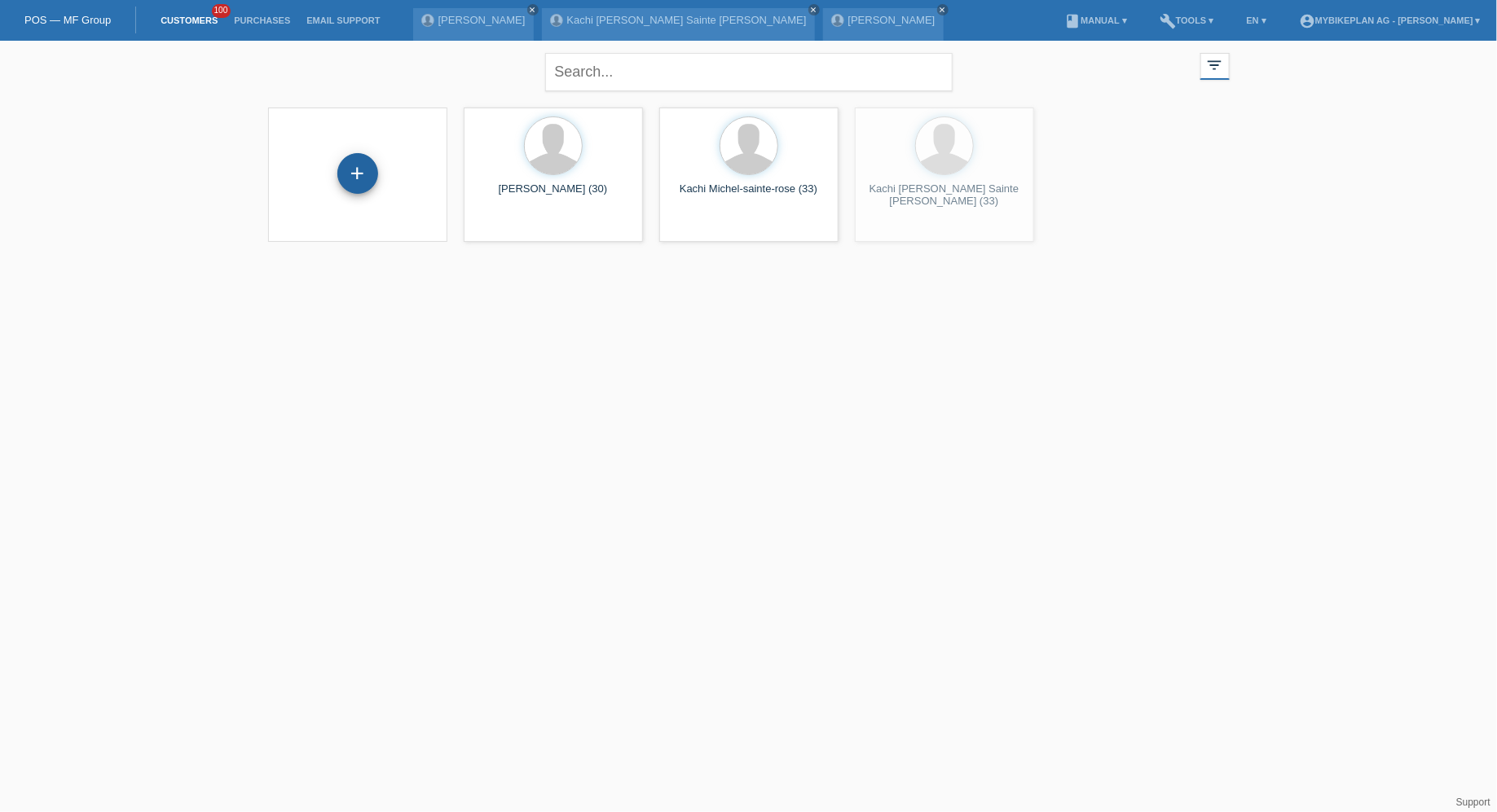
click at [352, 179] on div "+" at bounding box center [357, 174] width 41 height 41
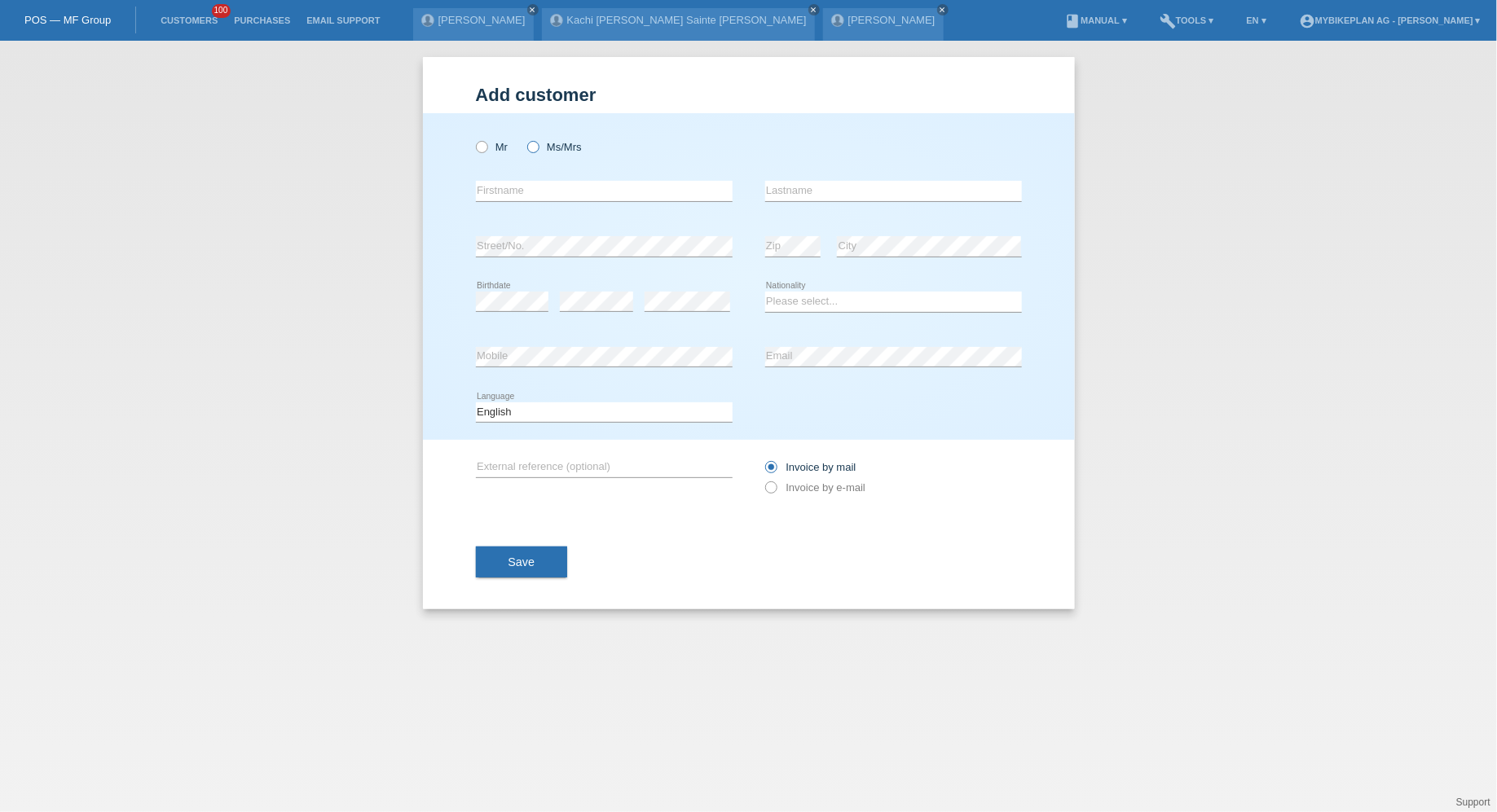
click at [536, 140] on div "Mr Ms/Mrs" at bounding box center [604, 147] width 257 height 33
click at [523, 138] on icon at bounding box center [523, 138] width 0 height 0
click at [536, 150] on input "Ms/Mrs" at bounding box center [532, 146] width 10 height 10
radio input "true"
click at [527, 196] on input "text" at bounding box center [604, 191] width 257 height 20
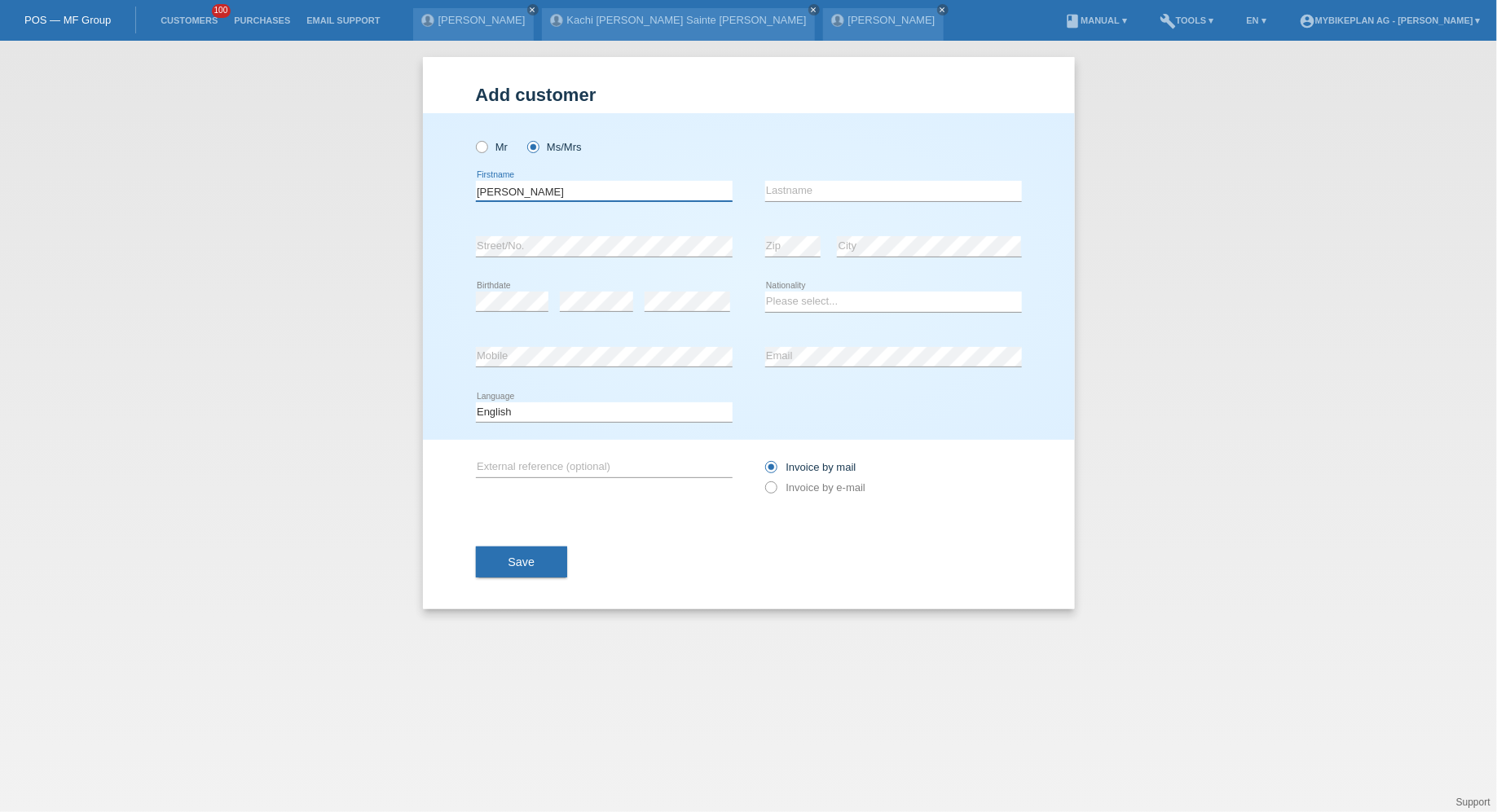
type input "[PERSON_NAME]"
select select "CH"
click at [549, 415] on select "Deutsch Français Italiano English" at bounding box center [604, 412] width 257 height 19
select select "de"
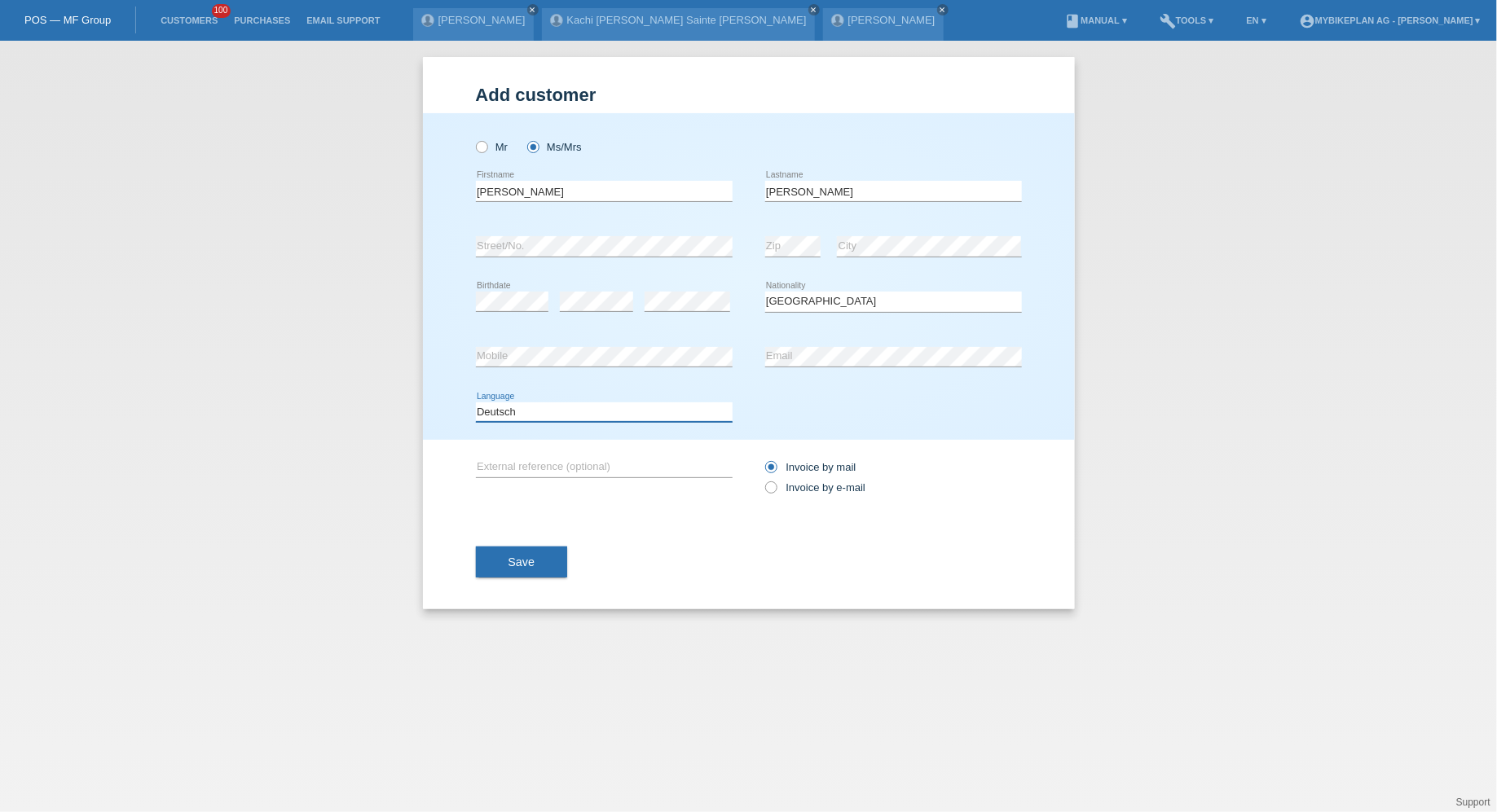
click at [476, 403] on select "Deutsch Français Italiano English" at bounding box center [604, 412] width 257 height 19
click at [783, 486] on label "Invoice by e-mail" at bounding box center [815, 487] width 101 height 12
click at [776, 486] on input "Invoice by e-mail" at bounding box center [769, 492] width 10 height 20
radio input "true"
click at [477, 572] on button "Save" at bounding box center [522, 561] width 92 height 31
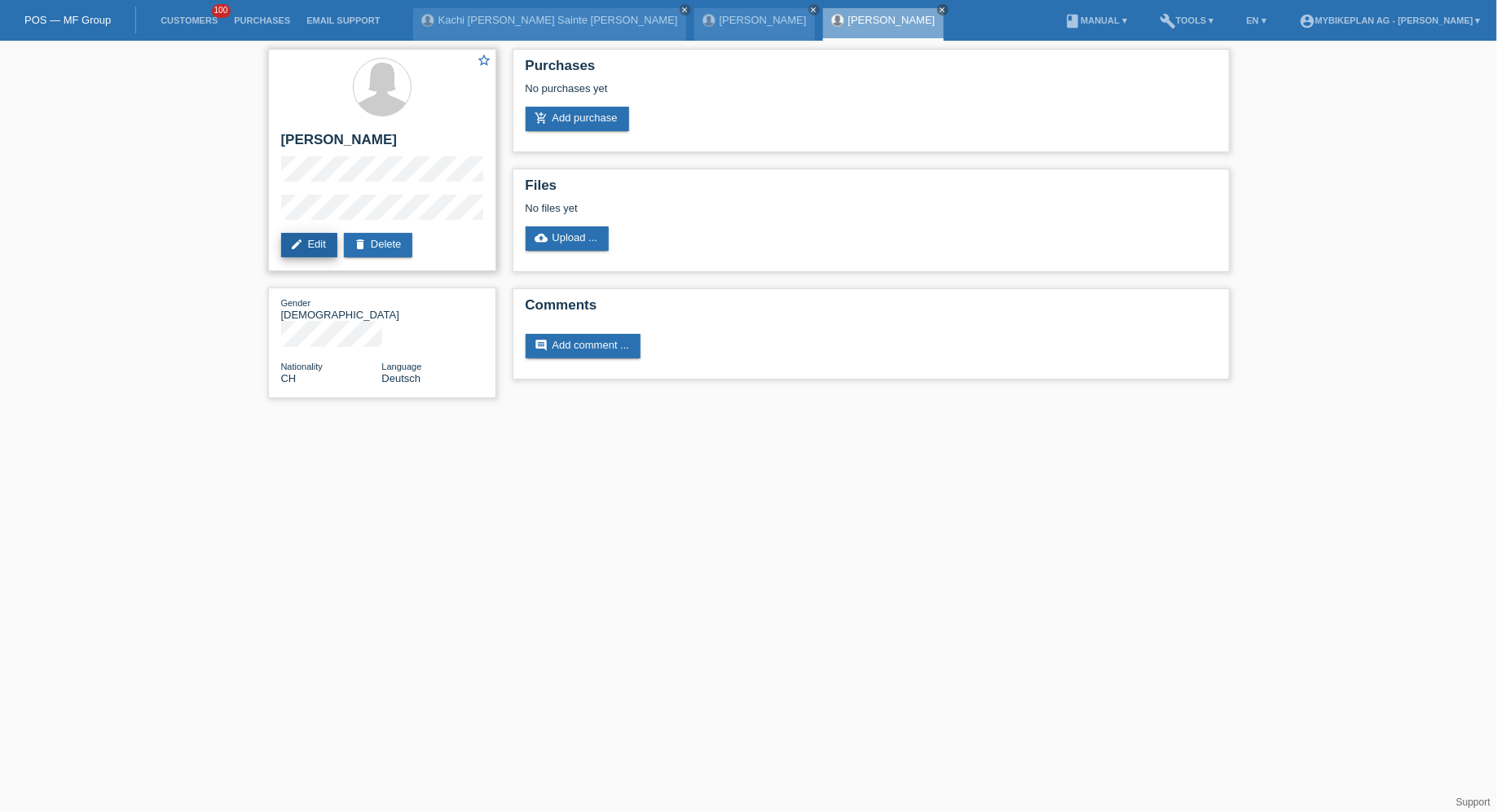
click at [297, 252] on link "edit Edit" at bounding box center [309, 245] width 57 height 24
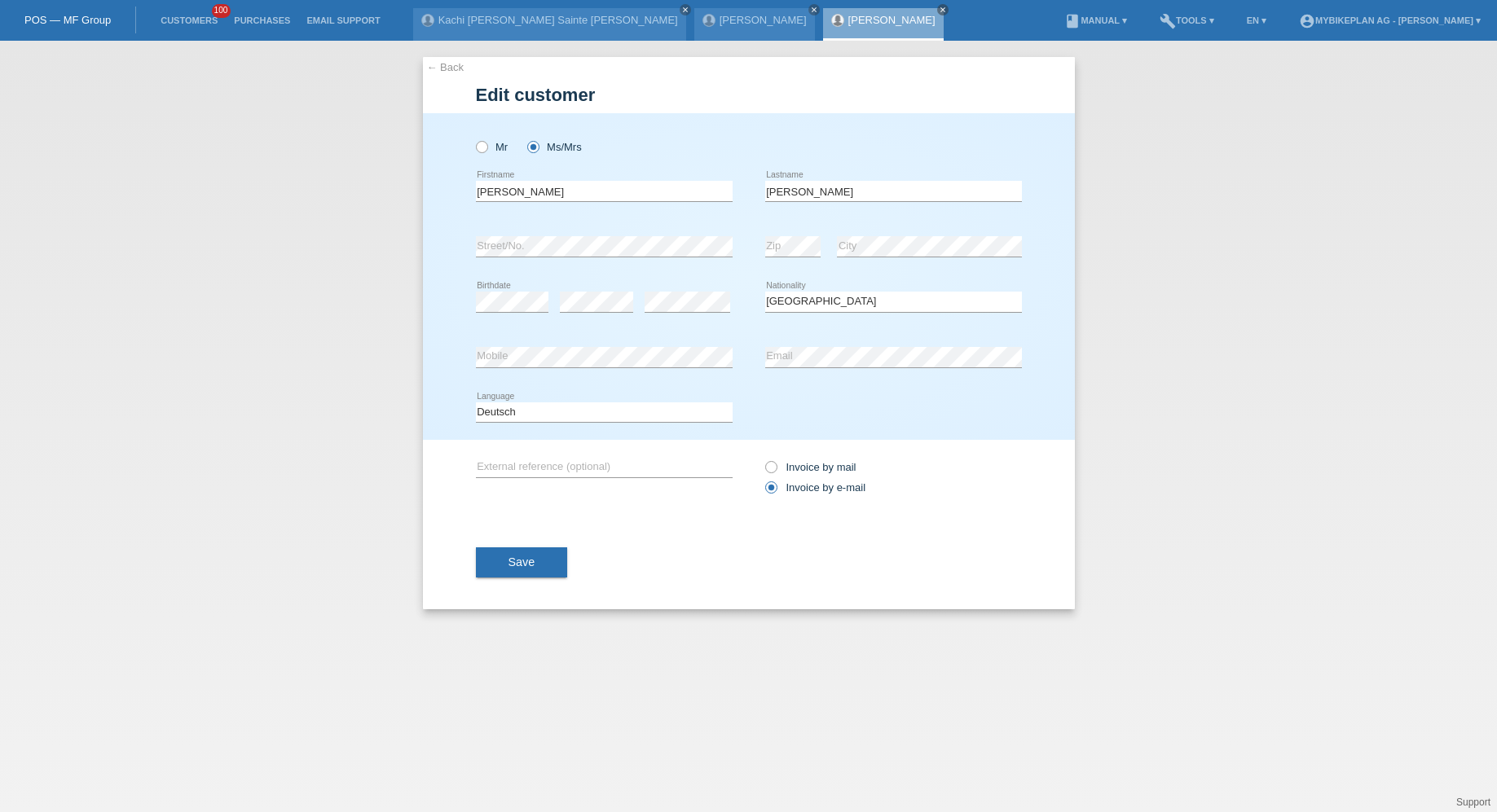
click at [303, 249] on div "← Back Edit customer Mr Ms/Mrs" at bounding box center [748, 426] width 1497 height 771
click at [923, 295] on select "Please select... [GEOGRAPHIC_DATA] [GEOGRAPHIC_DATA] [GEOGRAPHIC_DATA] [GEOGRAP…" at bounding box center [893, 301] width 257 height 19
select select "DE"
click at [765, 291] on select "Please select... Switzerland Austria Germany Liechtenstein ------------ Afghani…" at bounding box center [893, 301] width 257 height 19
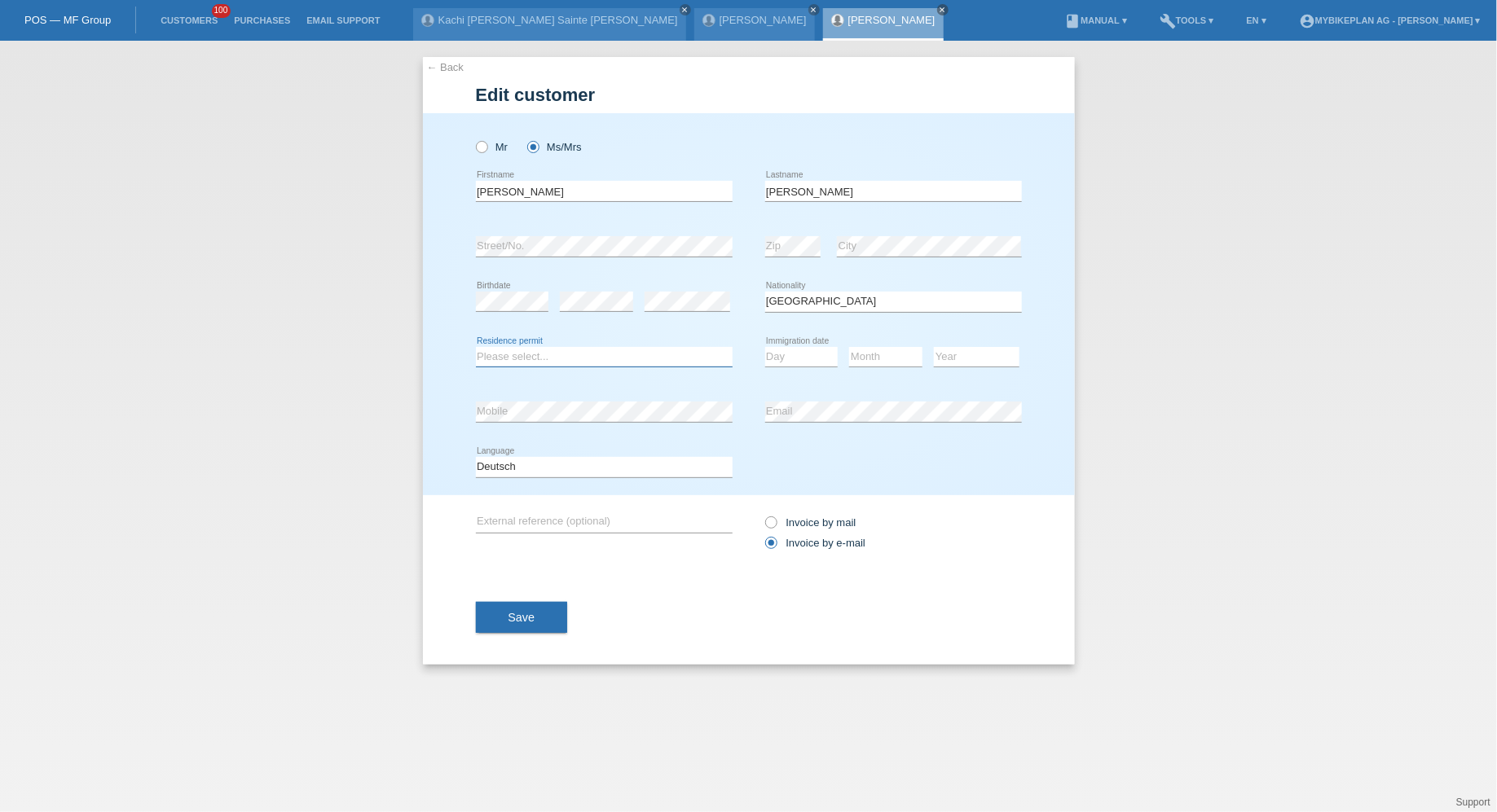
click at [523, 364] on select "Please select... C B B - Refugee status Other" at bounding box center [604, 356] width 257 height 19
select select "B"
click at [476, 347] on select "Please select... C B B - Refugee status Other" at bounding box center [604, 356] width 257 height 19
select select "01"
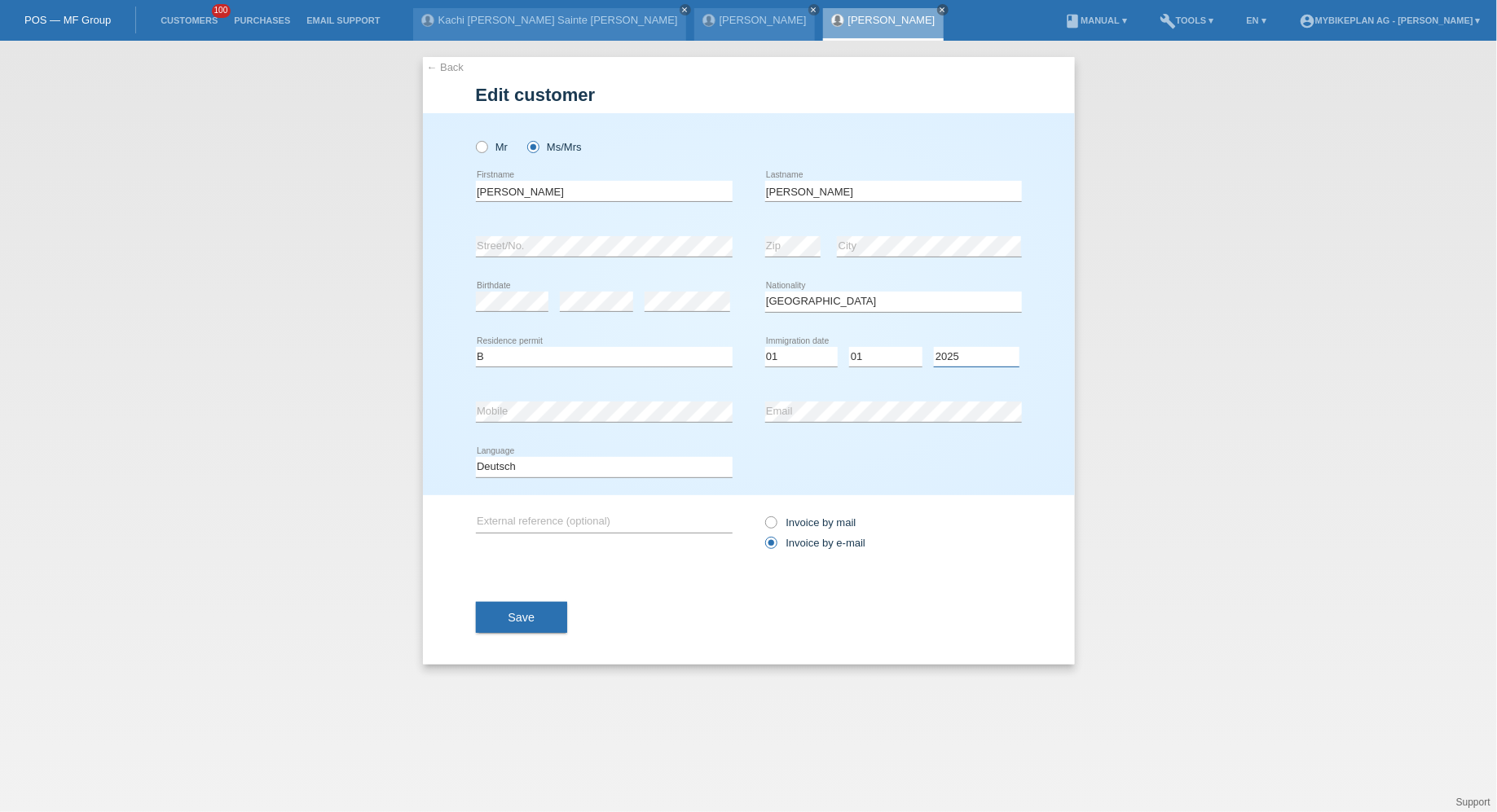
select select "2022"
click at [549, 603] on button "Save" at bounding box center [522, 617] width 92 height 31
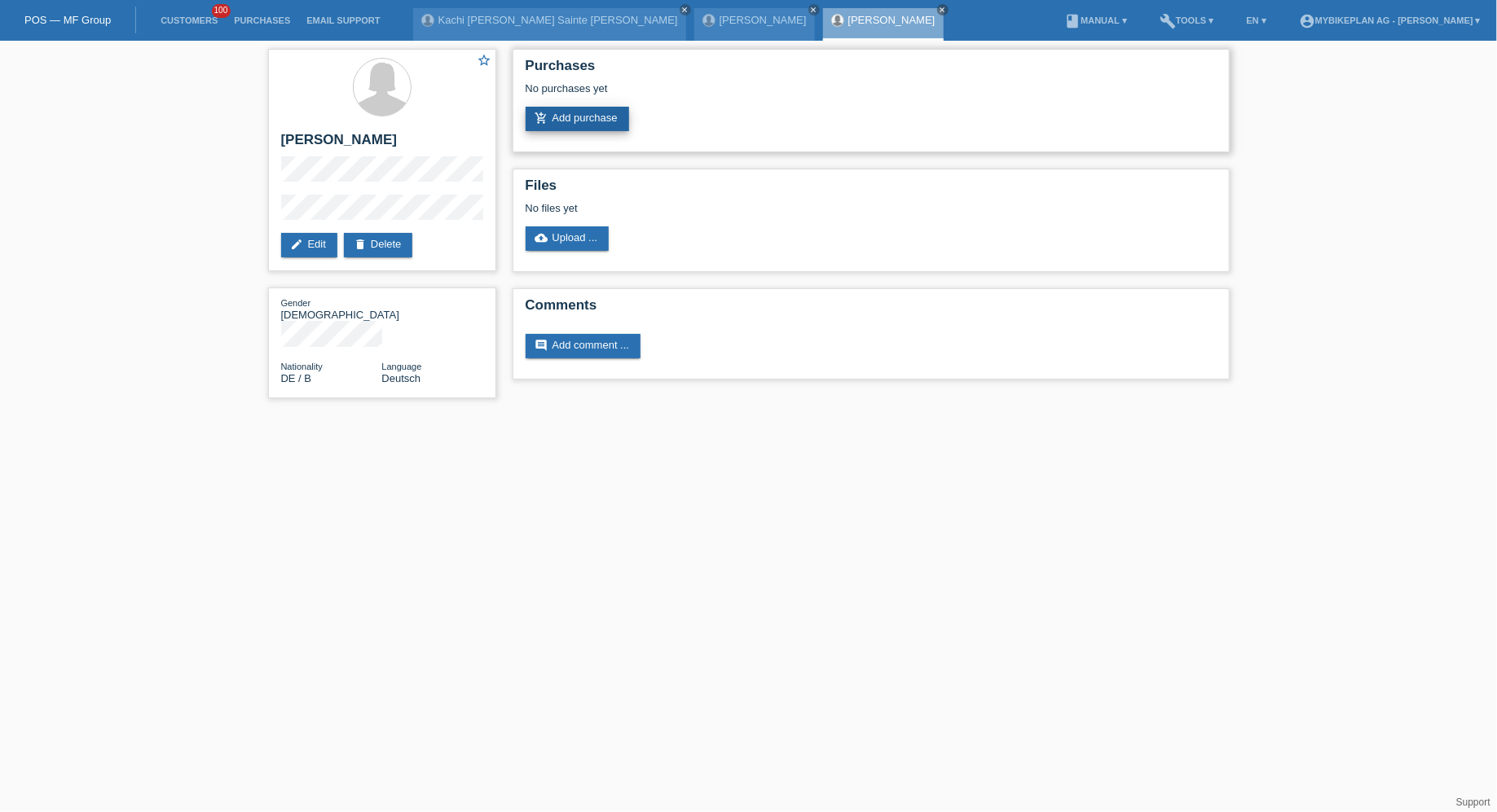
click at [584, 114] on link "add_shopping_cart Add purchase" at bounding box center [576, 119] width 103 height 24
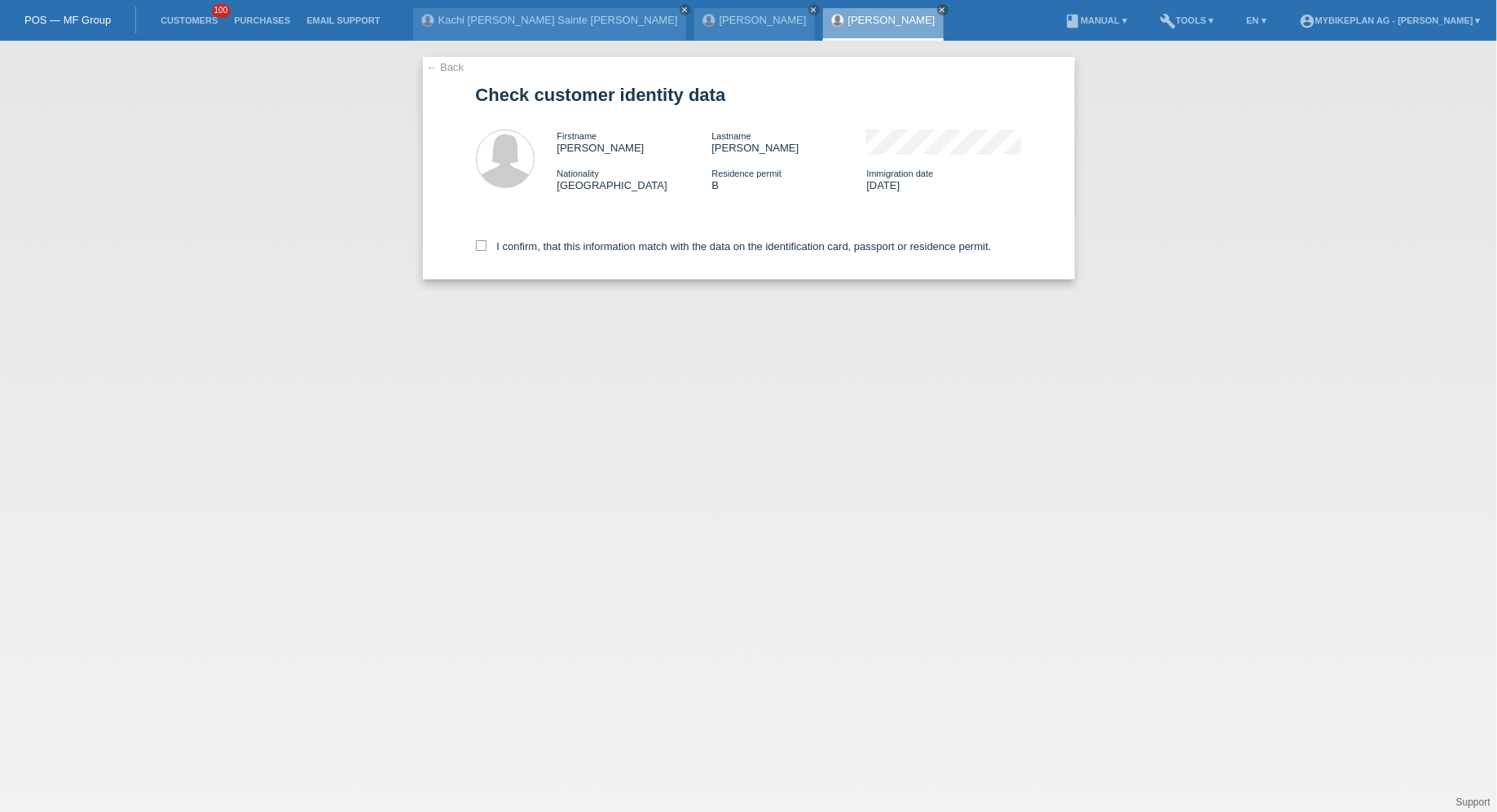
click at [545, 241] on div "I confirm, that this information match with the data on the identification card…" at bounding box center [749, 243] width 546 height 71
click at [542, 252] on label "I confirm, that this information match with the data on the identification card…" at bounding box center [734, 246] width 516 height 12
click at [486, 251] on input "I confirm, that this information match with the data on the identification card…" at bounding box center [481, 245] width 10 height 10
checkbox input "true"
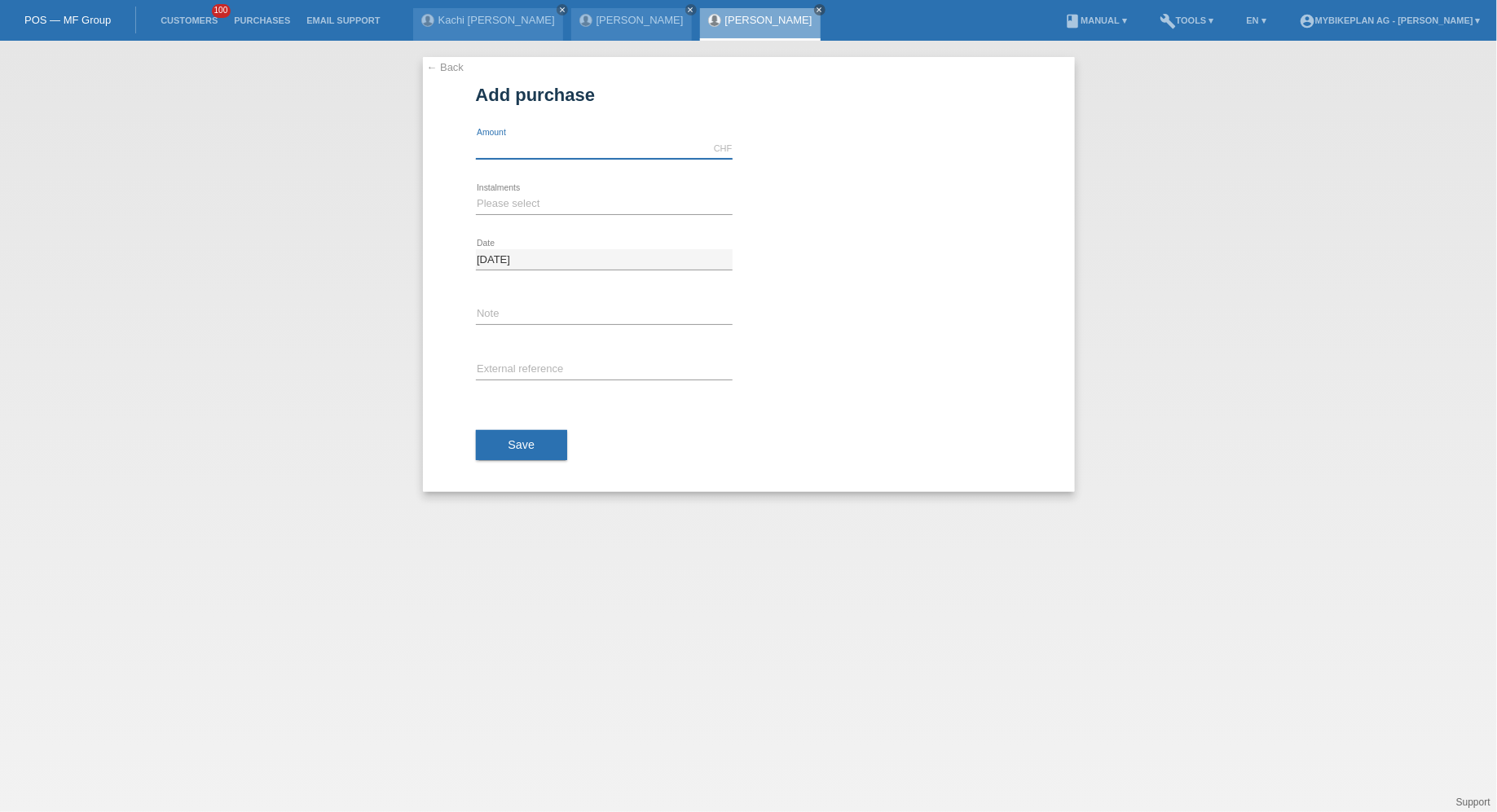
click at [540, 146] on input "text" at bounding box center [604, 148] width 257 height 20
type input "15000.00"
click at [562, 210] on select "Please select 6 instalments 12 instalments 18 instalments 24 instalments 36 ins…" at bounding box center [604, 203] width 257 height 19
select select "488"
click at [476, 194] on select "Please select 6 instalments 12 instalments 18 instalments 24 instalments 36 ins…" at bounding box center [604, 203] width 257 height 19
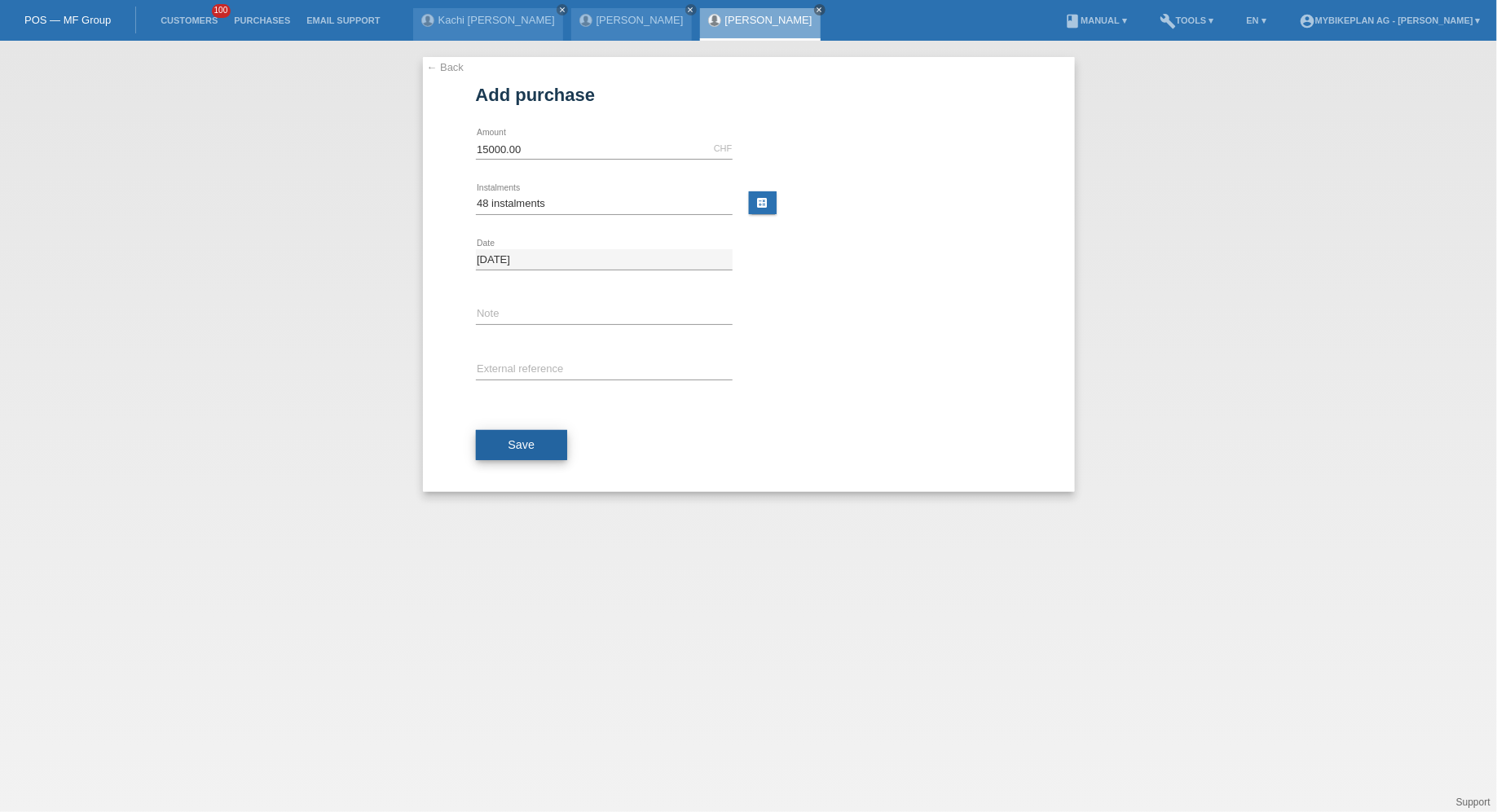
click at [510, 445] on span "Save" at bounding box center [522, 445] width 27 height 13
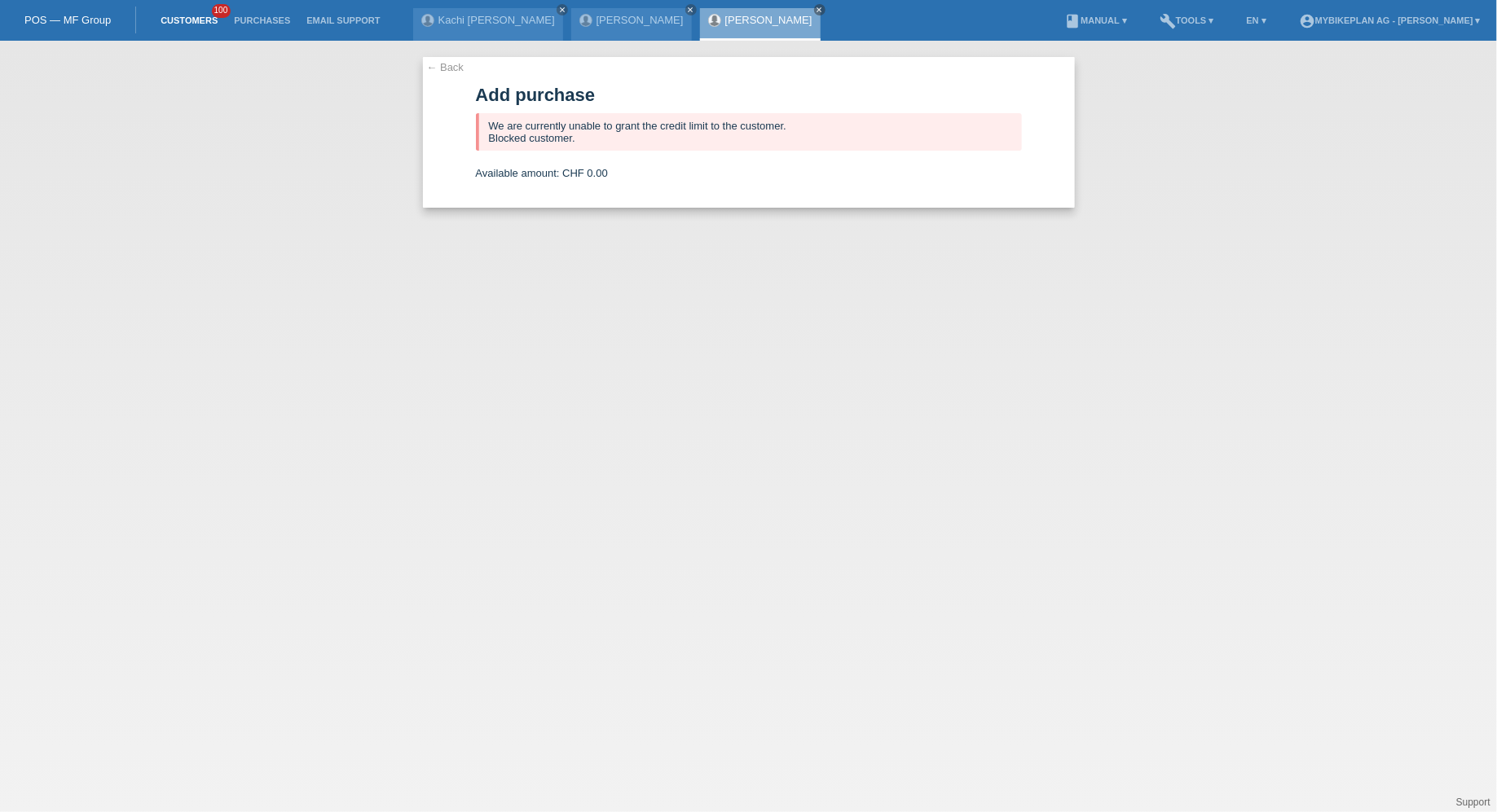
click at [189, 22] on link "Customers" at bounding box center [188, 20] width 73 height 10
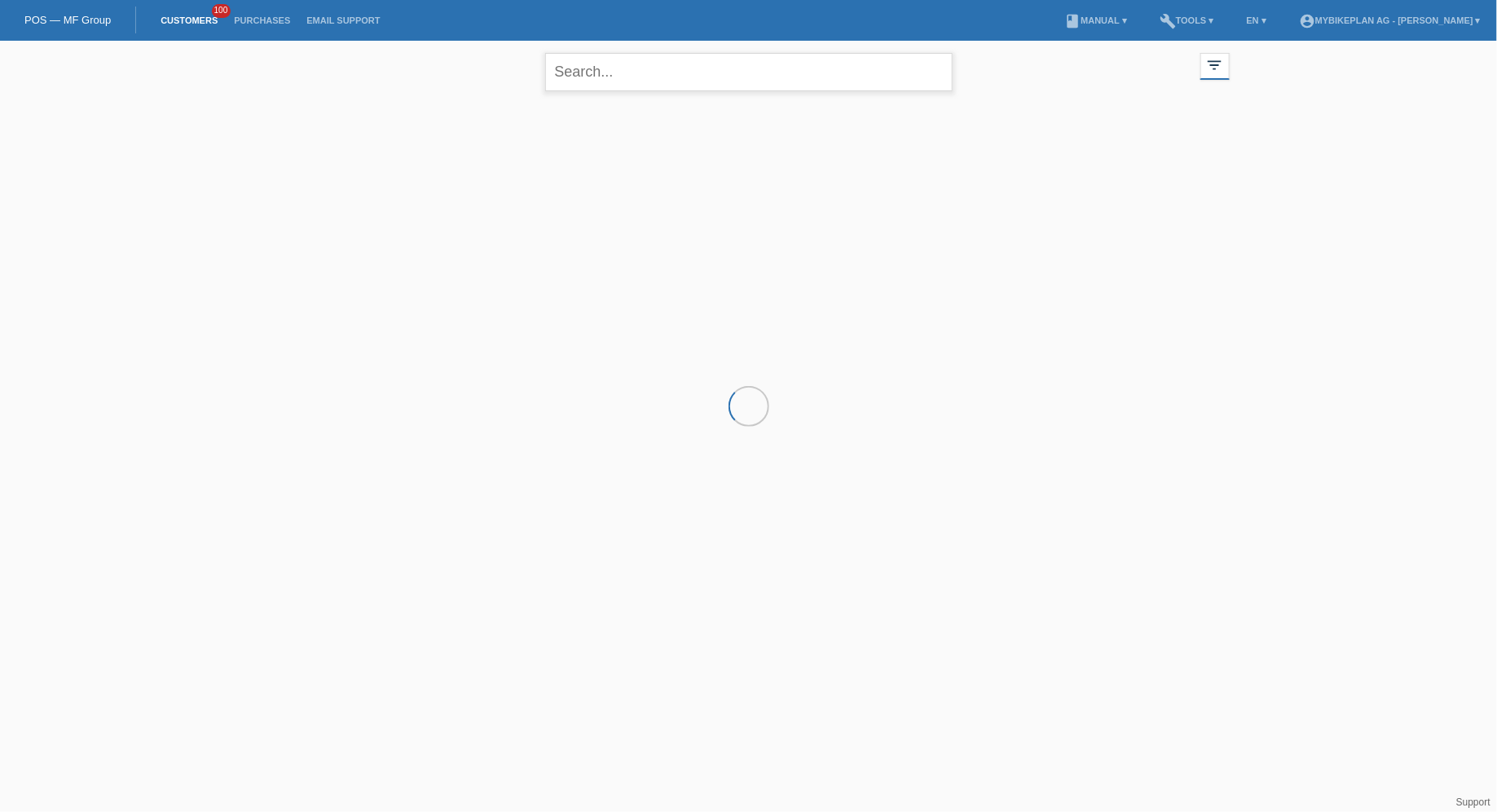
click at [565, 77] on input "text" at bounding box center [748, 71] width 407 height 38
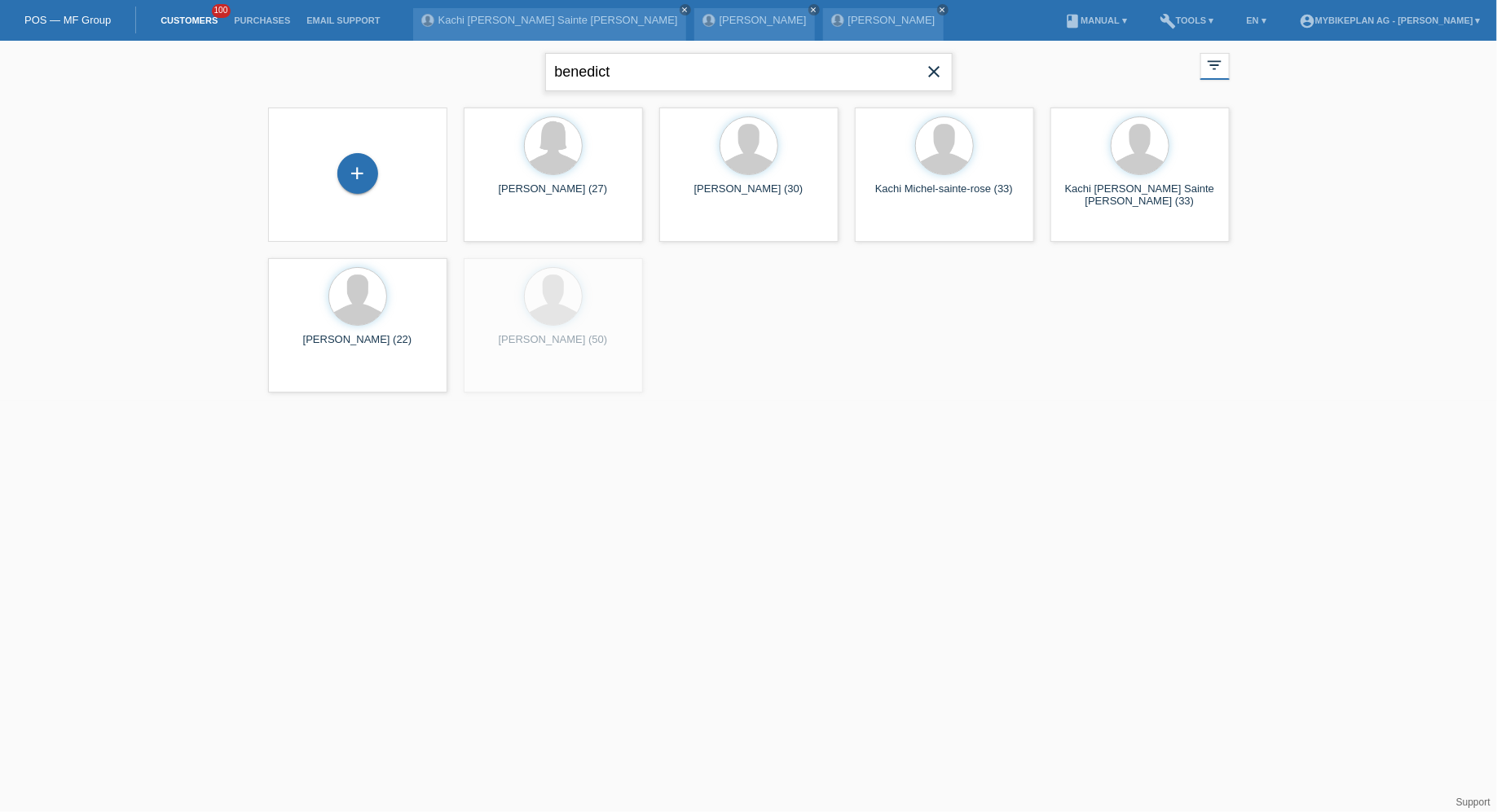
type input "benedict"
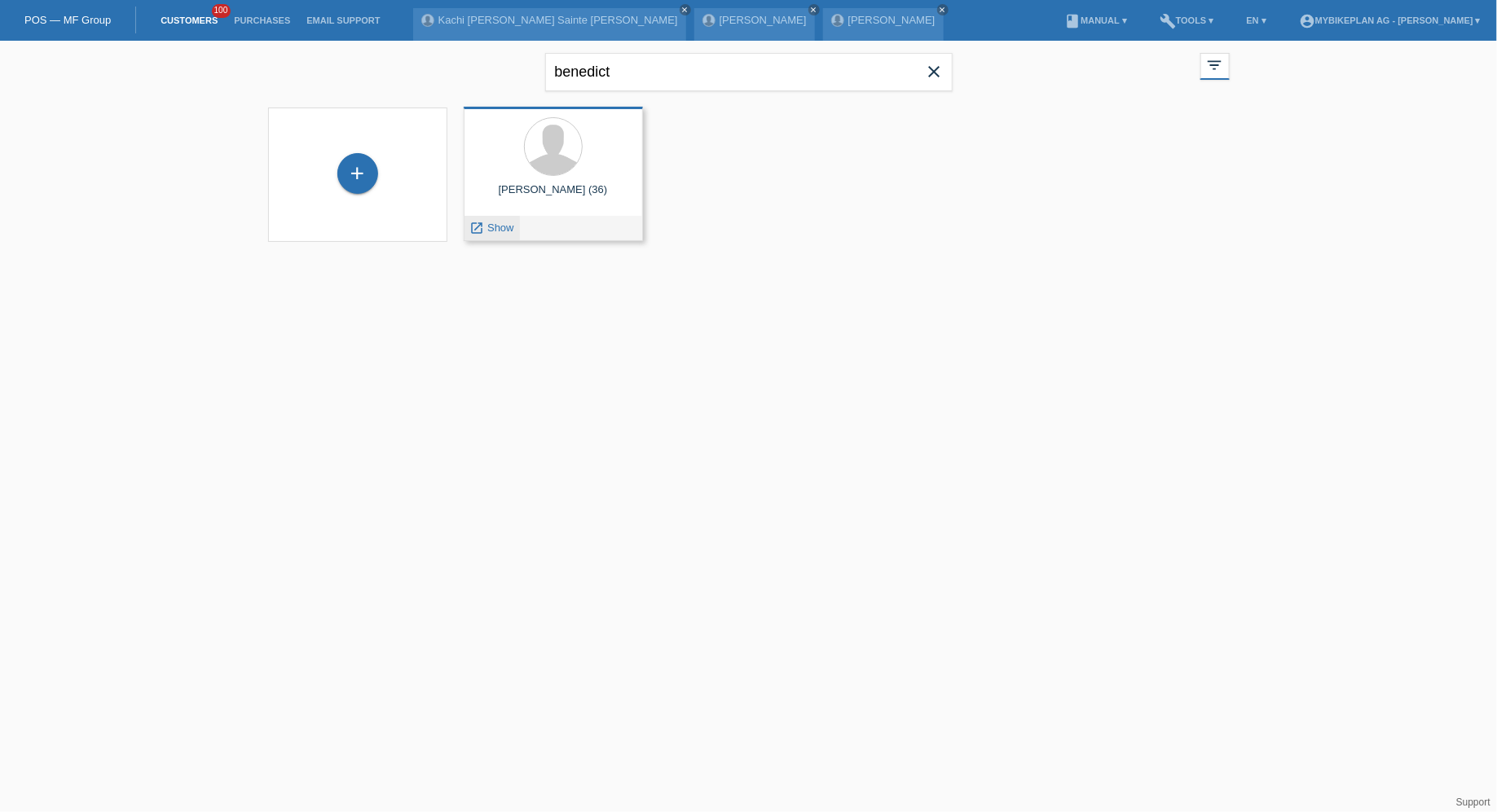
click at [488, 231] on span "Show" at bounding box center [500, 227] width 27 height 12
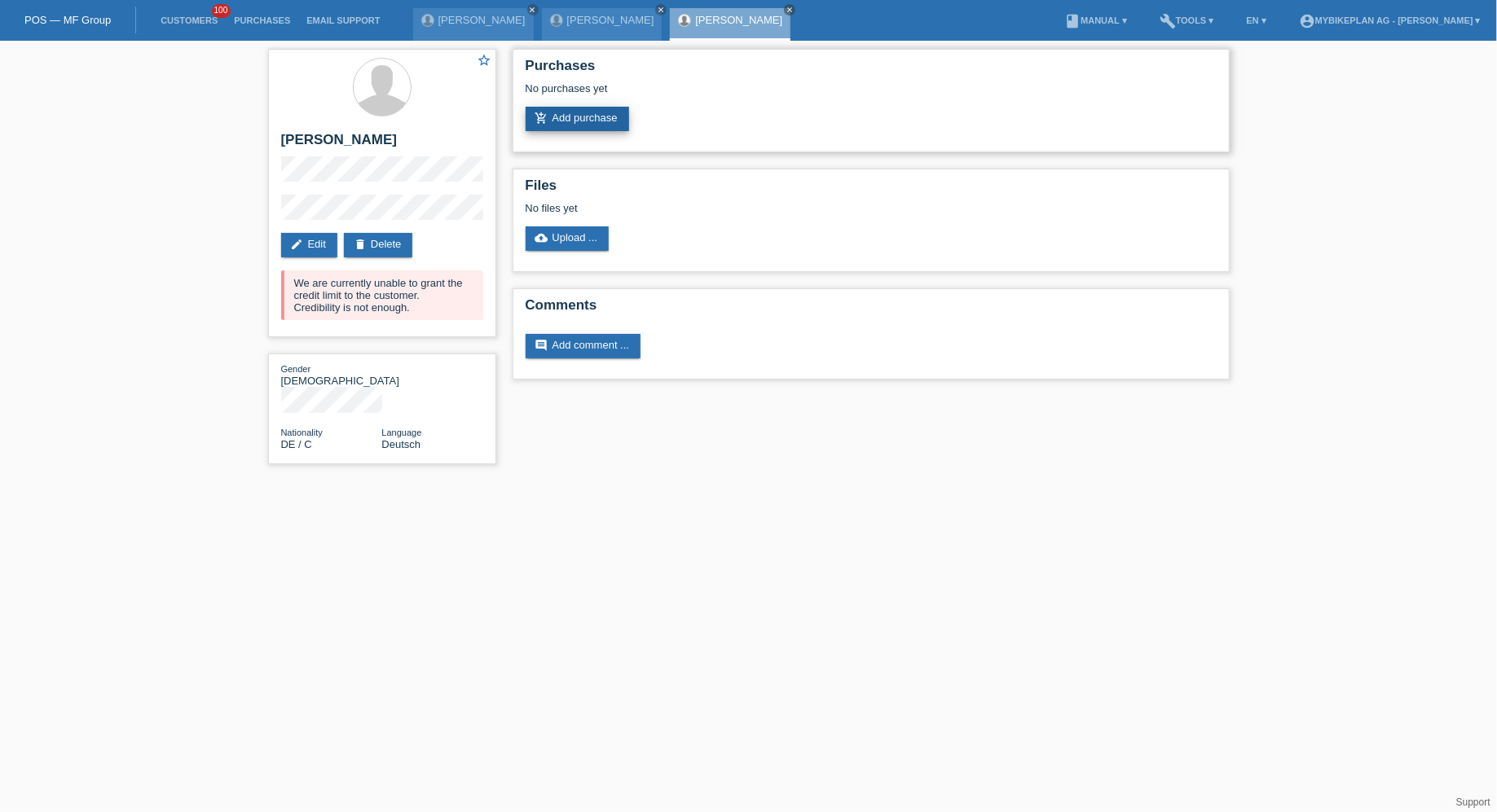
click at [575, 116] on link "add_shopping_cart Add purchase" at bounding box center [576, 119] width 103 height 24
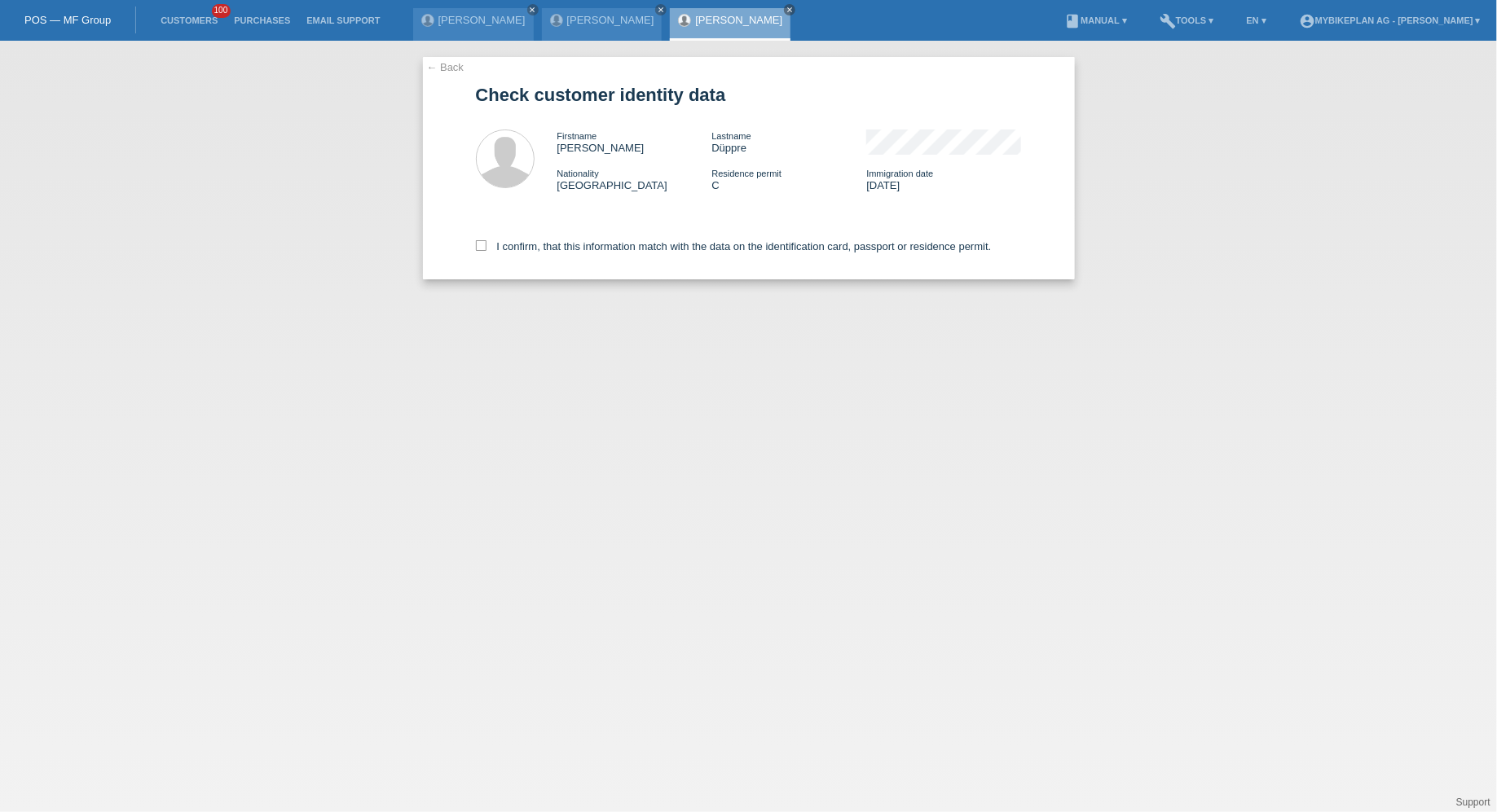
click at [528, 279] on div "I confirm, that this information match with the data on the identification card…" at bounding box center [749, 243] width 546 height 71
click at [528, 255] on div "I confirm, that this information match with the data on the identification card…" at bounding box center [749, 243] width 546 height 71
click at [528, 250] on label "I confirm, that this information match with the data on the identification card…" at bounding box center [734, 246] width 516 height 12
click at [486, 250] on input "I confirm, that this information match with the data on the identification card…" at bounding box center [481, 245] width 10 height 10
checkbox input "true"
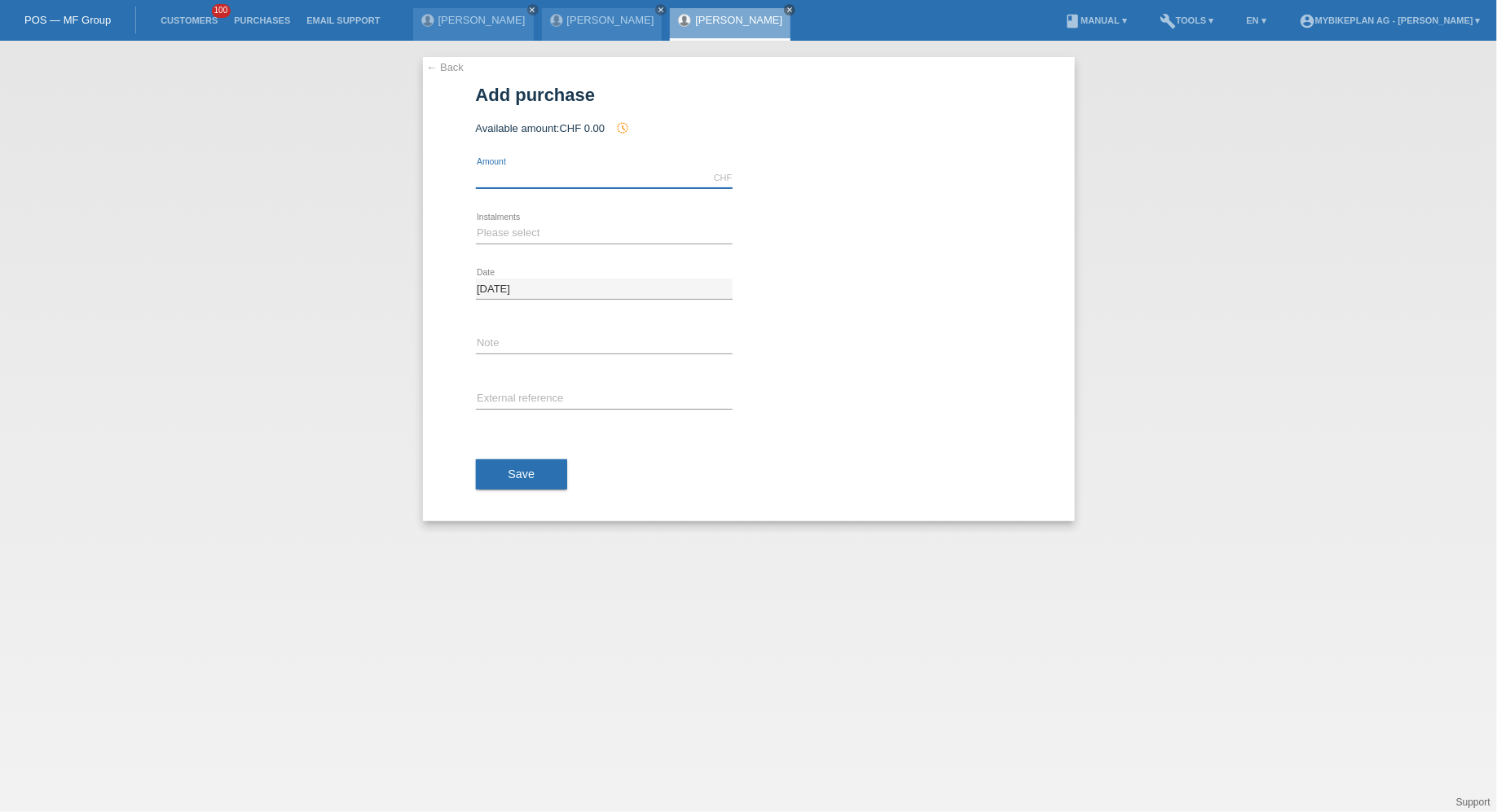
click at [569, 170] on input "text" at bounding box center [604, 178] width 257 height 20
type input "15000.00"
click at [543, 233] on select "Please select 6 instalments 12 instalments 18 instalments 24 instalments 36 ins…" at bounding box center [604, 233] width 257 height 19
select select "488"
click at [476, 224] on select "Please select 6 instalments 12 instalments 18 instalments 24 instalments 36 ins…" at bounding box center [604, 233] width 257 height 19
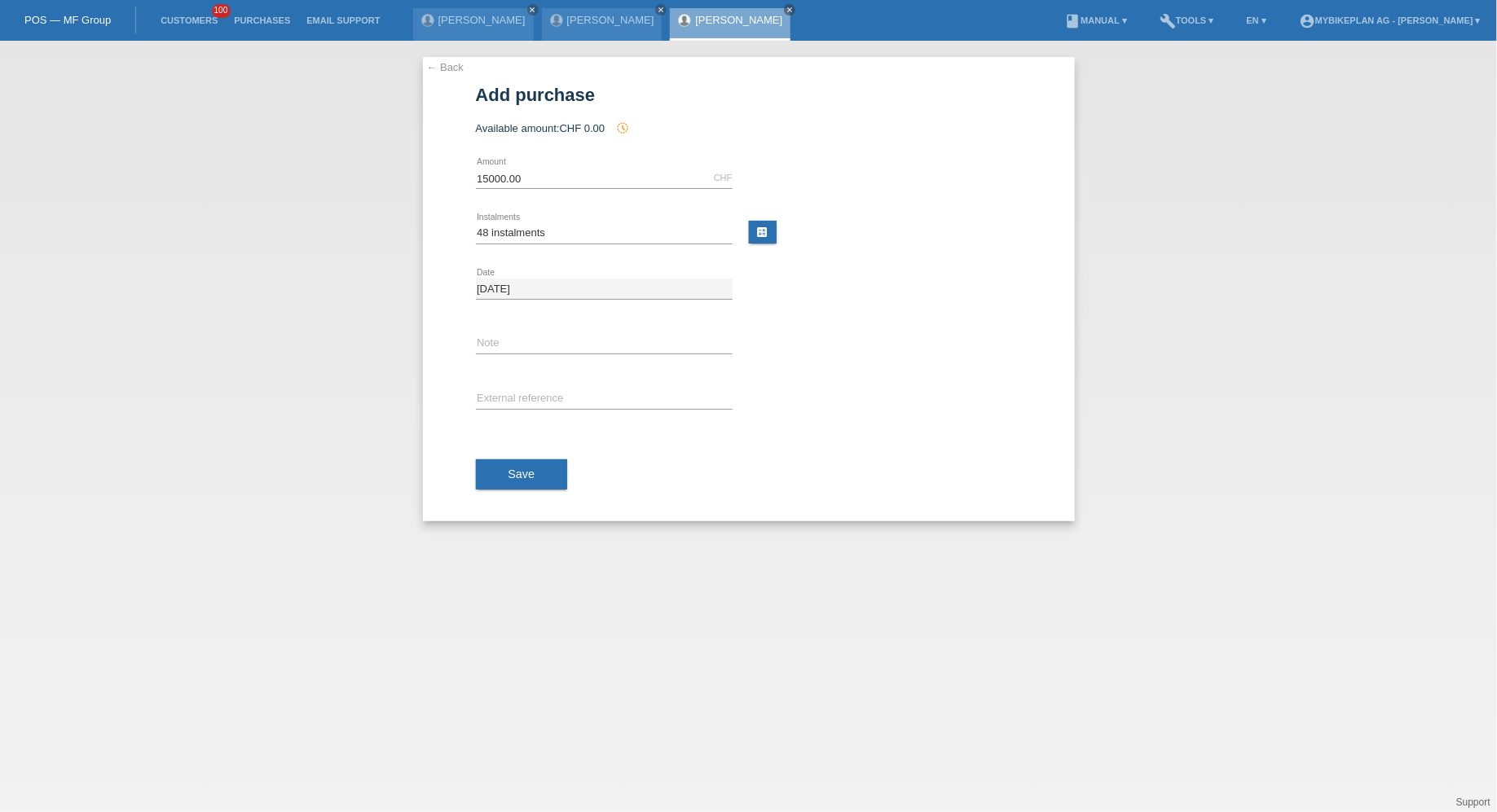
click at [524, 489] on div "Save" at bounding box center [749, 475] width 546 height 95
click at [525, 468] on span "Save" at bounding box center [522, 474] width 27 height 13
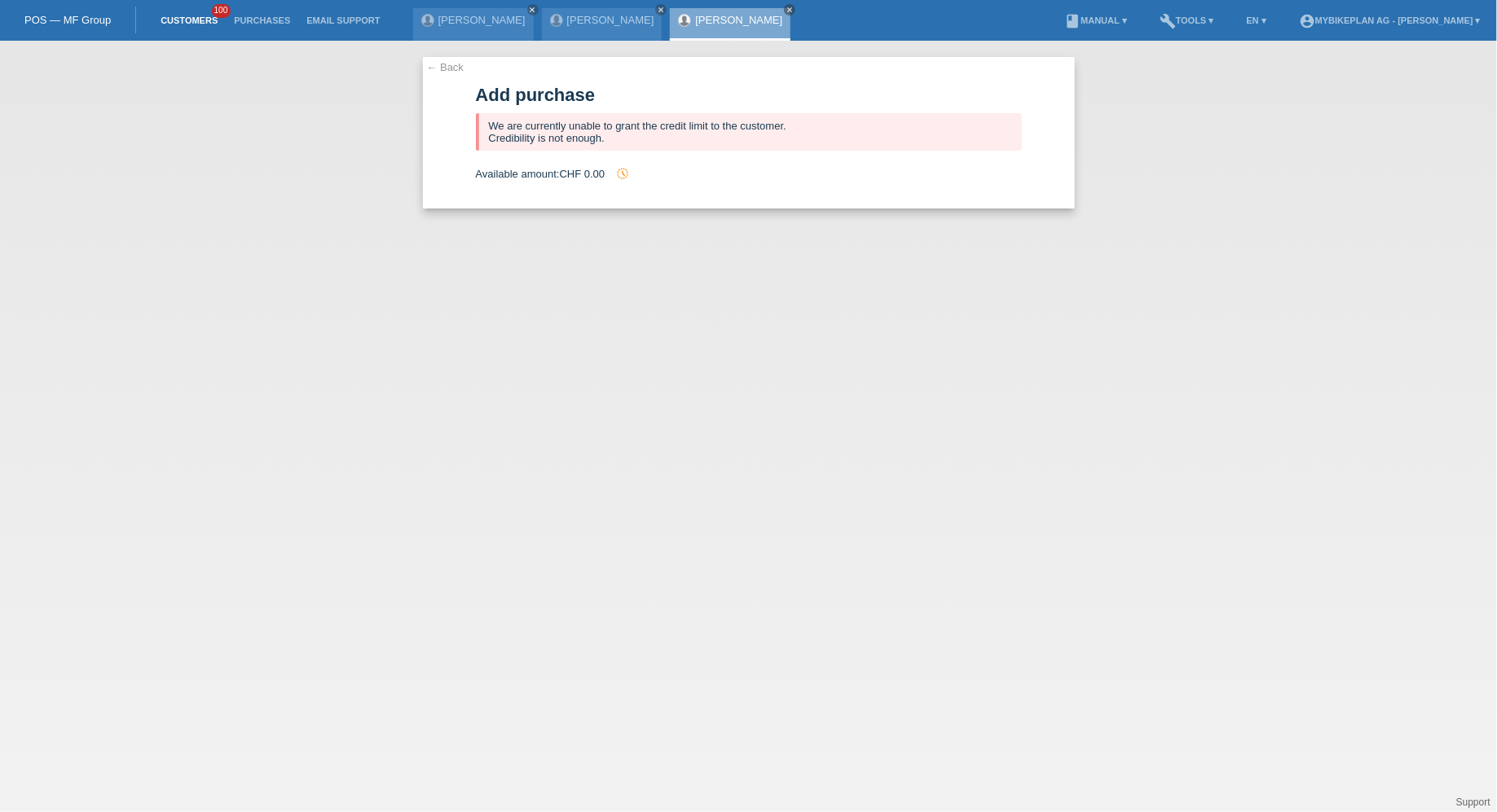
click at [187, 18] on link "Customers" at bounding box center [188, 20] width 73 height 10
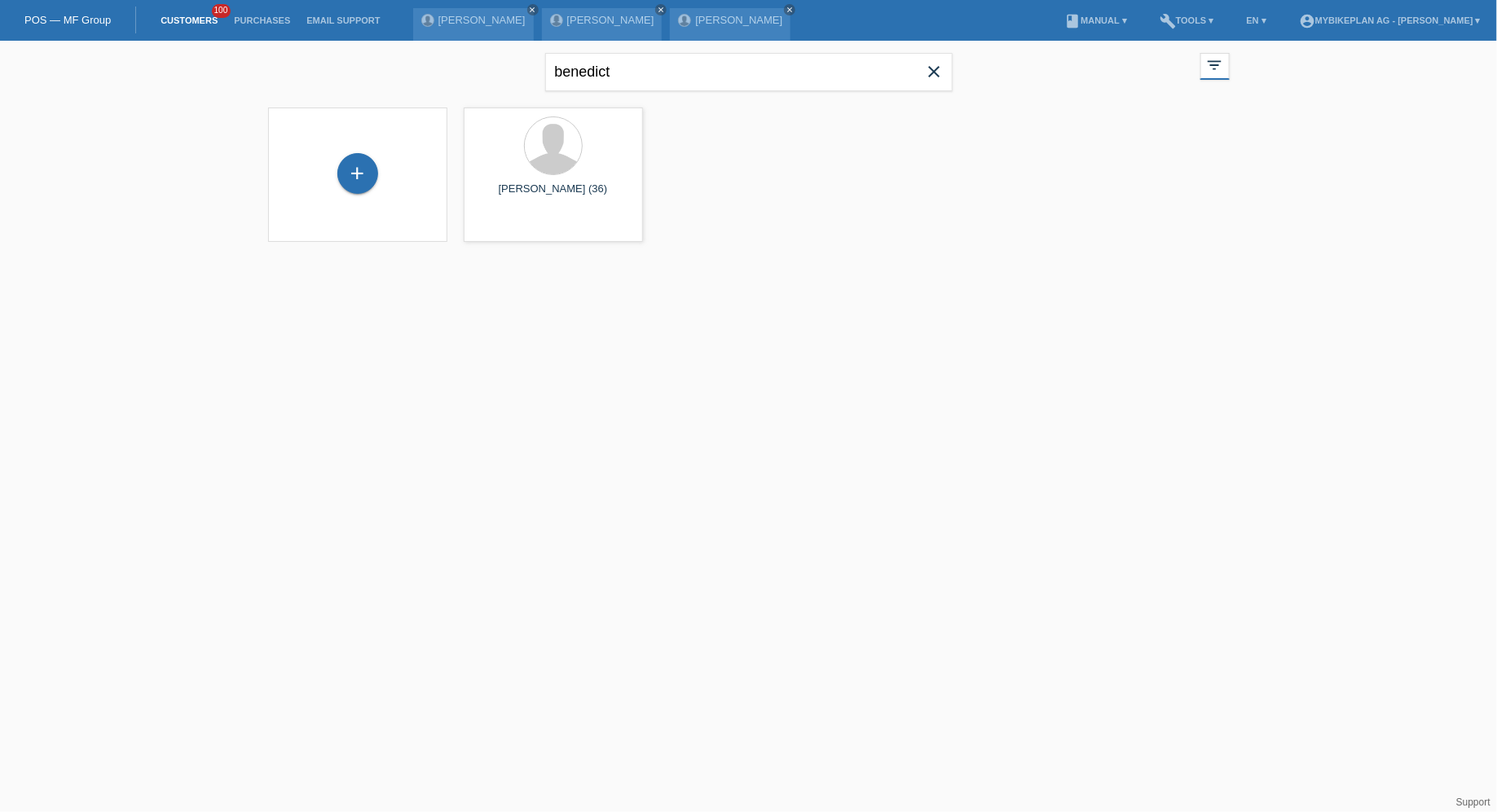
click at [936, 81] on icon "close" at bounding box center [934, 71] width 19 height 19
click at [327, 169] on div "+" at bounding box center [357, 174] width 153 height 44
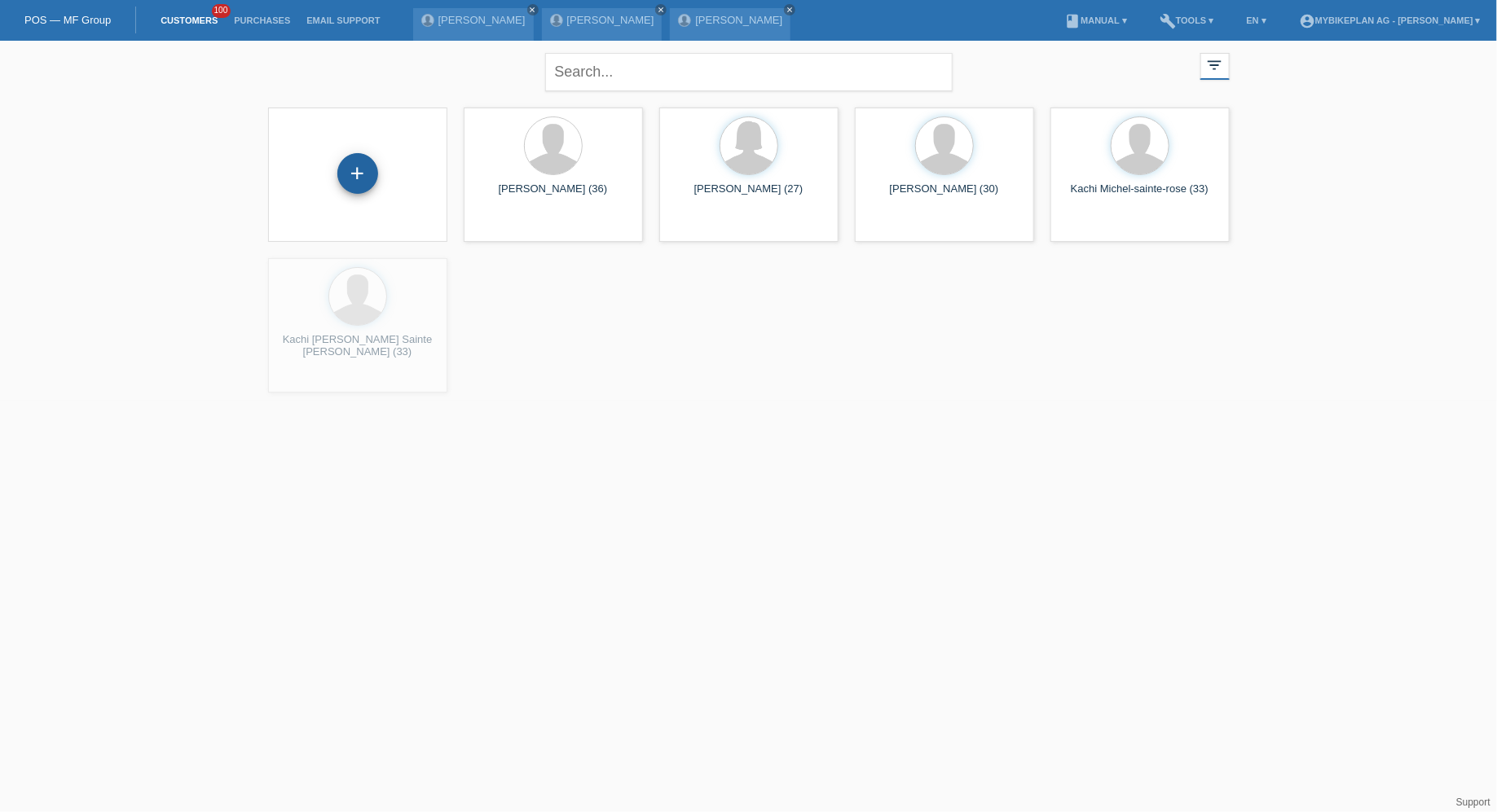
click at [374, 170] on div "+" at bounding box center [357, 174] width 41 height 41
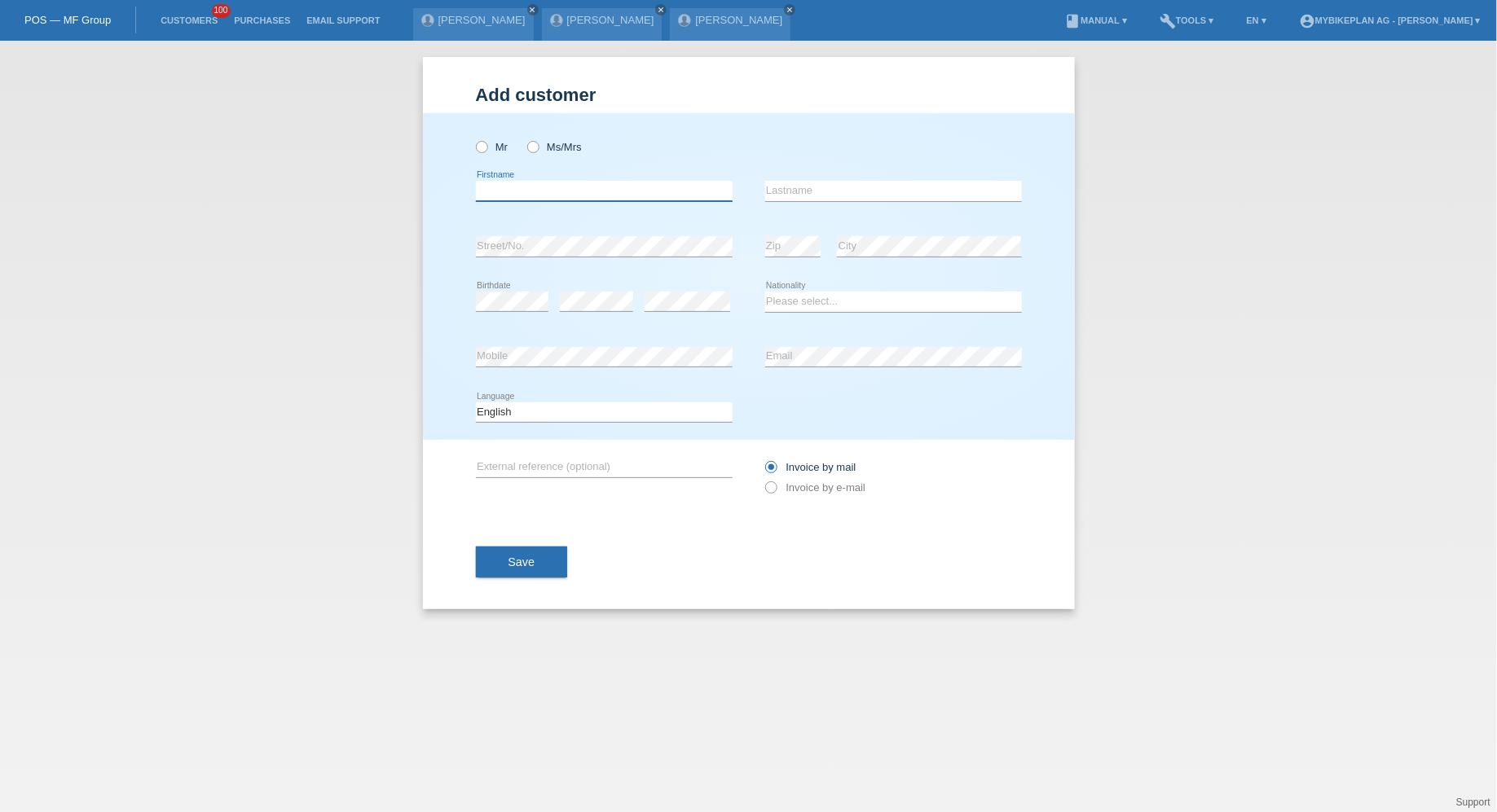
click at [550, 184] on input "text" at bounding box center [604, 191] width 257 height 20
click at [476, 157] on div "Mr Ms/Mrs" at bounding box center [604, 147] width 257 height 33
click at [484, 153] on label "Mr" at bounding box center [492, 147] width 32 height 12
click at [484, 151] on input "Mr" at bounding box center [481, 146] width 10 height 10
radio input "true"
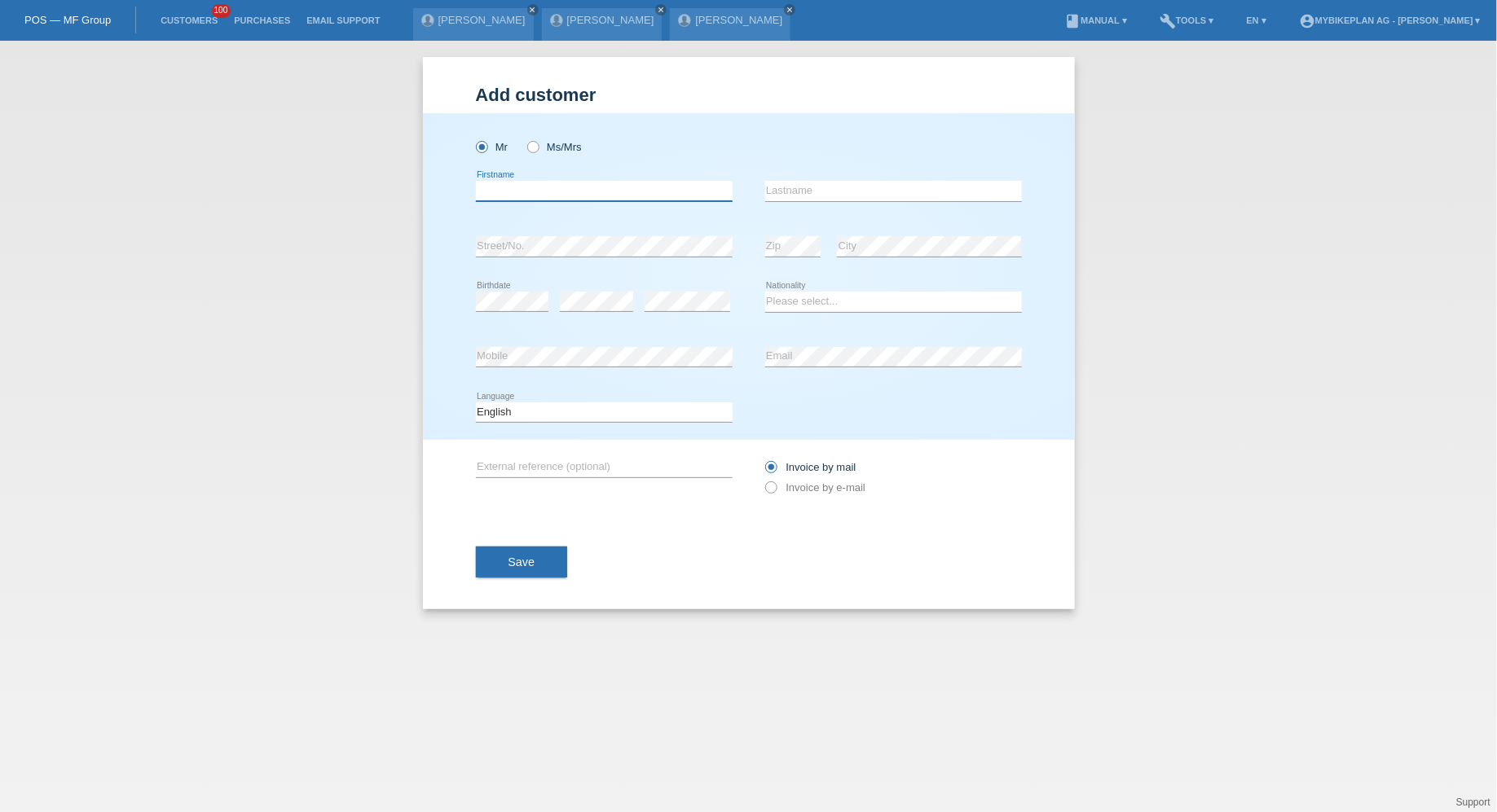
click at [496, 200] on input "text" at bounding box center [604, 191] width 257 height 20
paste input "cencio Balbuena"
click at [549, 189] on input "[PERSON_NAME]" at bounding box center [604, 191] width 257 height 20
type input "Inocencio"
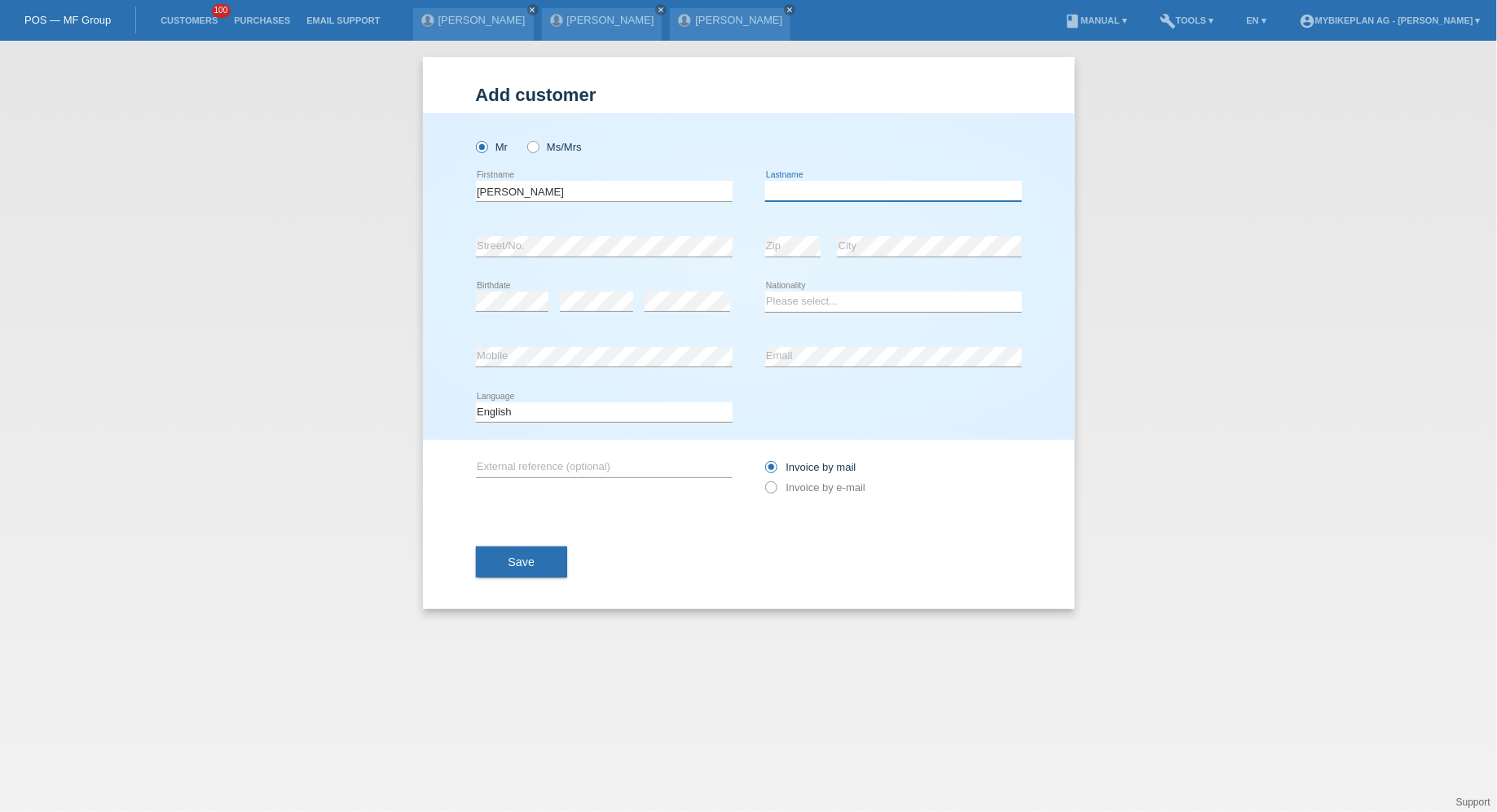
paste input "Balbuena"
type input "Balbuena"
select select "CH"
click at [649, 408] on select "Deutsch Français Italiano English" at bounding box center [604, 412] width 257 height 19
select select "fr"
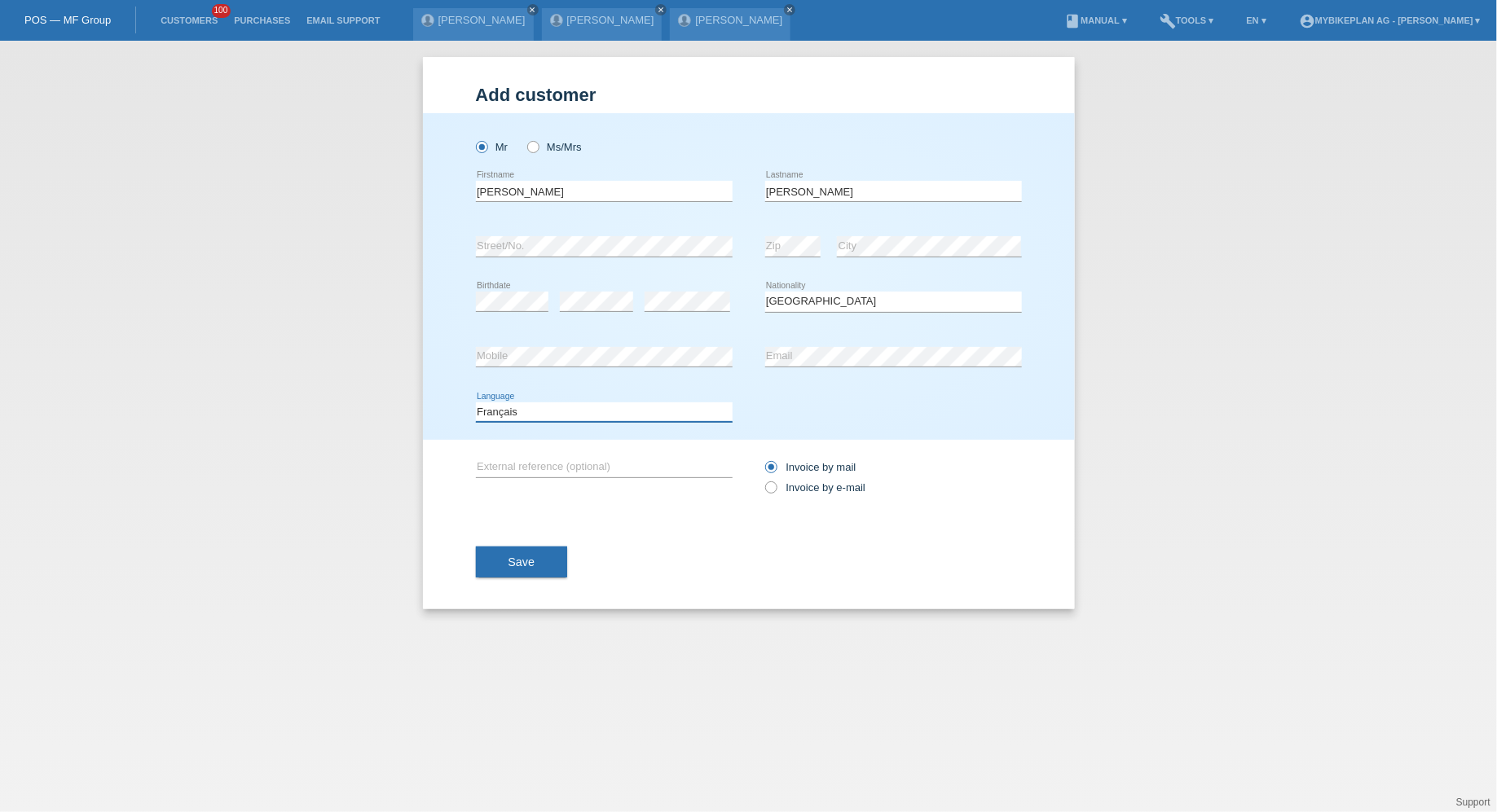
click at [476, 403] on select "Deutsch Français Italiano English" at bounding box center [604, 412] width 257 height 19
click at [797, 486] on label "Invoice by e-mail" at bounding box center [815, 487] width 101 height 12
click at [776, 486] on input "Invoice by e-mail" at bounding box center [769, 492] width 10 height 20
radio input "true"
click at [500, 572] on button "Save" at bounding box center [522, 561] width 92 height 31
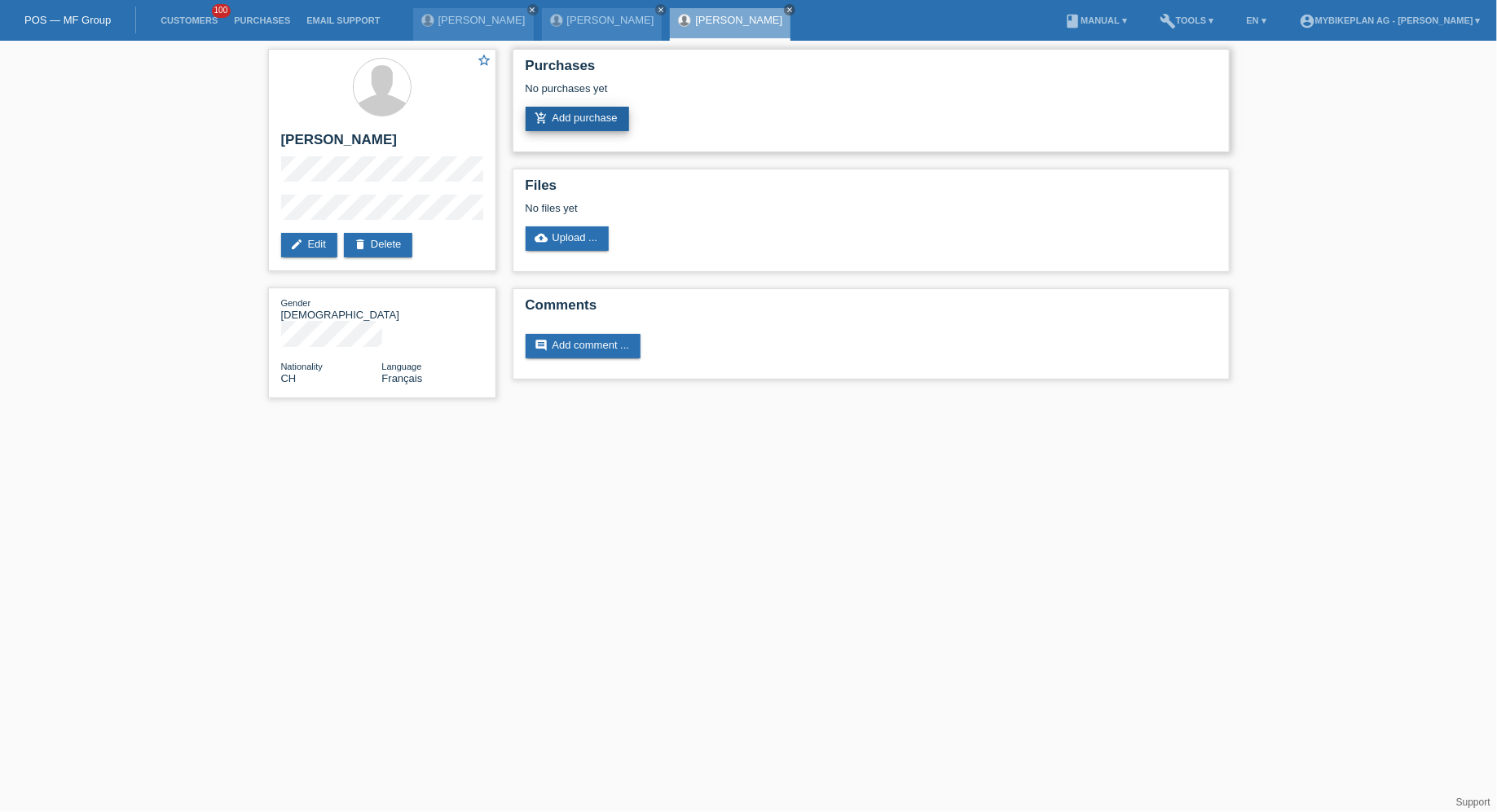
click at [626, 130] on link "add_shopping_cart Add purchase" at bounding box center [576, 119] width 103 height 24
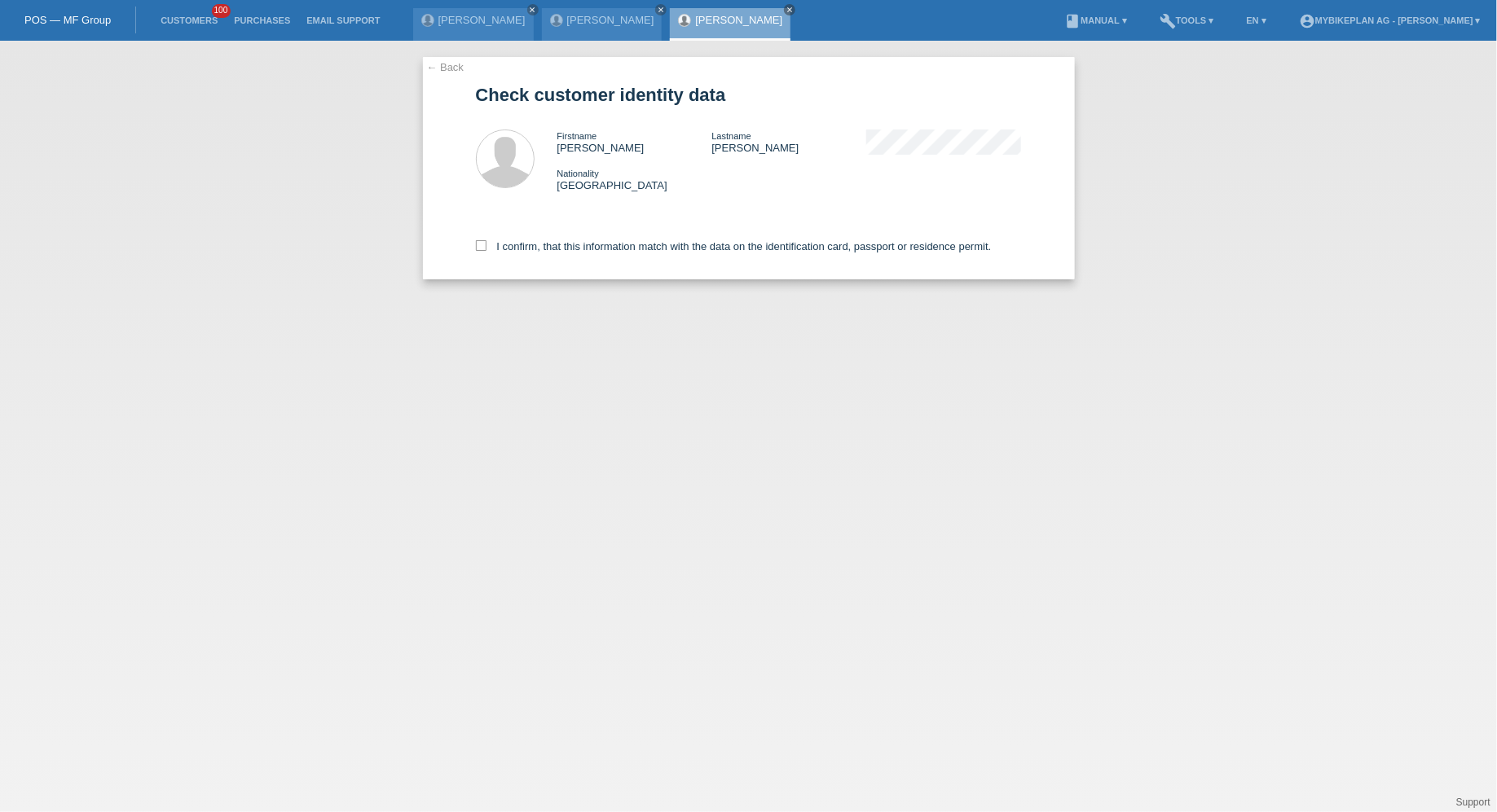
drag, startPoint x: 594, startPoint y: 214, endPoint x: 594, endPoint y: 225, distance: 11.0
click at [594, 214] on div "I confirm, that this information match with the data on the identification card…" at bounding box center [749, 243] width 546 height 71
click at [594, 251] on label "I confirm, that this information match with the data on the identification card…" at bounding box center [734, 246] width 516 height 12
click at [486, 251] on input "I confirm, that this information match with the data on the identification card…" at bounding box center [481, 245] width 10 height 10
checkbox input "true"
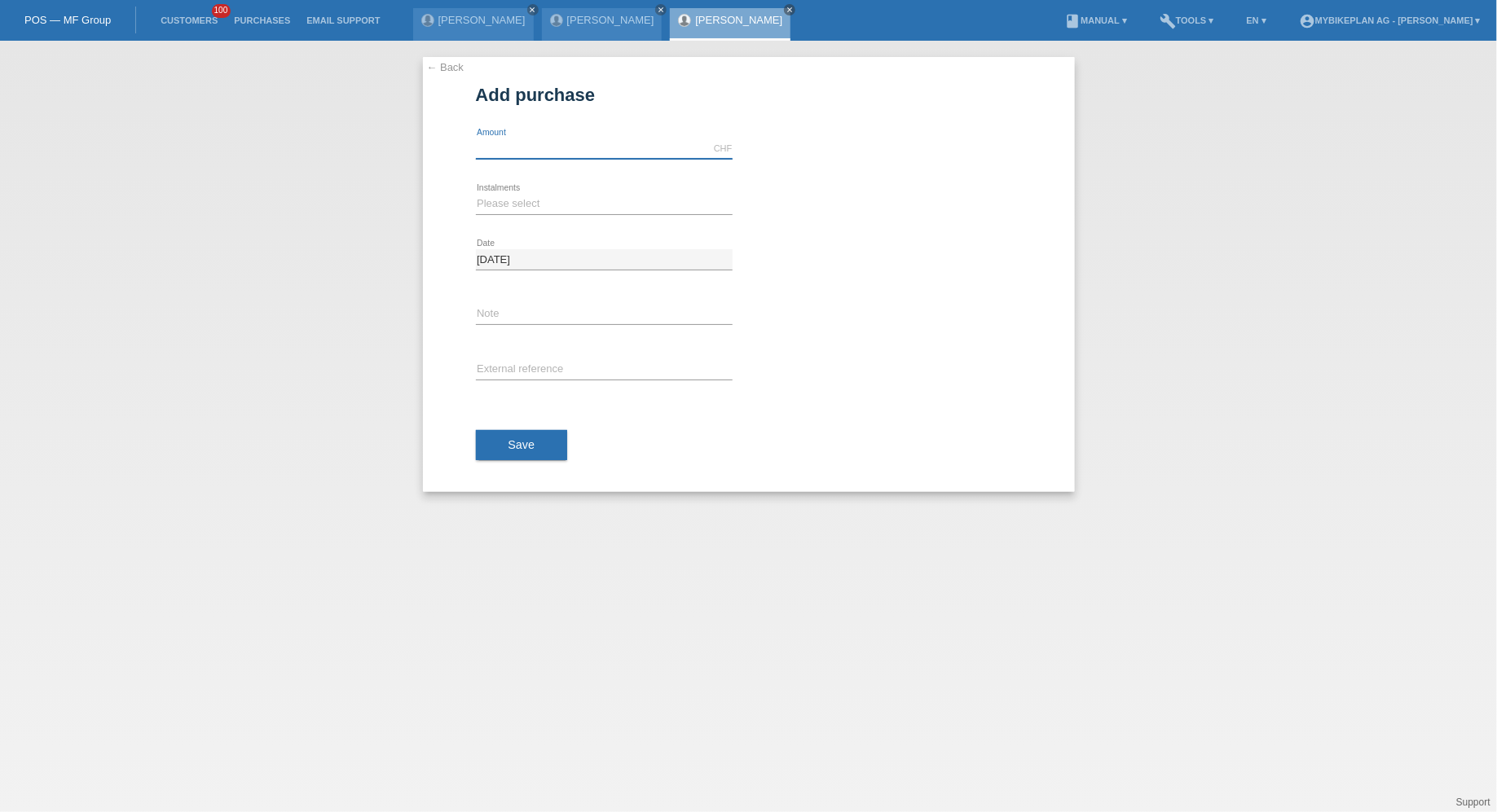
click at [577, 151] on input "text" at bounding box center [604, 148] width 257 height 20
type input "15000.00"
click at [551, 214] on div "Please select 6 instalments 12 instalments 18 instalments 24 instalments 36 ins…" at bounding box center [604, 204] width 257 height 56
click at [536, 204] on select "Please select 6 instalments 12 instalments 18 instalments 24 instalments 36 ins…" at bounding box center [604, 203] width 257 height 19
select select "488"
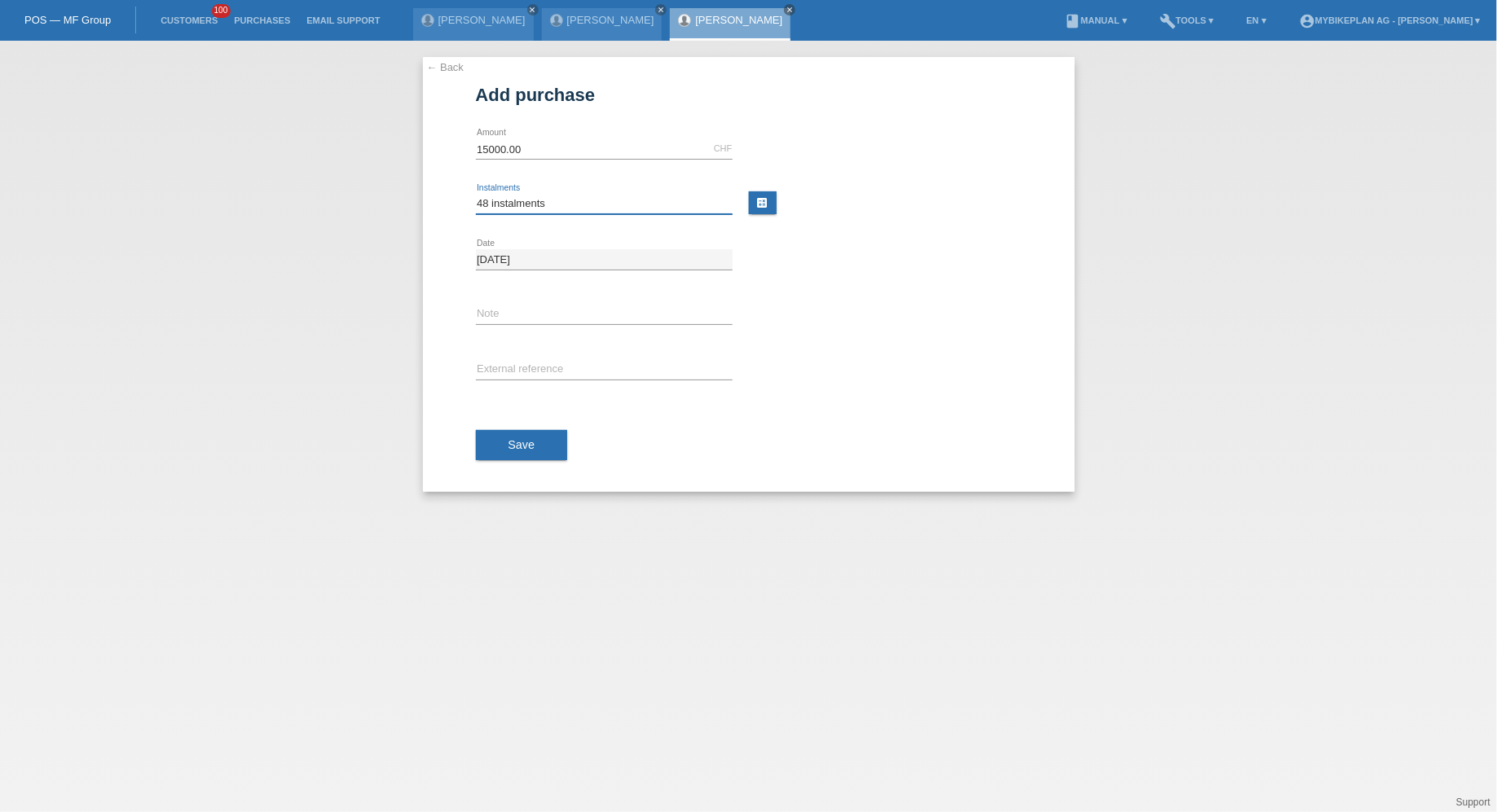
click at [476, 194] on select "Please select 6 instalments 12 instalments 18 instalments 24 instalments 36 ins…" at bounding box center [604, 203] width 257 height 19
click at [515, 454] on button "Save" at bounding box center [522, 445] width 92 height 31
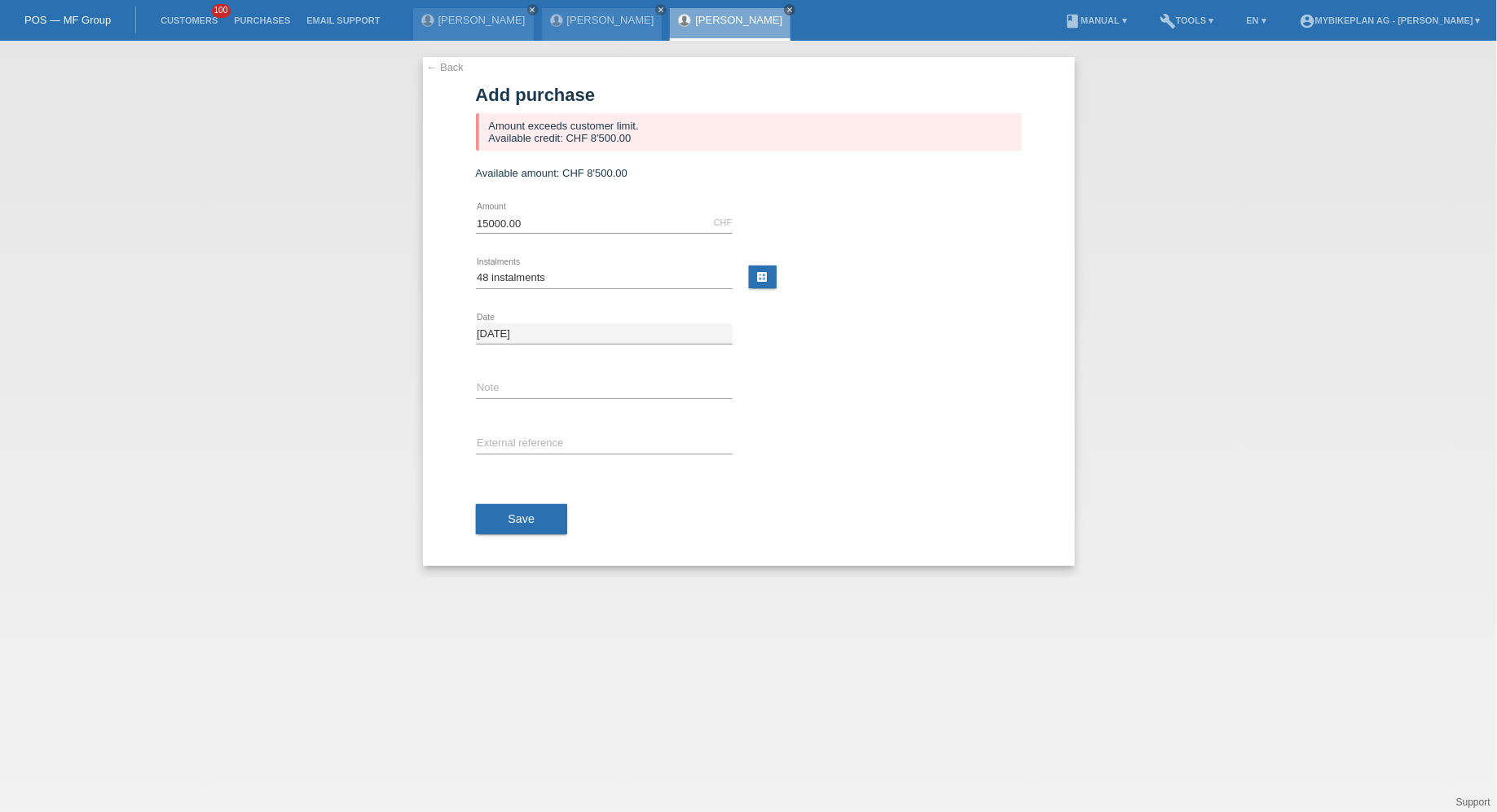
click at [194, 15] on li "Customers 100" at bounding box center [188, 20] width 73 height 42
click at [194, 18] on link "Customers" at bounding box center [188, 20] width 73 height 10
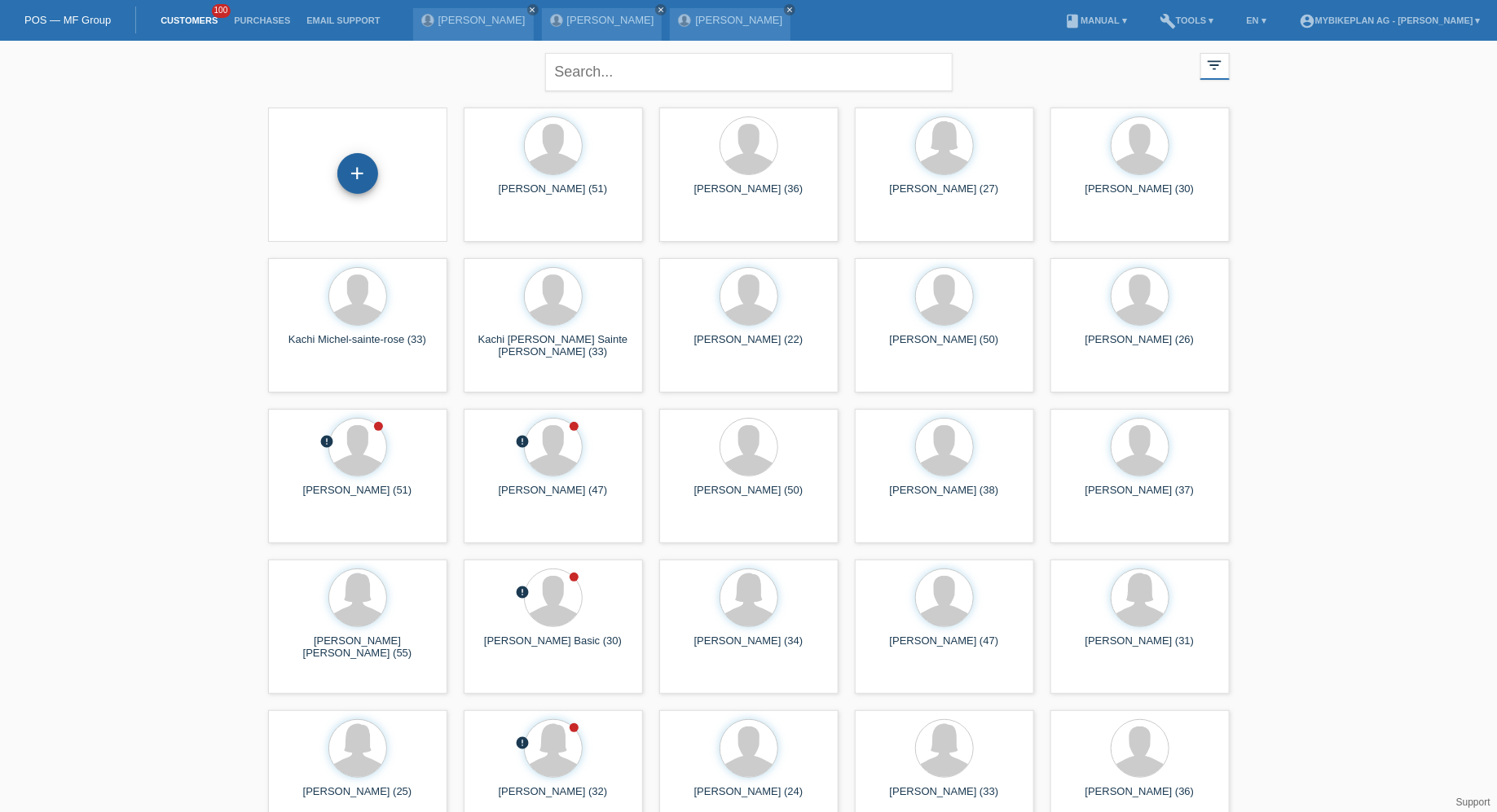
click at [345, 180] on div "+" at bounding box center [357, 174] width 41 height 41
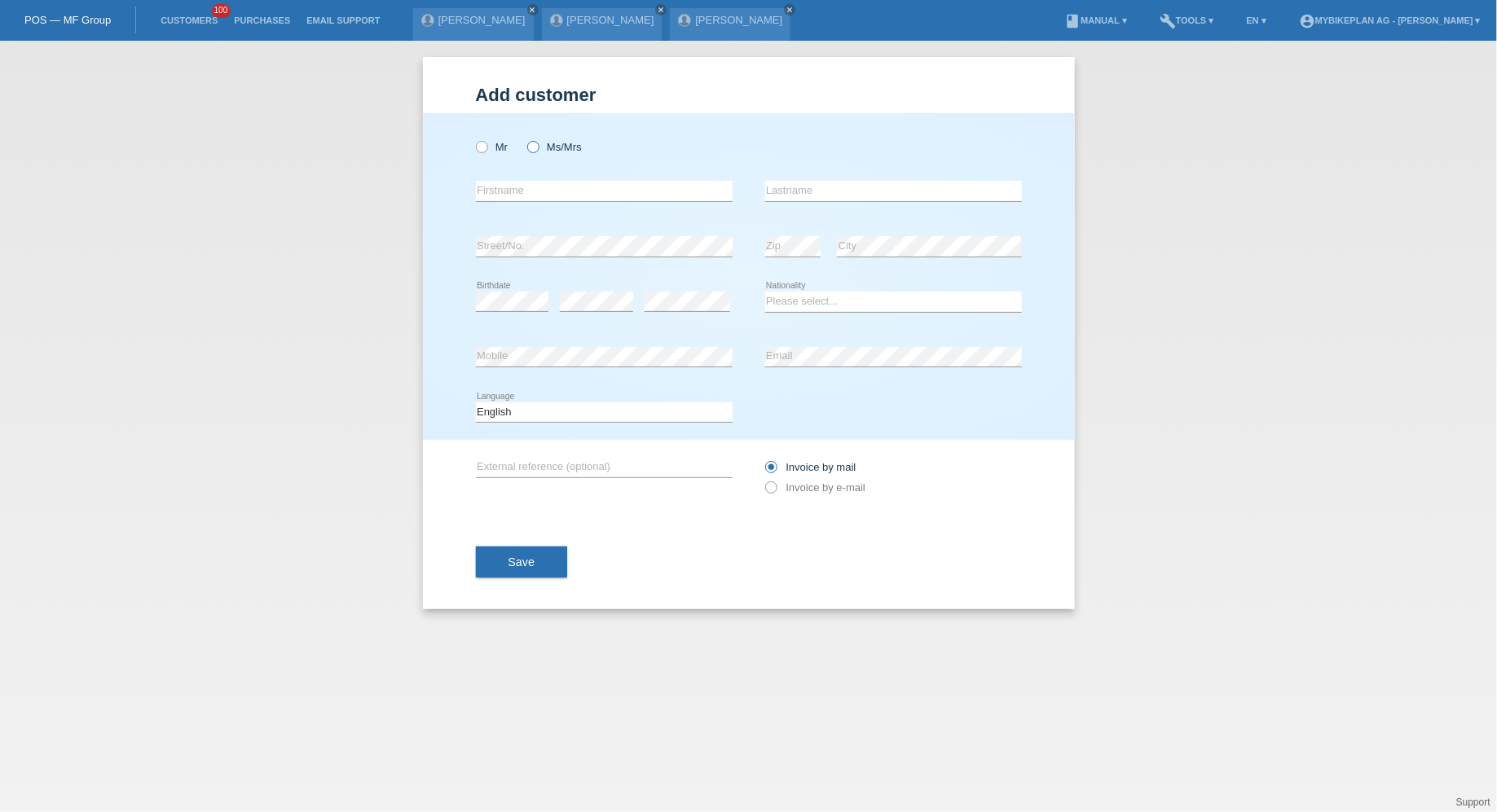
click at [523, 138] on icon at bounding box center [523, 138] width 0 height 0
click at [531, 143] on input "Ms/Mrs" at bounding box center [532, 146] width 10 height 10
radio input "true"
click at [531, 185] on input "text" at bounding box center [604, 191] width 257 height 20
paste input "[PERSON_NAME] [PERSON_NAME]"
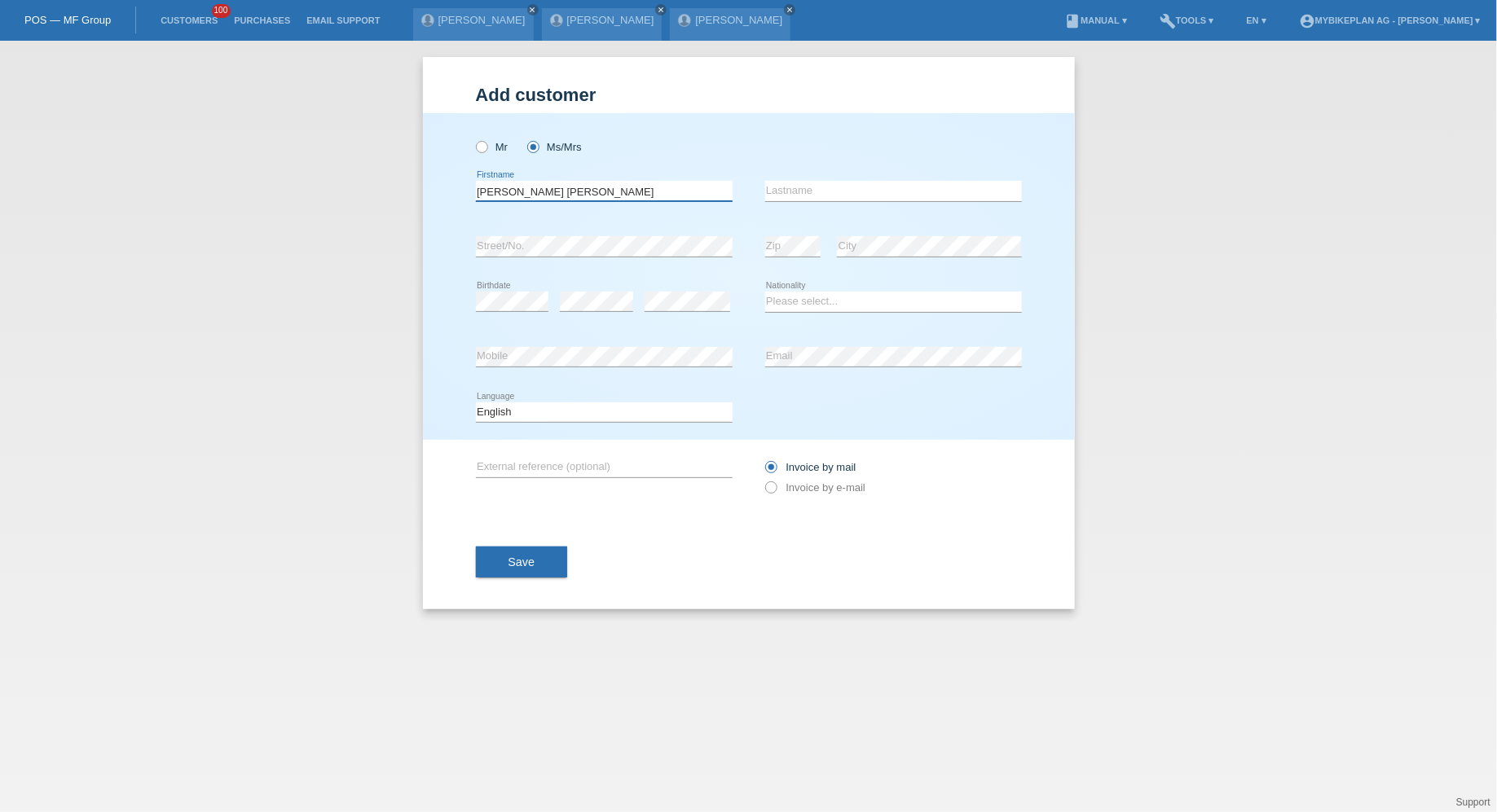
drag, startPoint x: 512, startPoint y: 190, endPoint x: 682, endPoint y: 190, distance: 170.0
click at [684, 190] on input "[PERSON_NAME] [PERSON_NAME]" at bounding box center [604, 191] width 257 height 20
type input "Valeria"
paste input "Gonzalez Guerra Vazquez"
type input "Gonzalez Guerra Vazquez"
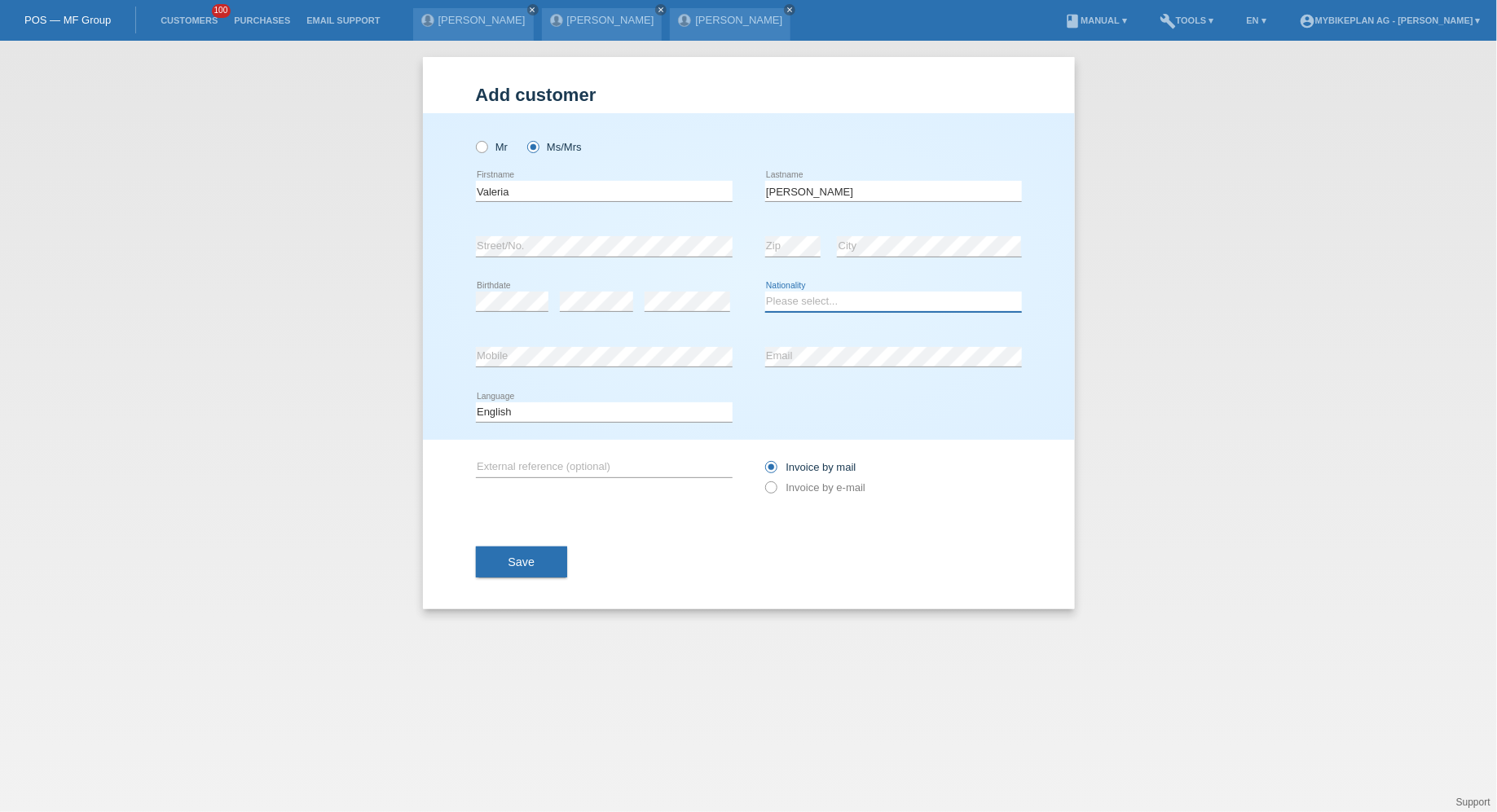
select select "CH"
click at [639, 398] on div "Deutsch Français Italiano English error Language" at bounding box center [604, 413] width 257 height 56
click at [631, 418] on select "Deutsch Français Italiano English" at bounding box center [604, 412] width 257 height 19
select select "fr"
click at [476, 403] on select "Deutsch Français Italiano English" at bounding box center [604, 412] width 257 height 19
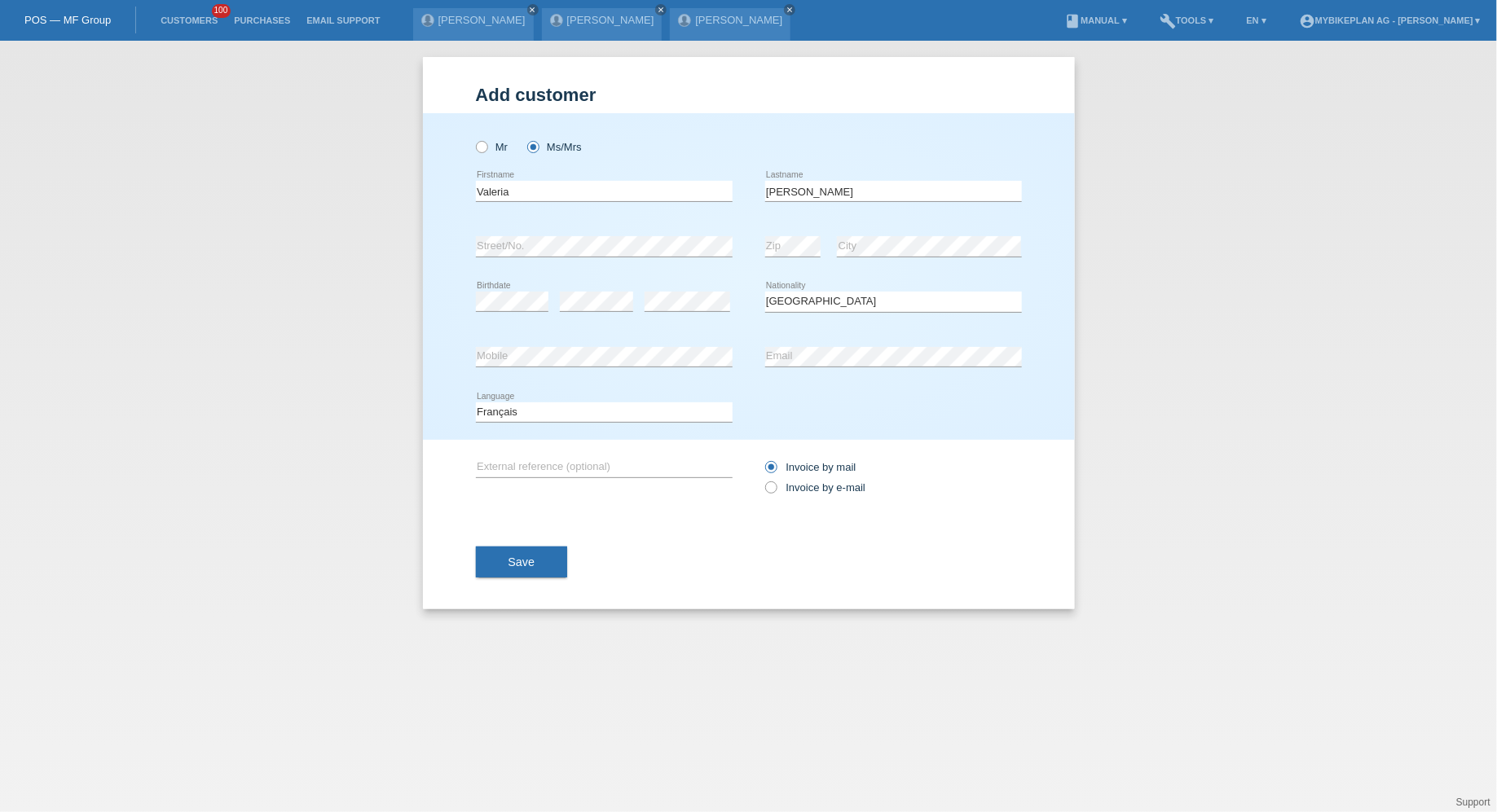
click at [783, 496] on div "Invoice by mail Invoice by e-mail" at bounding box center [893, 477] width 257 height 41
click at [793, 482] on label "Invoice by e-mail" at bounding box center [815, 487] width 101 height 12
click at [776, 482] on input "Invoice by e-mail" at bounding box center [769, 492] width 10 height 20
radio input "true"
click at [579, 555] on div "Save" at bounding box center [749, 562] width 546 height 95
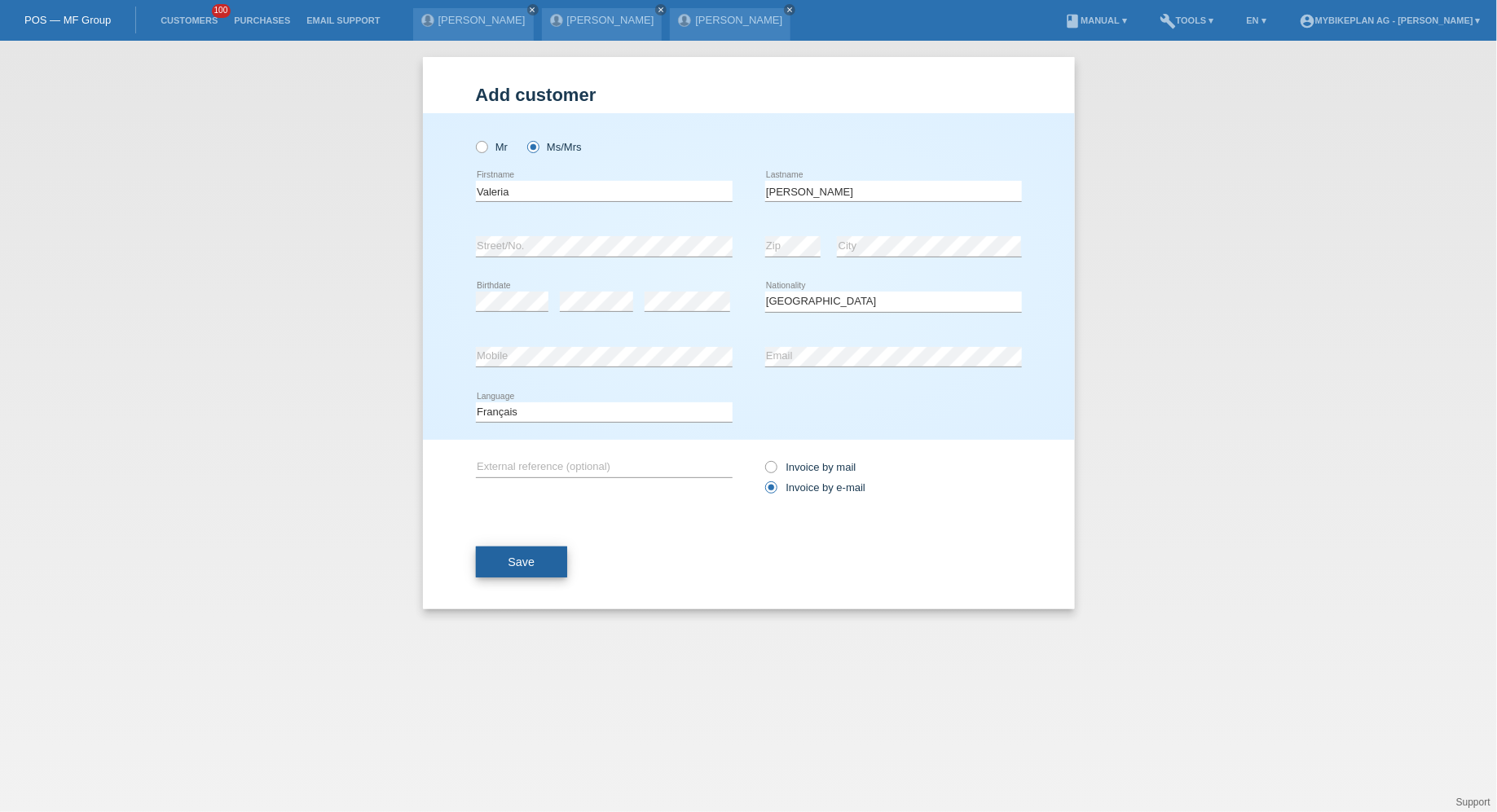
click at [552, 555] on button "Save" at bounding box center [522, 561] width 92 height 31
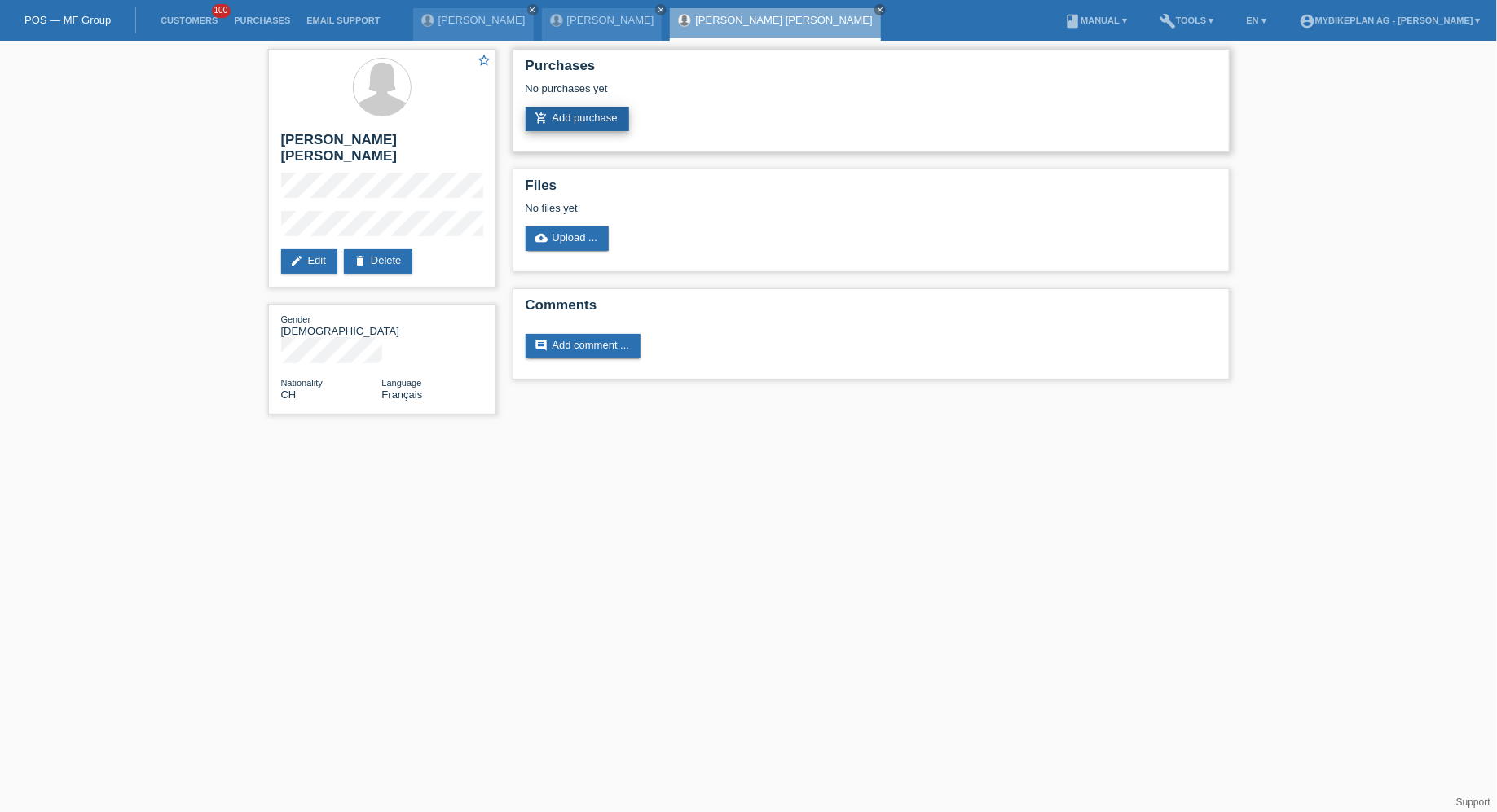
click at [569, 122] on link "add_shopping_cart Add purchase" at bounding box center [576, 119] width 103 height 24
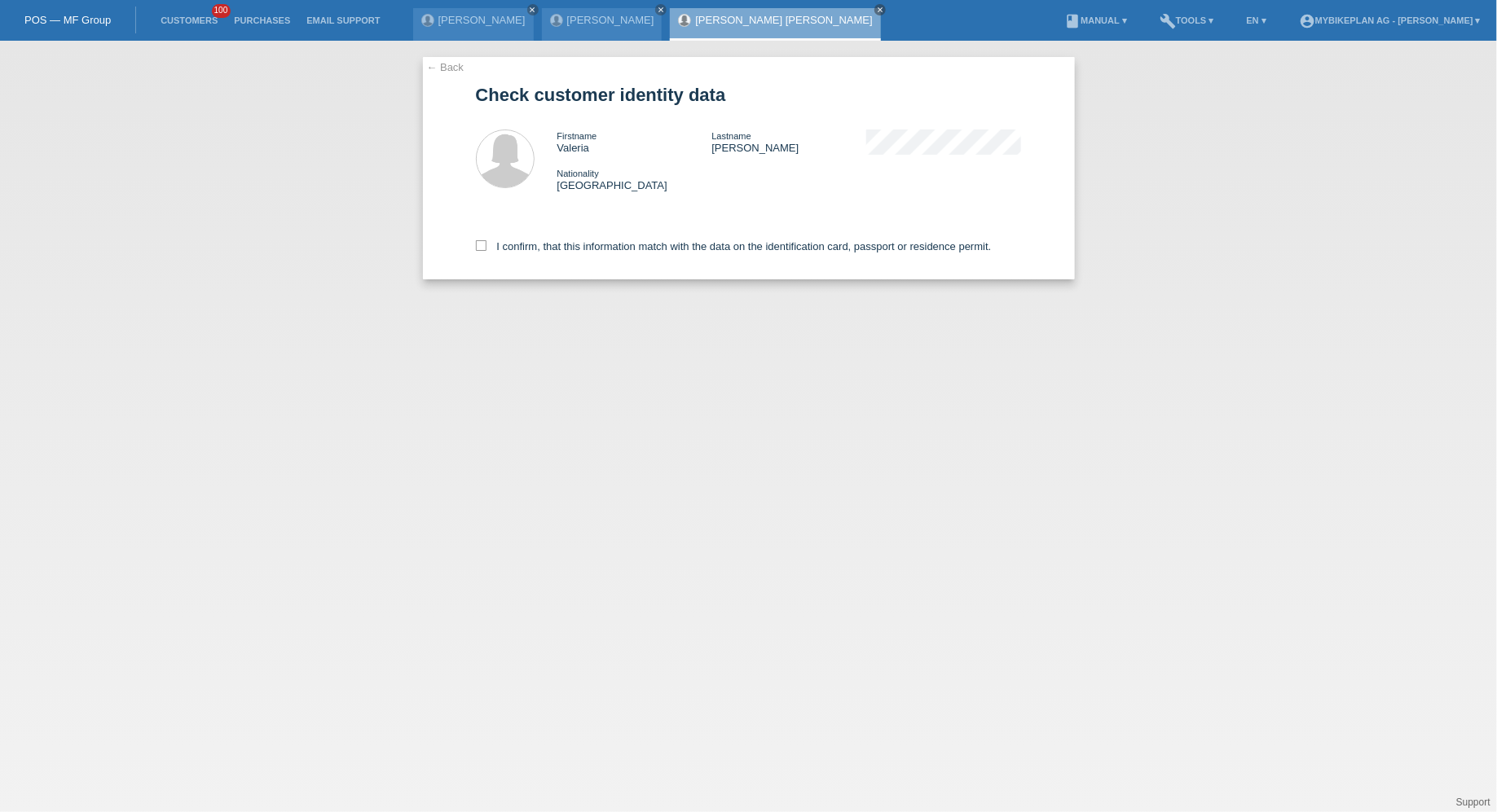
click at [569, 262] on div "I confirm, that this information match with the data on the identification card…" at bounding box center [749, 243] width 546 height 71
click at [569, 258] on div "I confirm, that this information match with the data on the identification card…" at bounding box center [749, 243] width 546 height 71
click at [577, 256] on div "I confirm, that this information match with the data on the identification card…" at bounding box center [749, 243] width 546 height 71
click at [576, 249] on label "I confirm, that this information match with the data on the identification card…" at bounding box center [734, 246] width 516 height 12
click at [486, 249] on input "I confirm, that this information match with the data on the identification card…" at bounding box center [481, 245] width 10 height 10
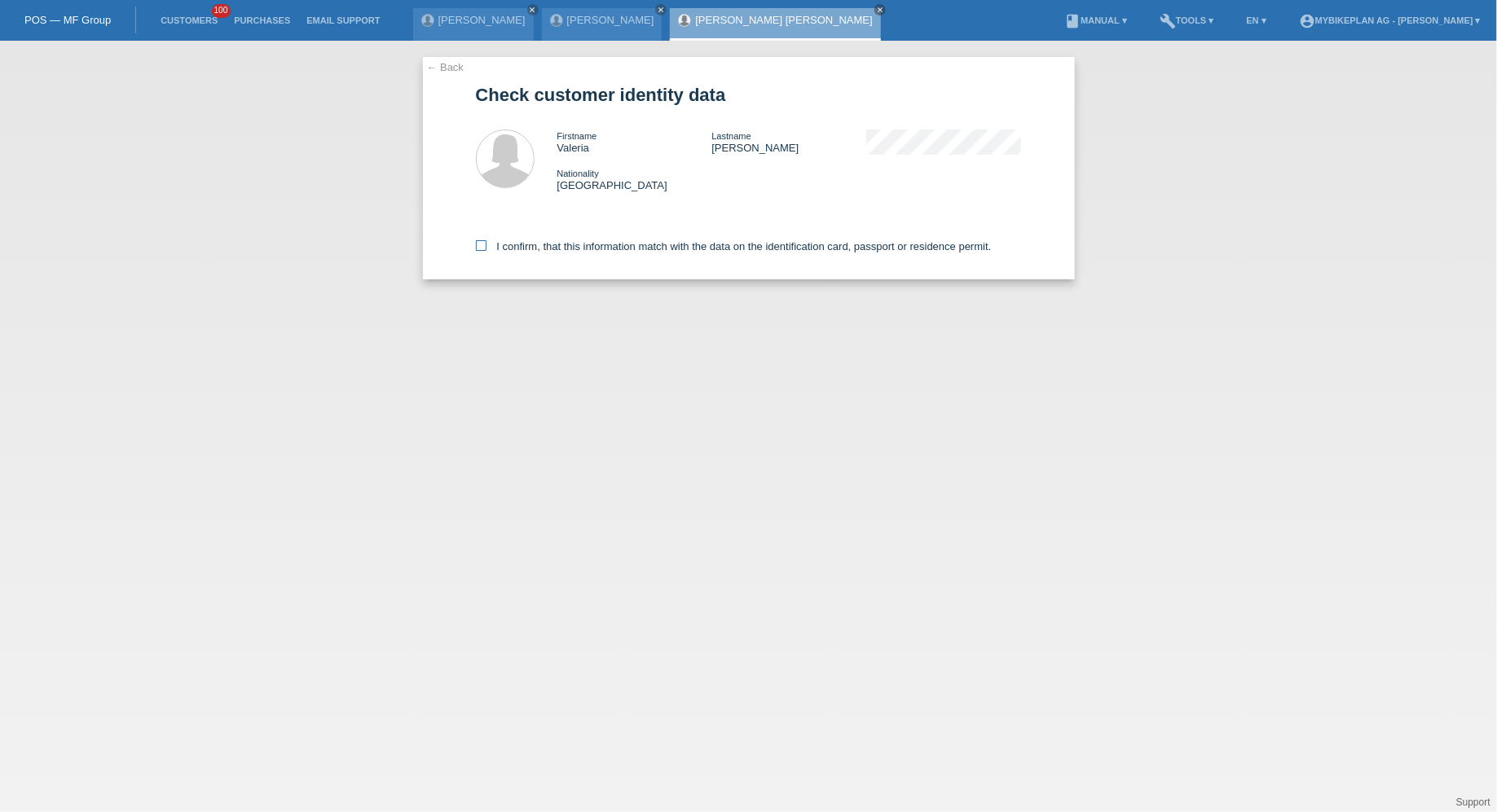
checkbox input "true"
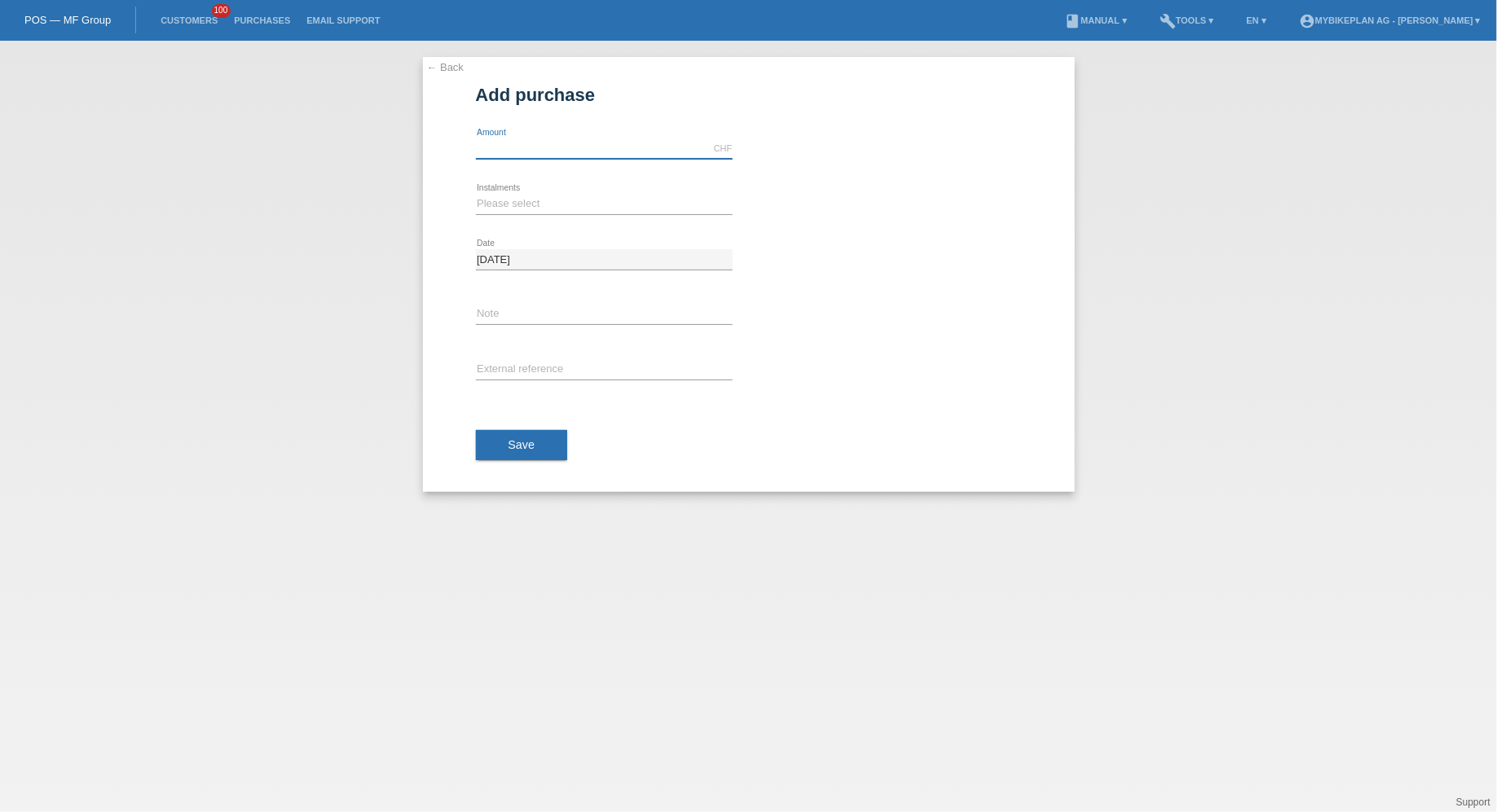
click at [526, 148] on input "text" at bounding box center [604, 148] width 257 height 20
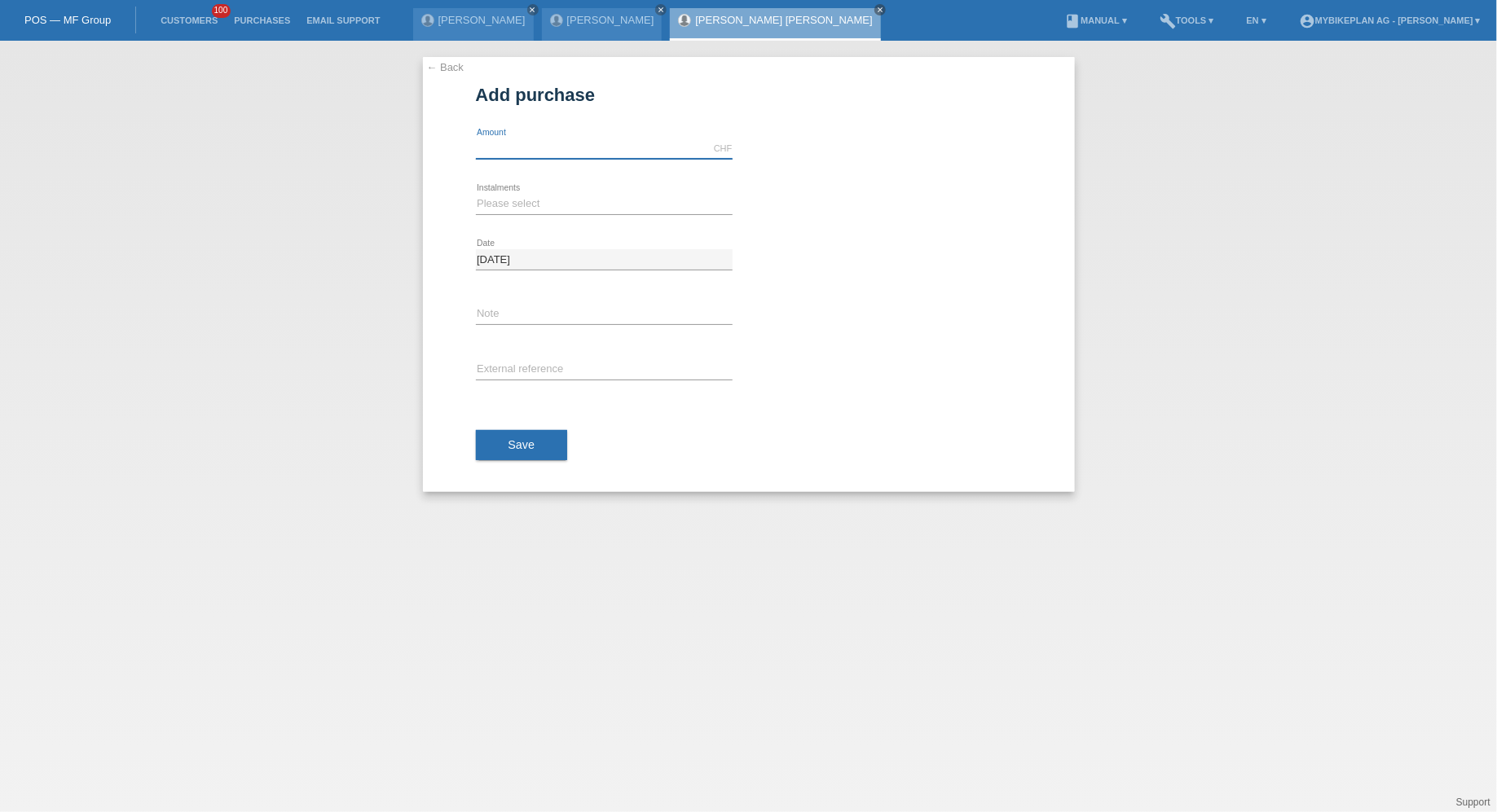
type input "15000.00"
click at [542, 206] on select "Please select 6 instalments 12 instalments 18 instalments 24 instalments 36 ins…" at bounding box center [604, 203] width 257 height 19
select select "488"
click at [476, 194] on select "Please select 6 instalments 12 instalments 18 instalments 24 instalments 36 ins…" at bounding box center [604, 203] width 257 height 19
click at [537, 470] on div "Save" at bounding box center [749, 445] width 546 height 95
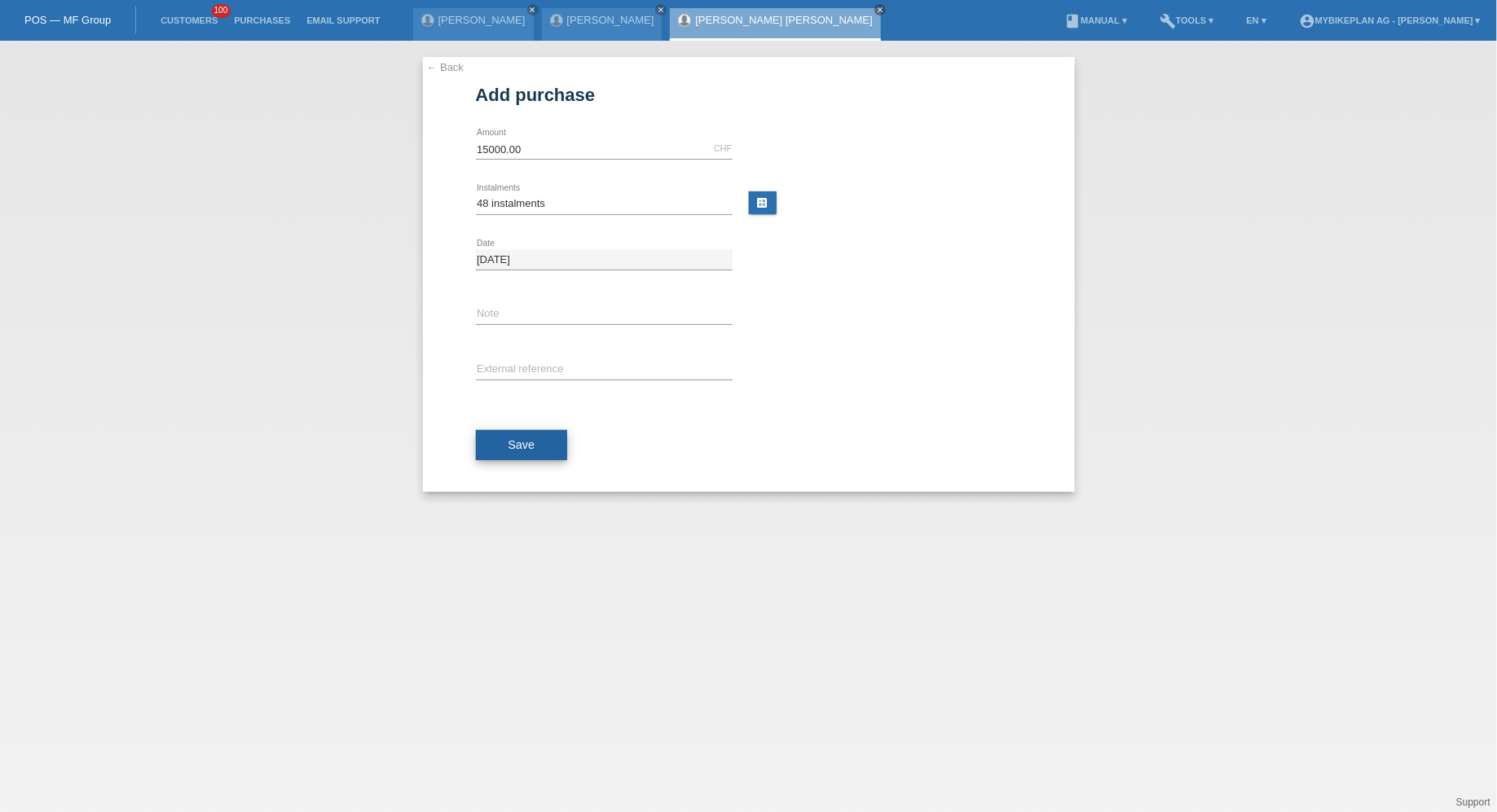
click at [537, 451] on button "Save" at bounding box center [522, 445] width 92 height 31
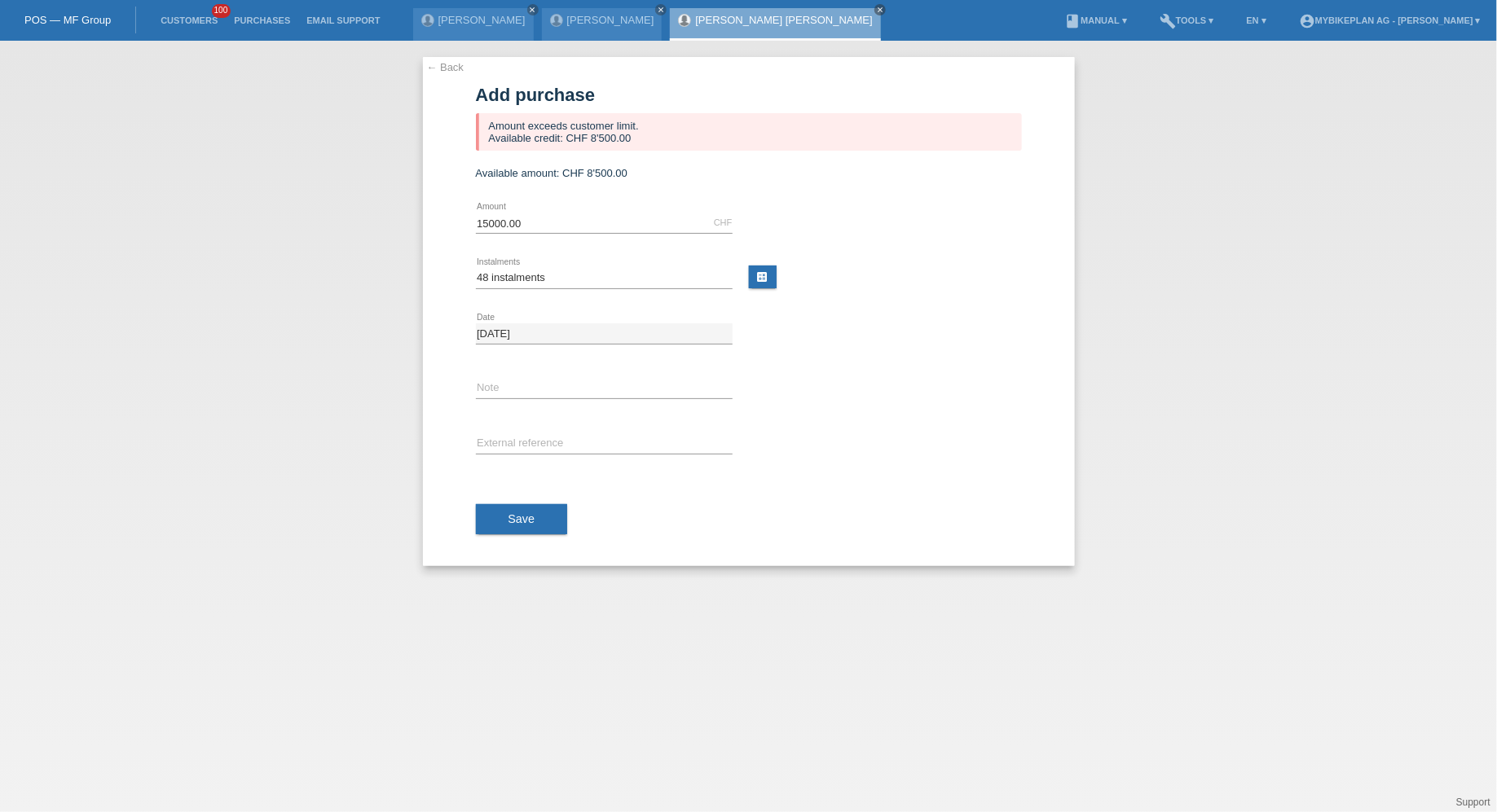
click at [207, 30] on li "Customers 100" at bounding box center [188, 20] width 73 height 42
click at [200, 25] on link "Customers" at bounding box center [188, 20] width 73 height 10
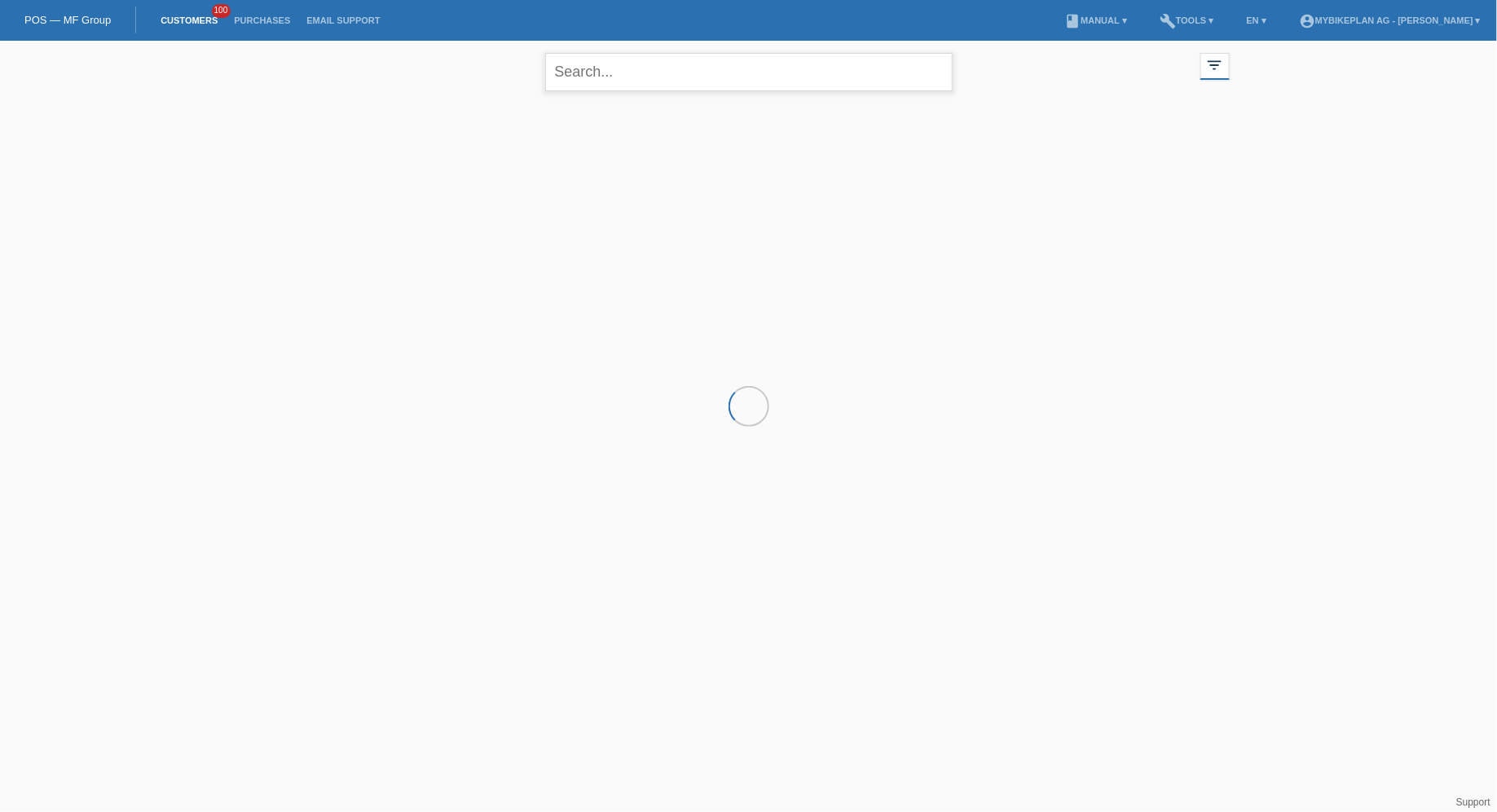
click at [614, 71] on input "text" at bounding box center [748, 71] width 407 height 38
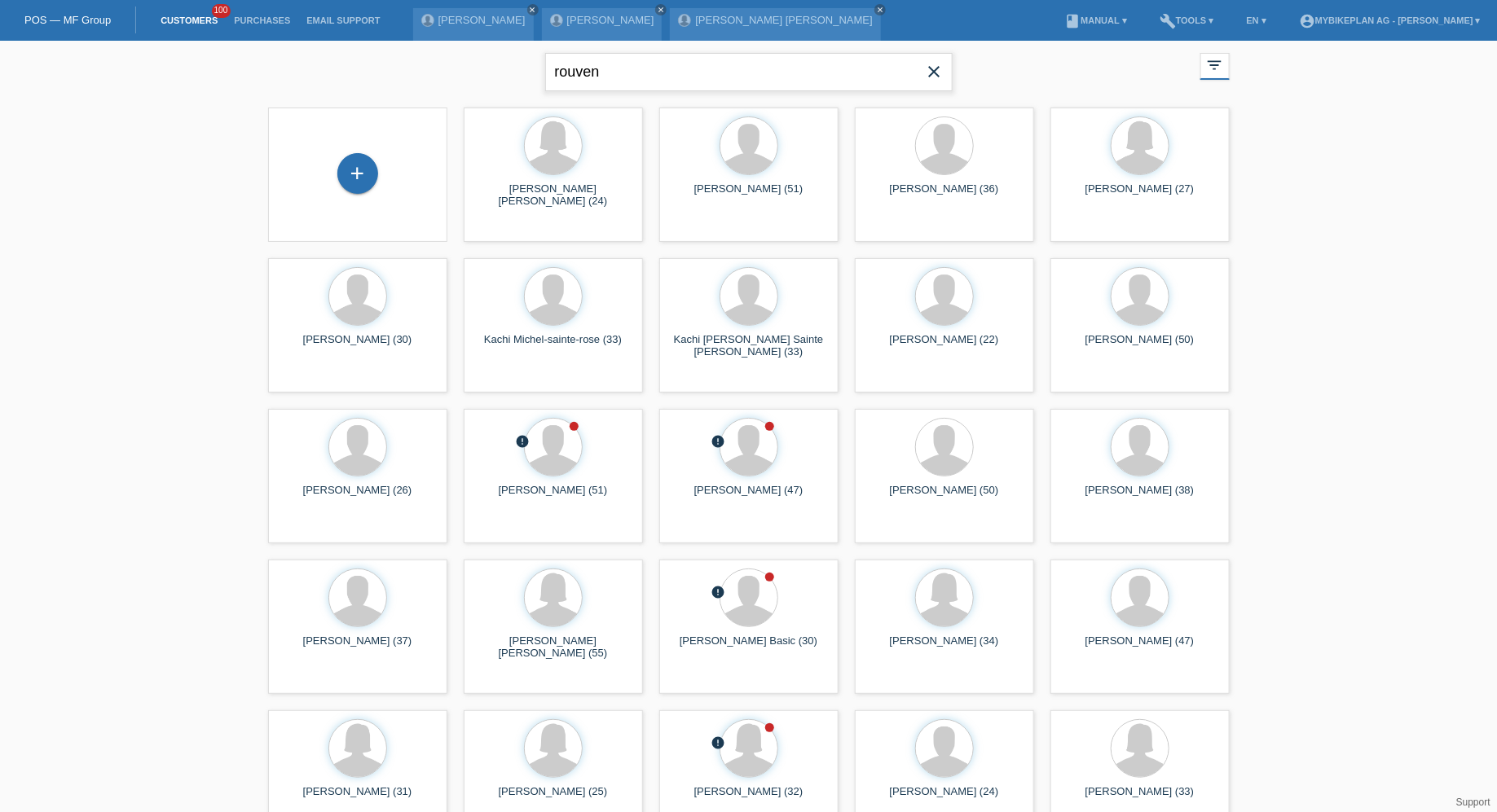
type input "rouven"
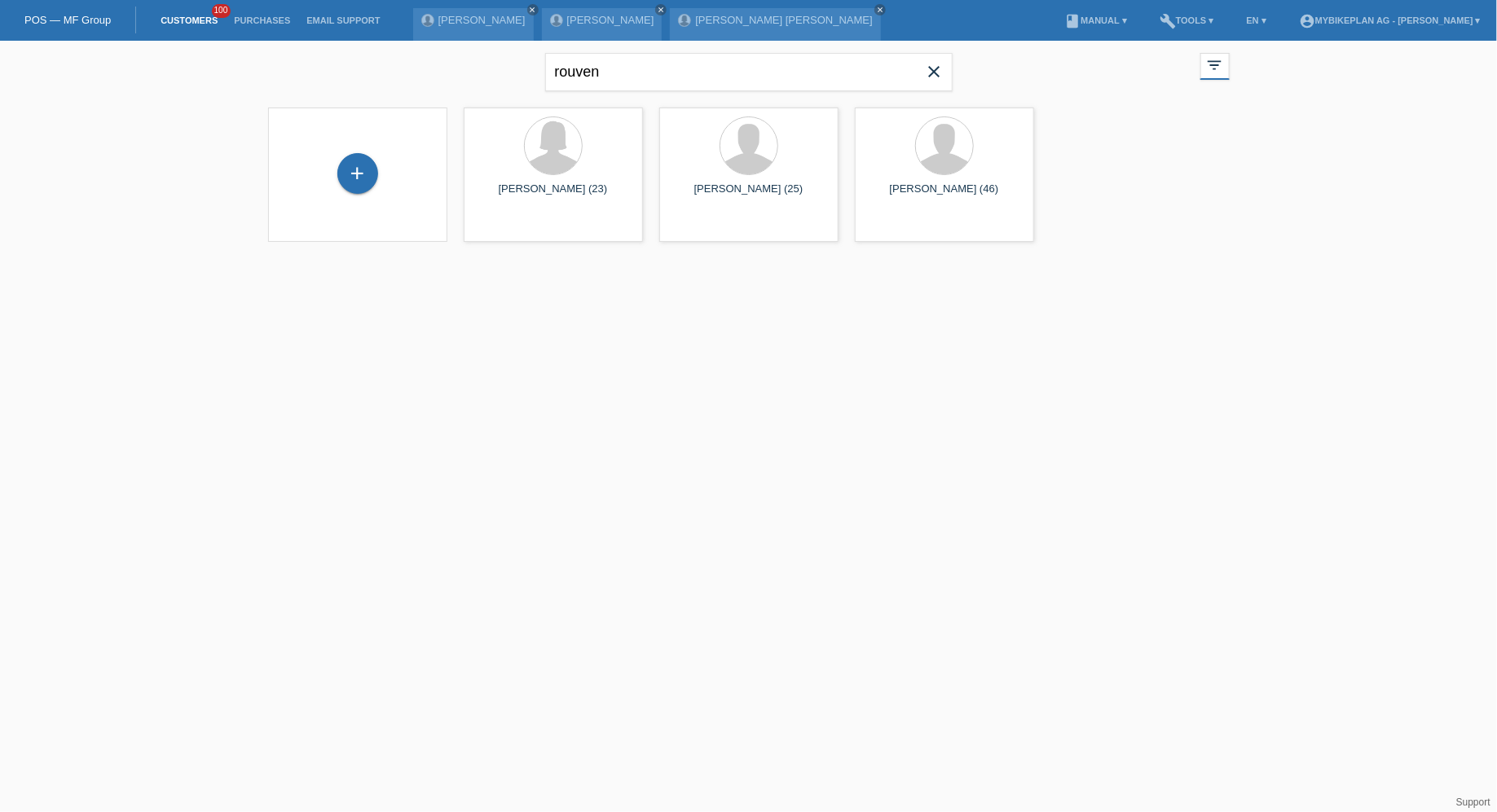
click at [326, 170] on div "+" at bounding box center [357, 174] width 153 height 44
click at [352, 170] on div "+" at bounding box center [357, 174] width 41 height 41
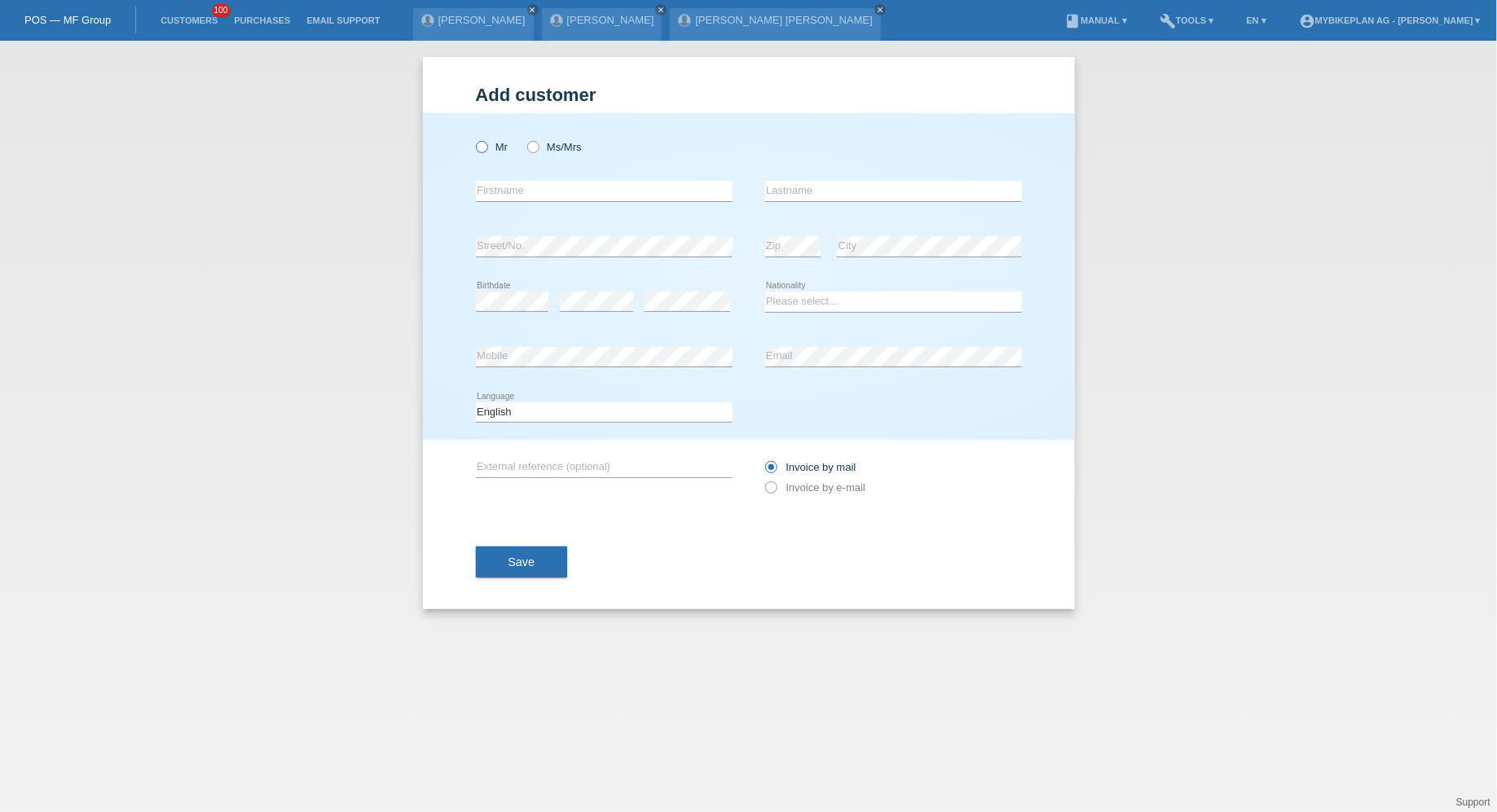
click at [472, 138] on icon at bounding box center [472, 138] width 0 height 0
click at [477, 149] on input "Mr" at bounding box center [481, 146] width 10 height 10
radio input "true"
click at [502, 183] on input "text" at bounding box center [604, 191] width 257 height 20
type input "Rouven [PERSON_NAME]"
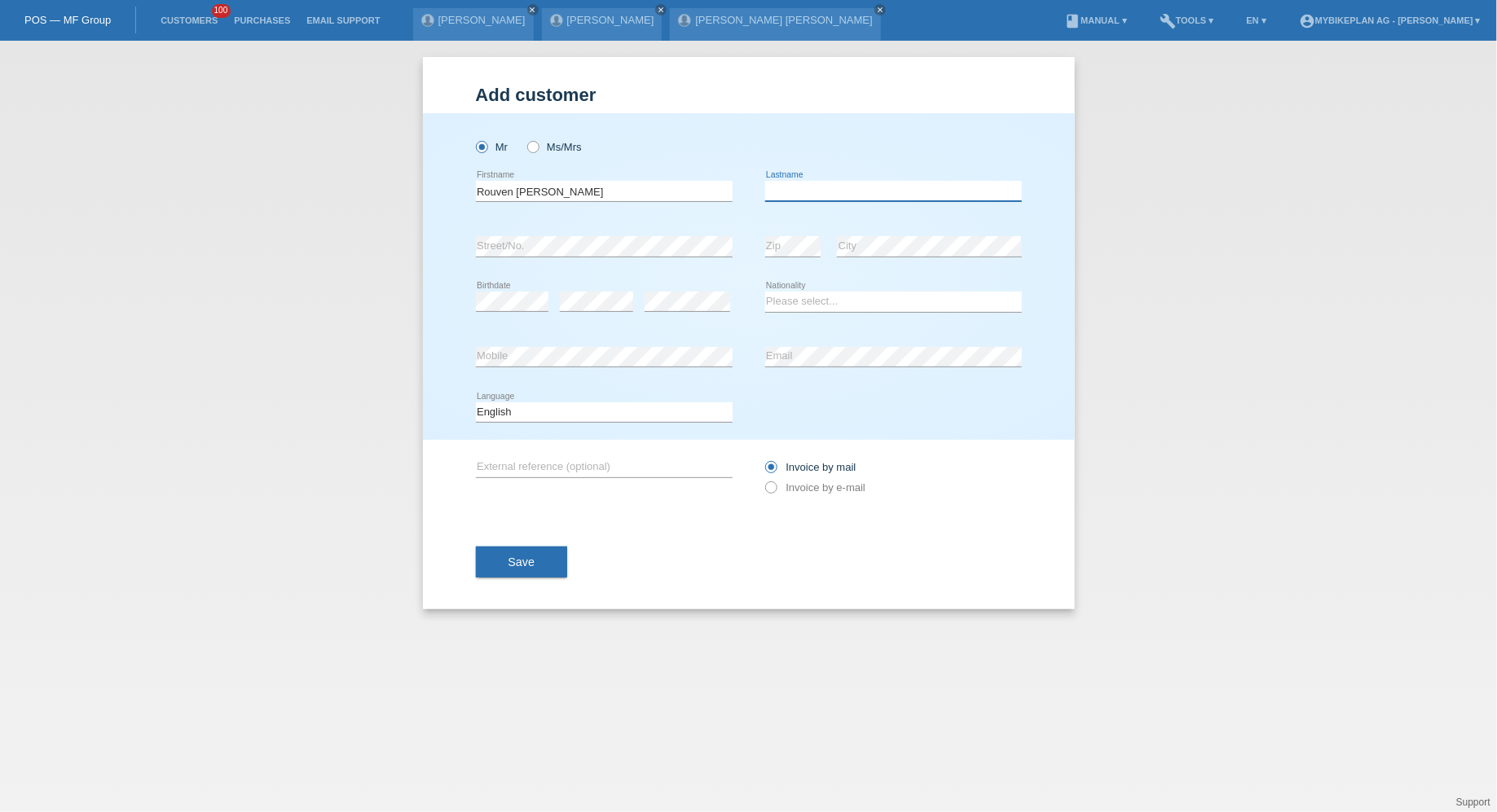
type input "e"
type input "[PERSON_NAME]"
select select "CH"
click at [526, 405] on select "Deutsch Français Italiano English" at bounding box center [604, 412] width 257 height 19
select select "de"
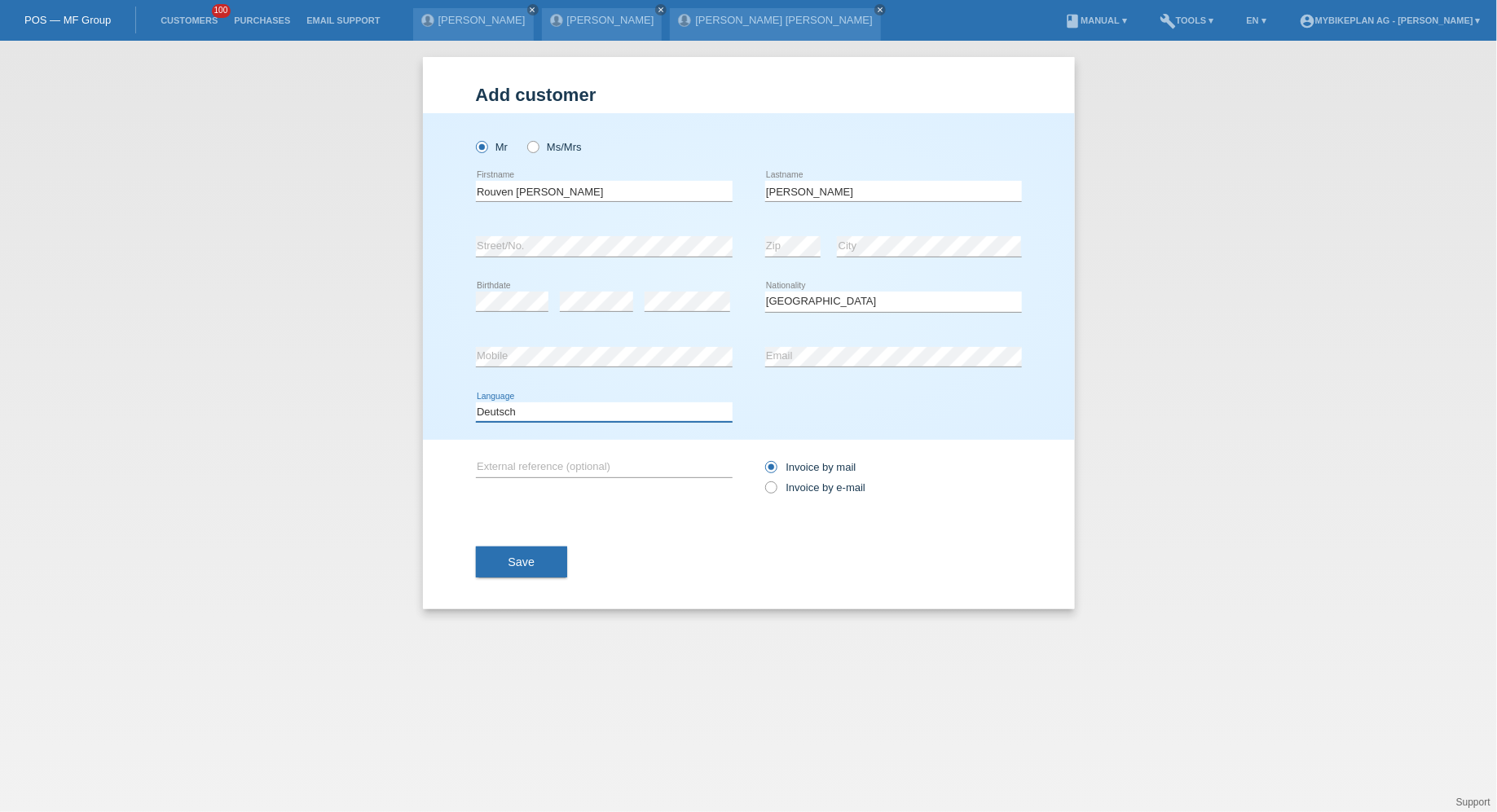
click at [476, 403] on select "Deutsch Français Italiano English" at bounding box center [604, 412] width 257 height 19
click at [795, 491] on label "Invoice by e-mail" at bounding box center [815, 487] width 101 height 12
click at [776, 491] on input "Invoice by e-mail" at bounding box center [769, 492] width 10 height 20
radio input "true"
click at [542, 546] on div "Save" at bounding box center [749, 562] width 546 height 95
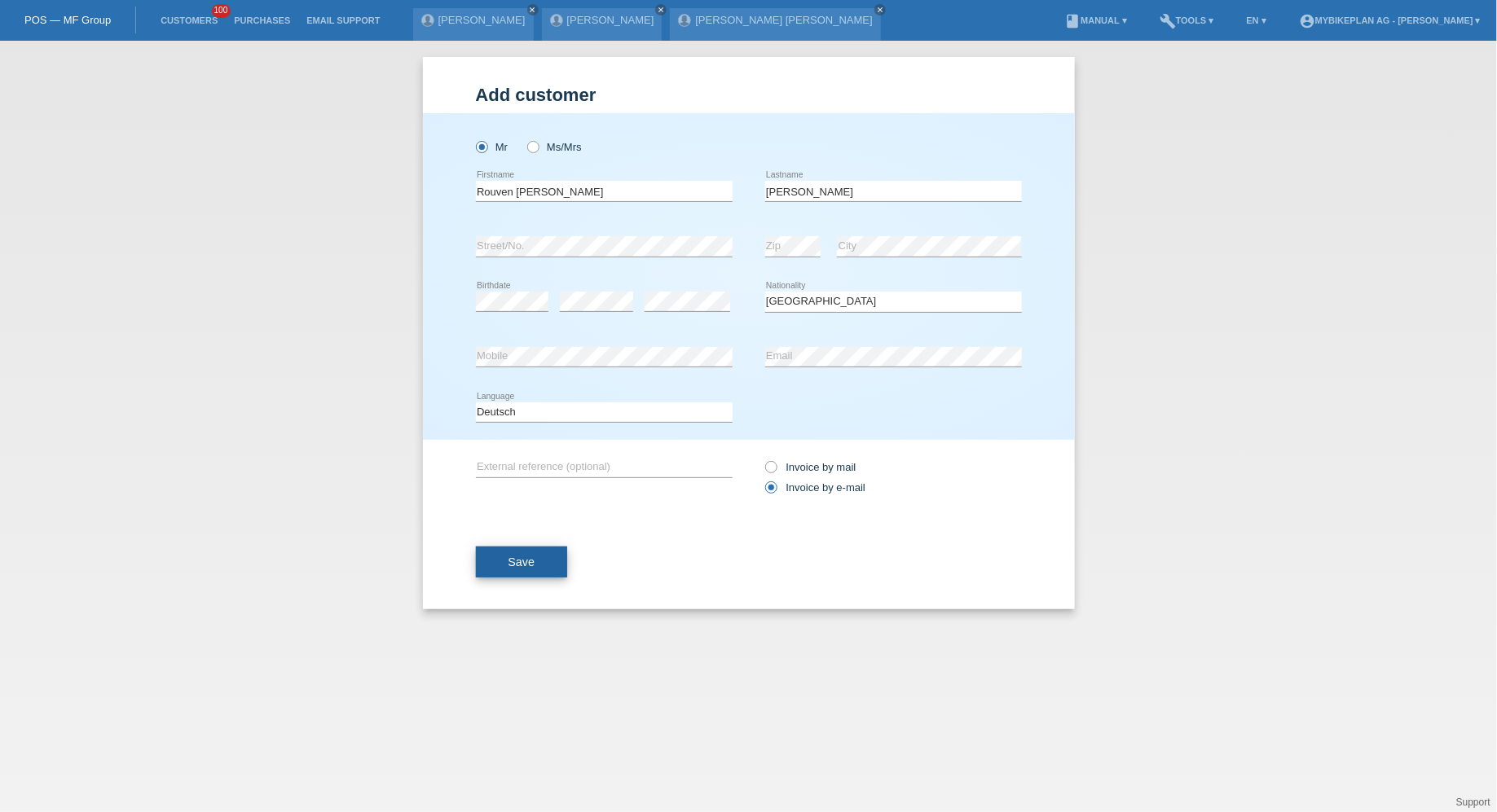
click at [505, 561] on button "Save" at bounding box center [522, 561] width 92 height 31
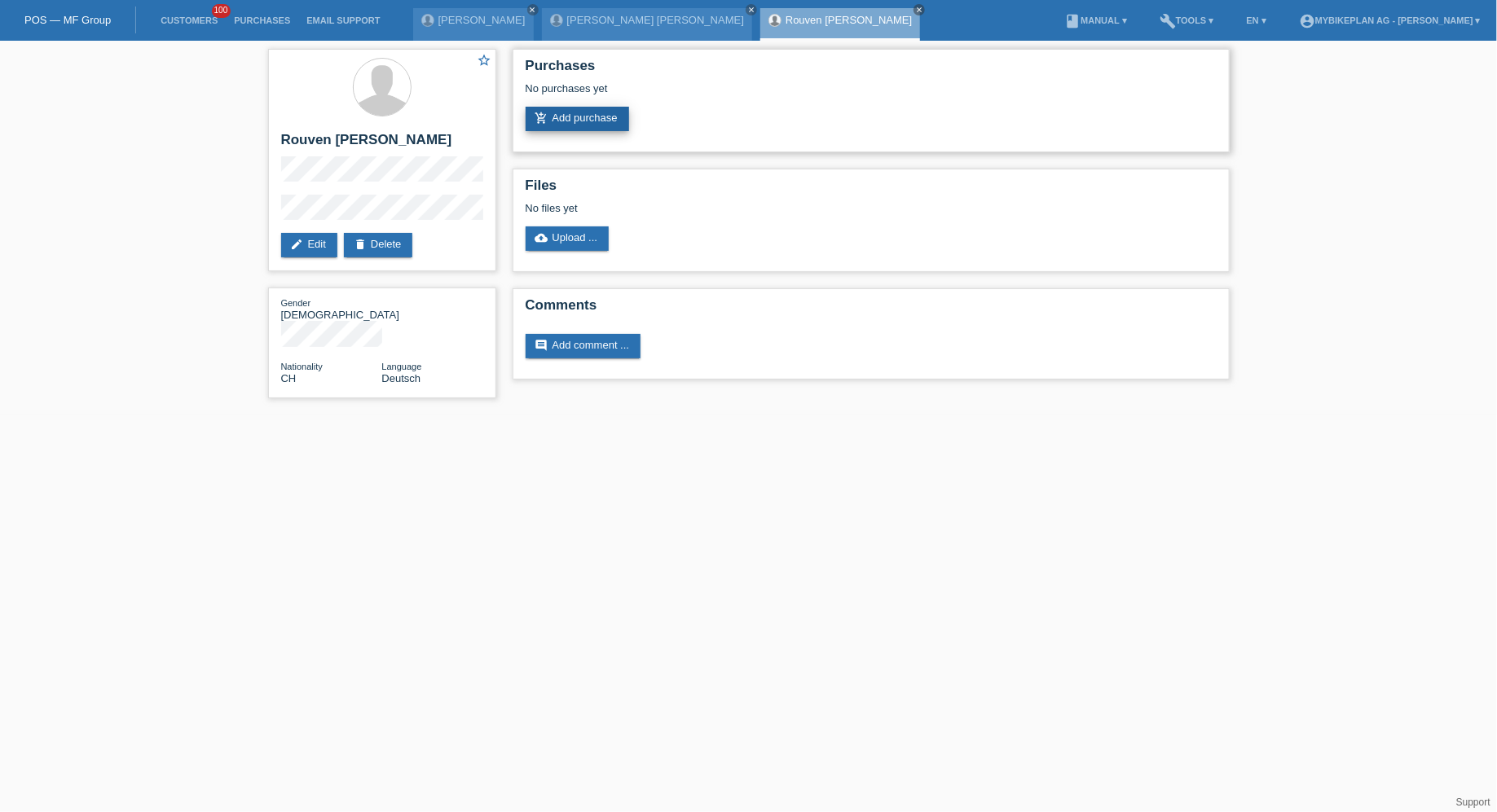
click at [568, 120] on link "add_shopping_cart Add purchase" at bounding box center [576, 119] width 103 height 24
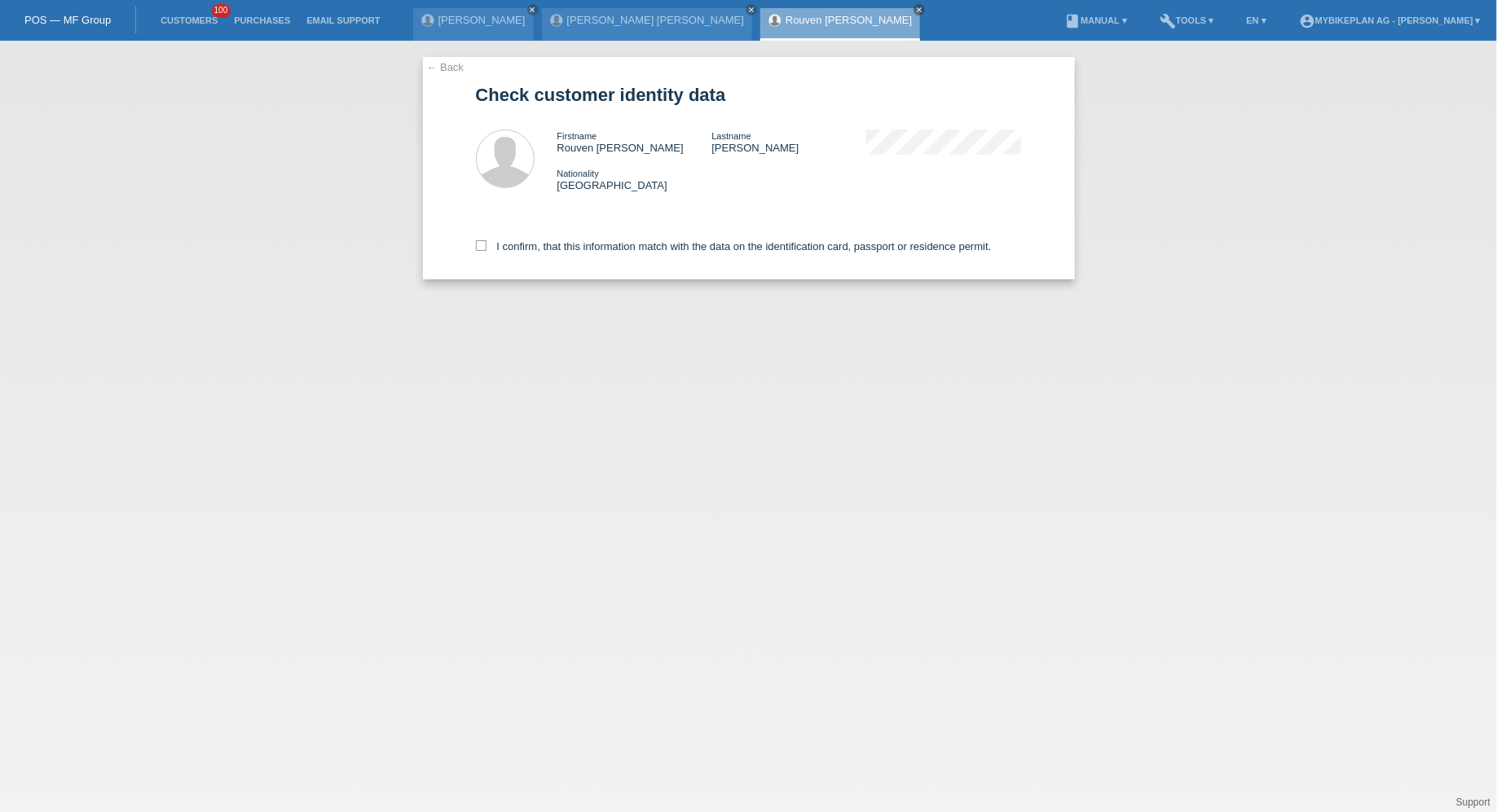
click at [536, 238] on div "I confirm, that this information match with the data on the identification card…" at bounding box center [749, 243] width 546 height 71
click at [533, 247] on label "I confirm, that this information match with the data on the identification card…" at bounding box center [734, 246] width 516 height 12
click at [486, 247] on input "I confirm, that this information match with the data on the identification card…" at bounding box center [481, 245] width 10 height 10
checkbox input "true"
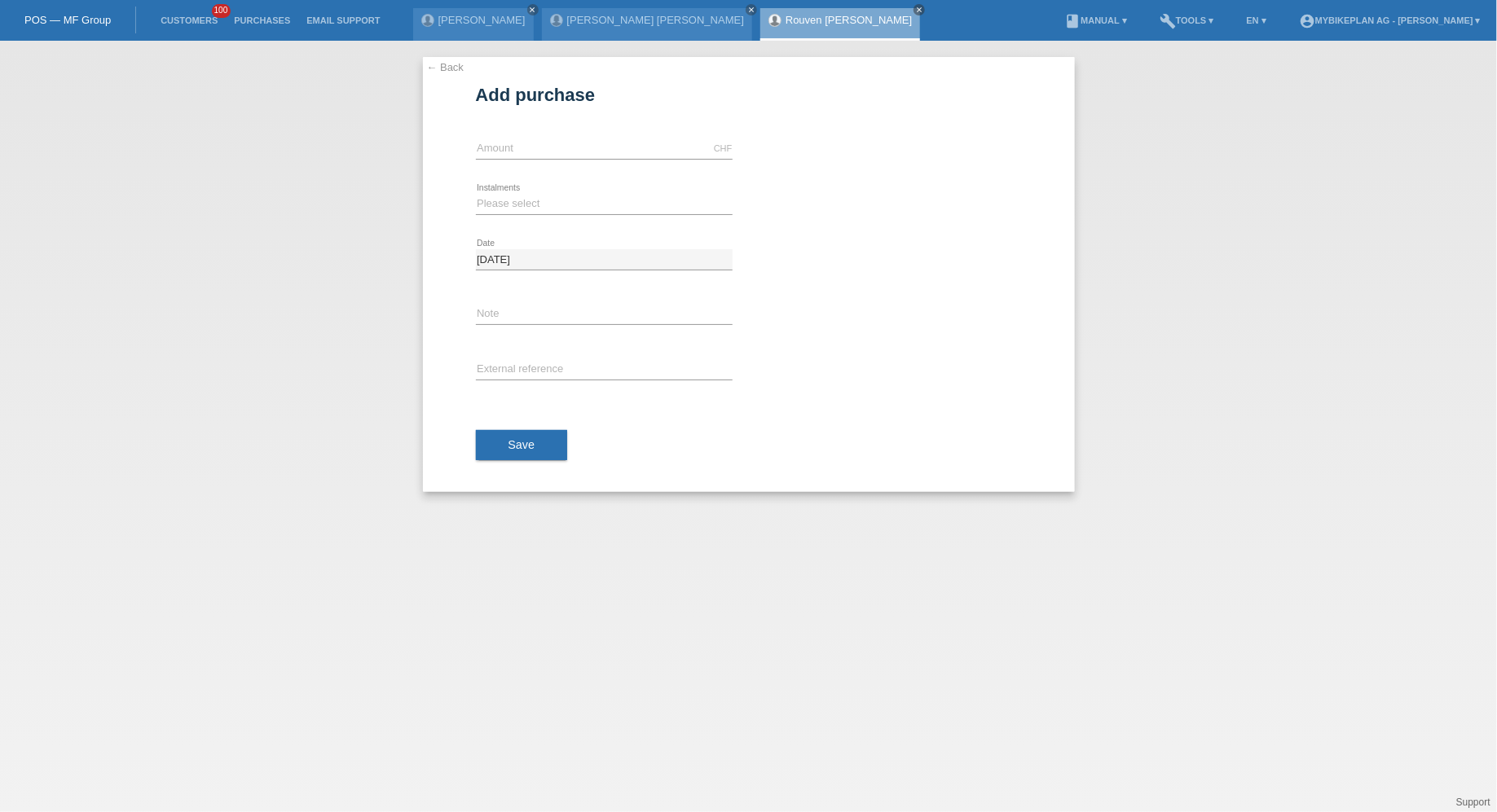
click at [557, 136] on div "CHF error Amount" at bounding box center [604, 149] width 257 height 56
click at [556, 141] on input "text" at bounding box center [604, 148] width 257 height 20
type input "5600.00"
click at [498, 201] on select "Please select 6 instalments 12 instalments 18 instalments 24 instalments 36 ins…" at bounding box center [604, 203] width 257 height 19
select select "488"
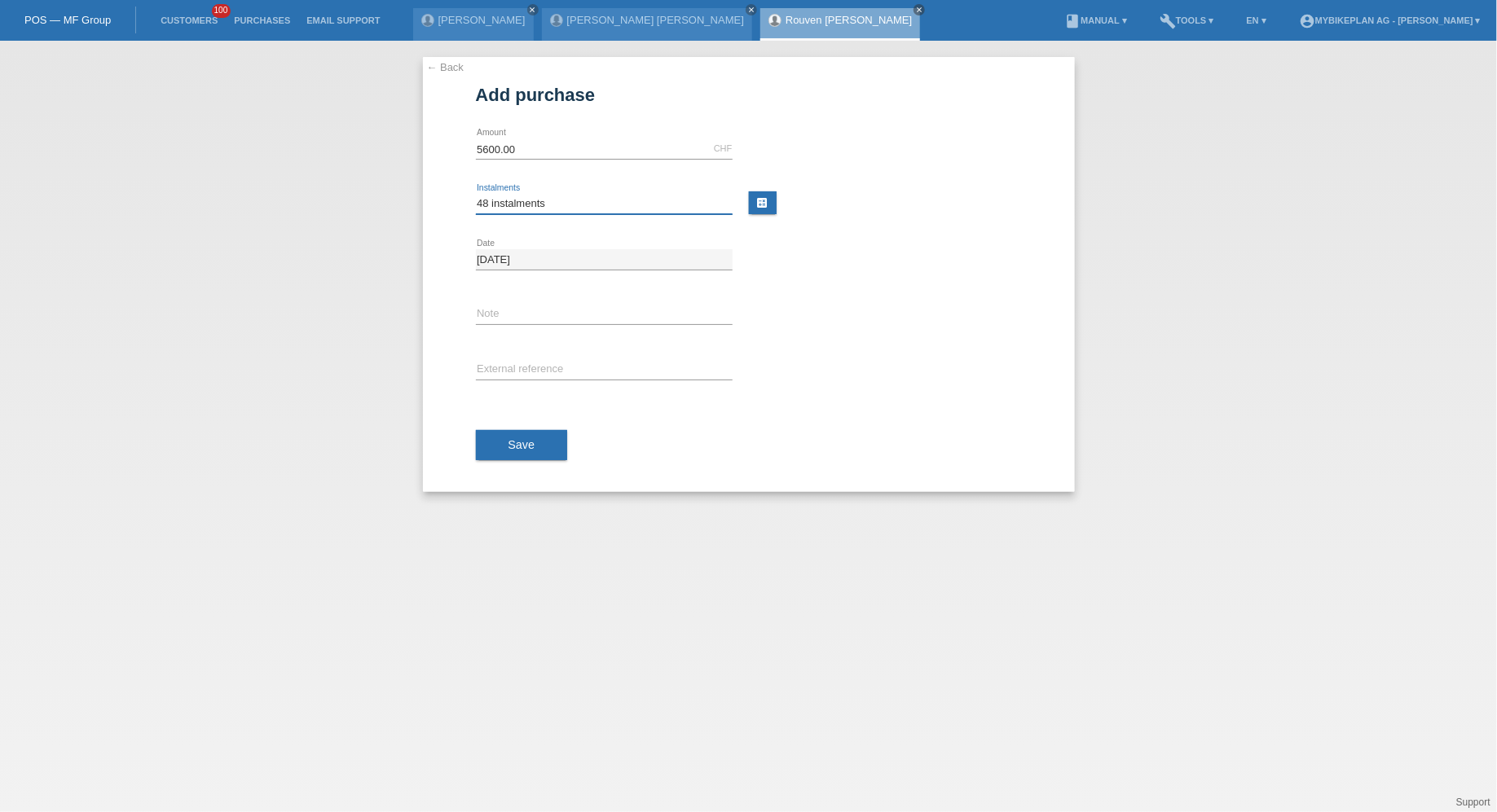
click at [476, 194] on select "Please select 6 instalments 12 instalments 18 instalments 24 instalments 36 ins…" at bounding box center [604, 203] width 257 height 19
click at [517, 364] on input "text" at bounding box center [604, 370] width 257 height 20
paste input "[EMAIL_ADDRESS][PERSON_NAME][DOMAIN_NAME]"
type input "[EMAIL_ADDRESS][PERSON_NAME][DOMAIN_NAME]"
paste input "44069957912"
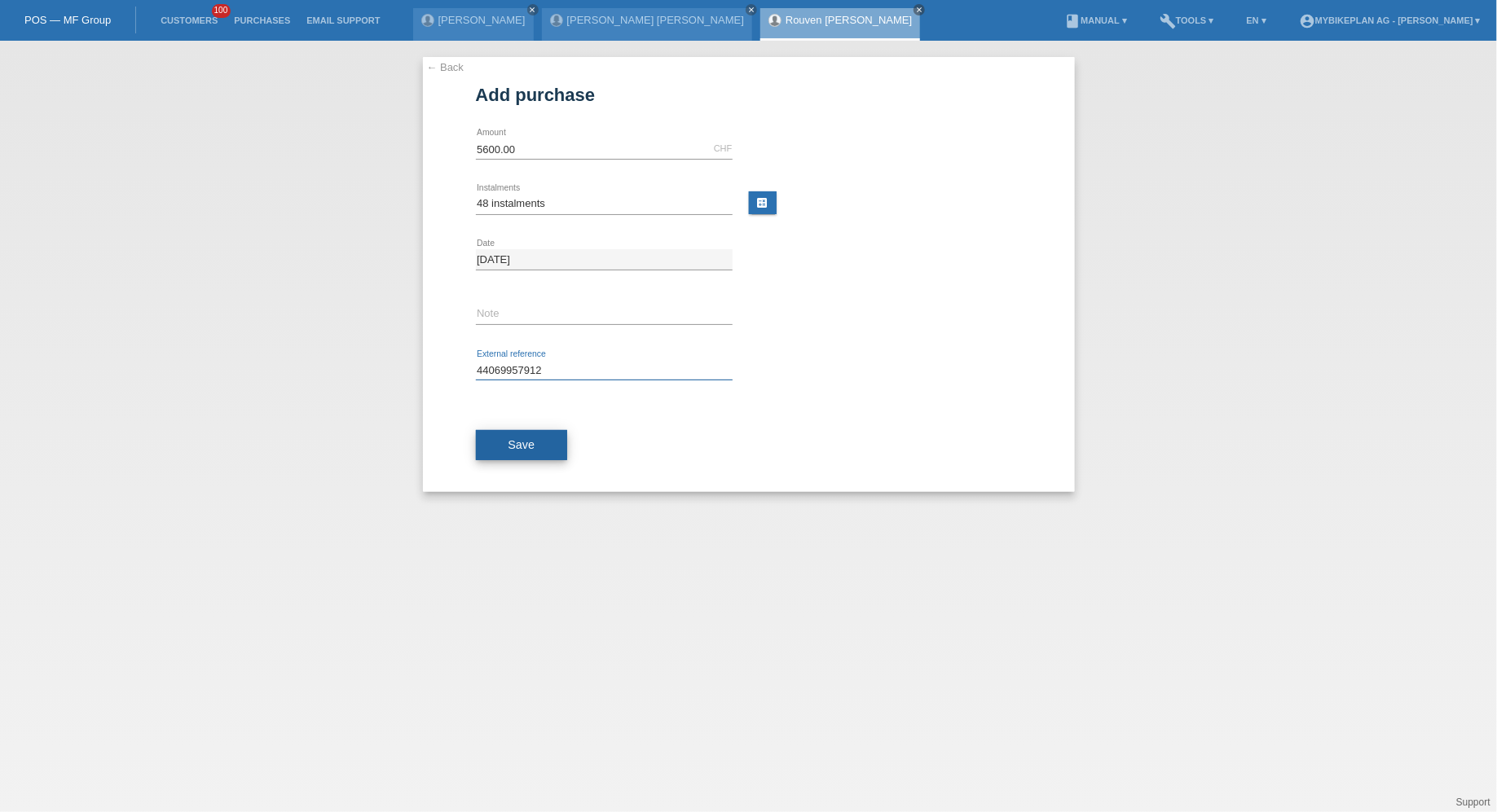
type input "44069957912"
click at [530, 435] on button "Save" at bounding box center [522, 445] width 92 height 31
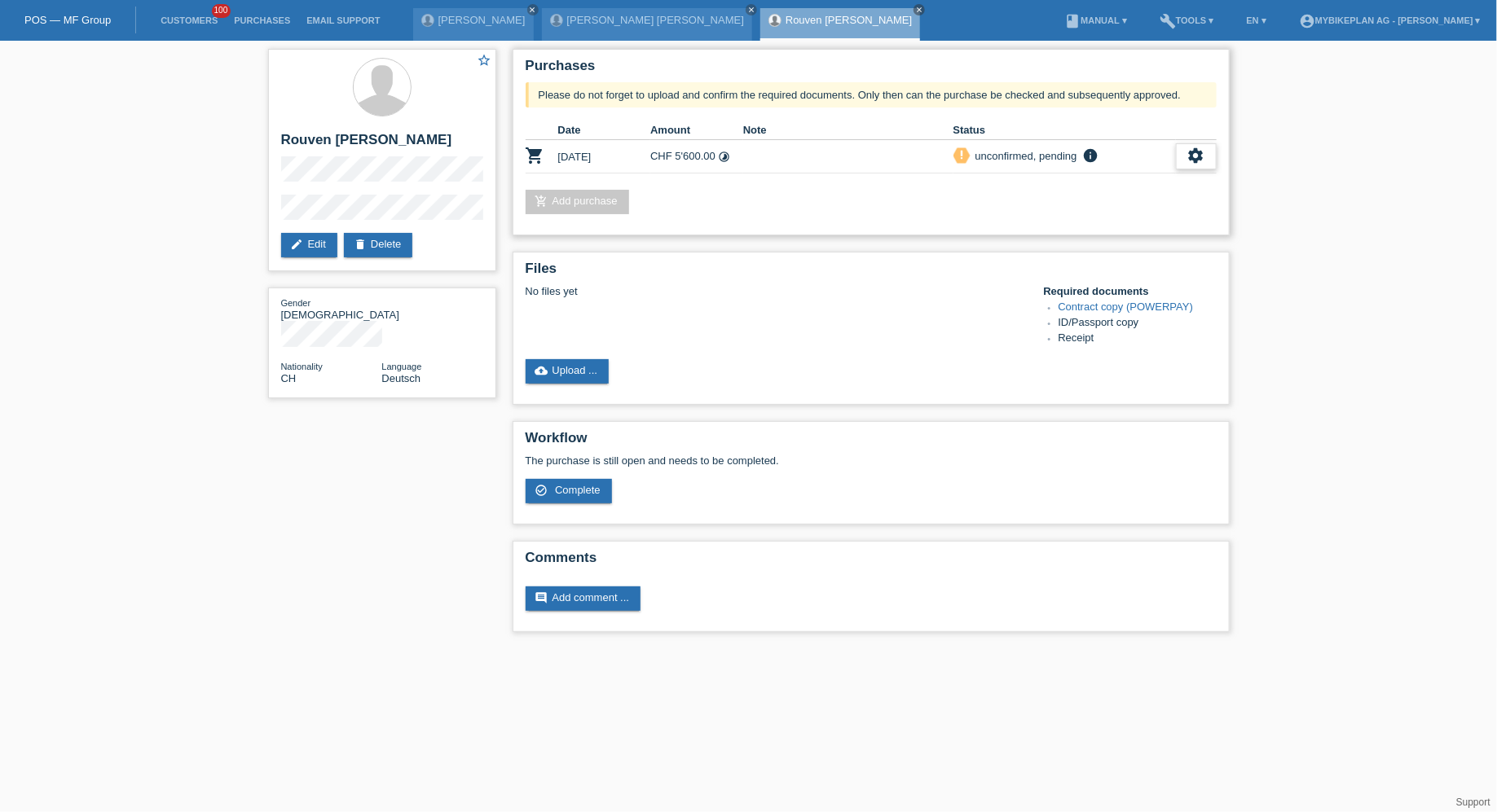
click at [1207, 150] on div "settings" at bounding box center [1196, 156] width 41 height 26
click at [1129, 168] on td "priority_high unconfirmed, pending info Please do not forget to upload and conf…" at bounding box center [1065, 157] width 223 height 33
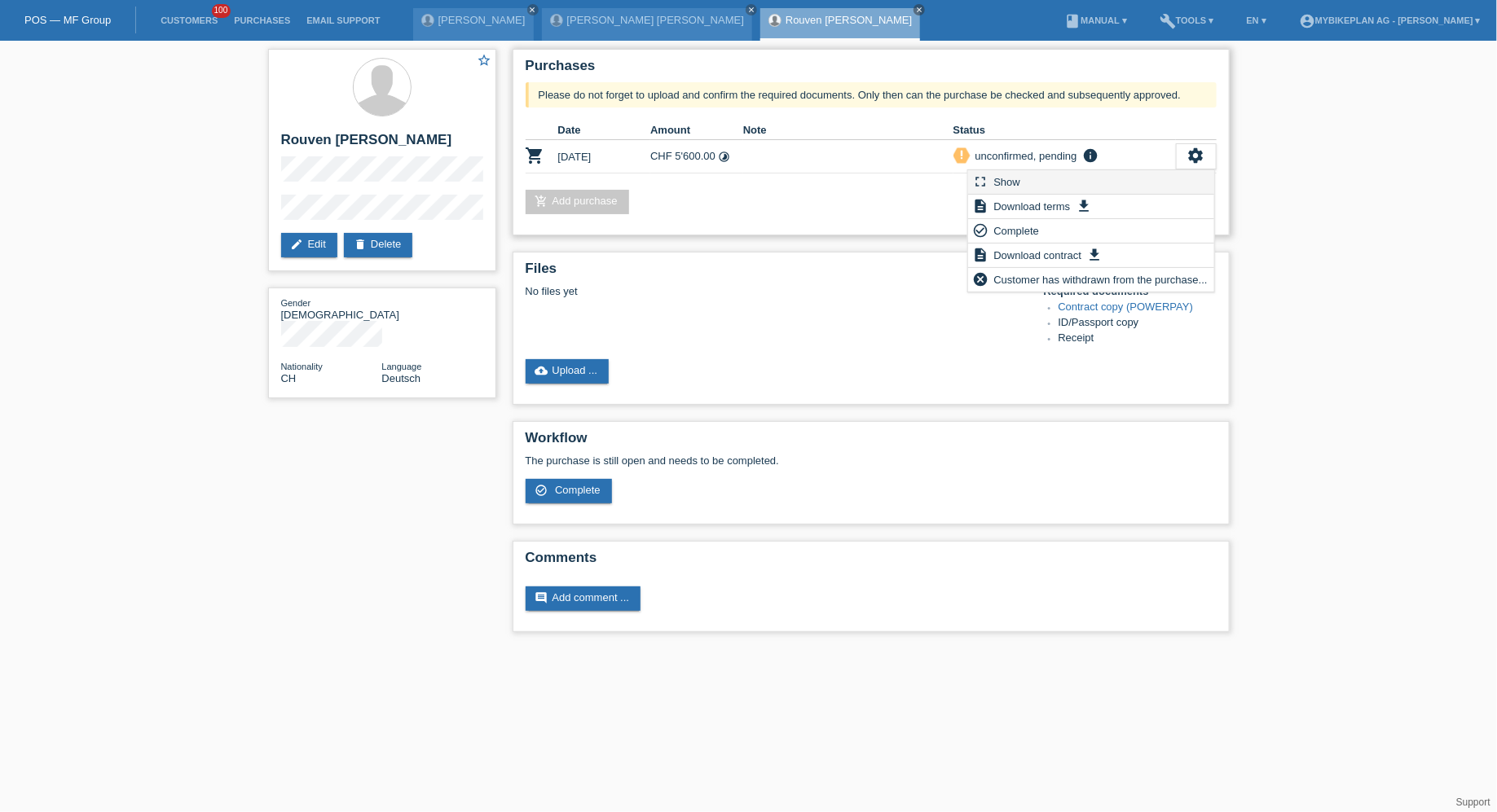
click at [1121, 179] on div "fullscreen Show" at bounding box center [1090, 182] width 246 height 24
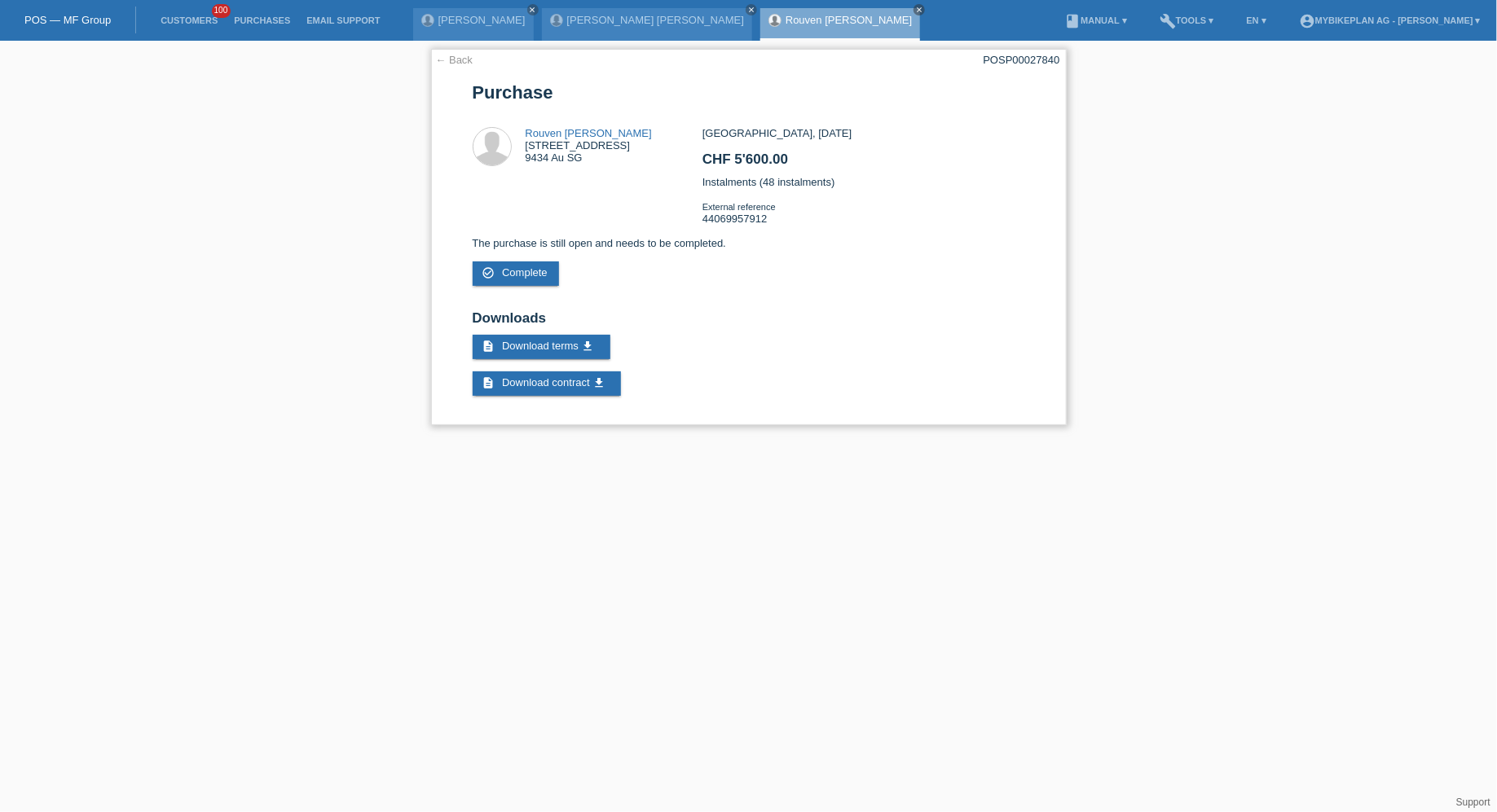
click at [1006, 58] on div "POSP00027840" at bounding box center [1022, 59] width 77 height 12
copy div "POSP00027840"
click at [450, 56] on link "← Back" at bounding box center [455, 59] width 37 height 12
